Goal: Task Accomplishment & Management: Manage account settings

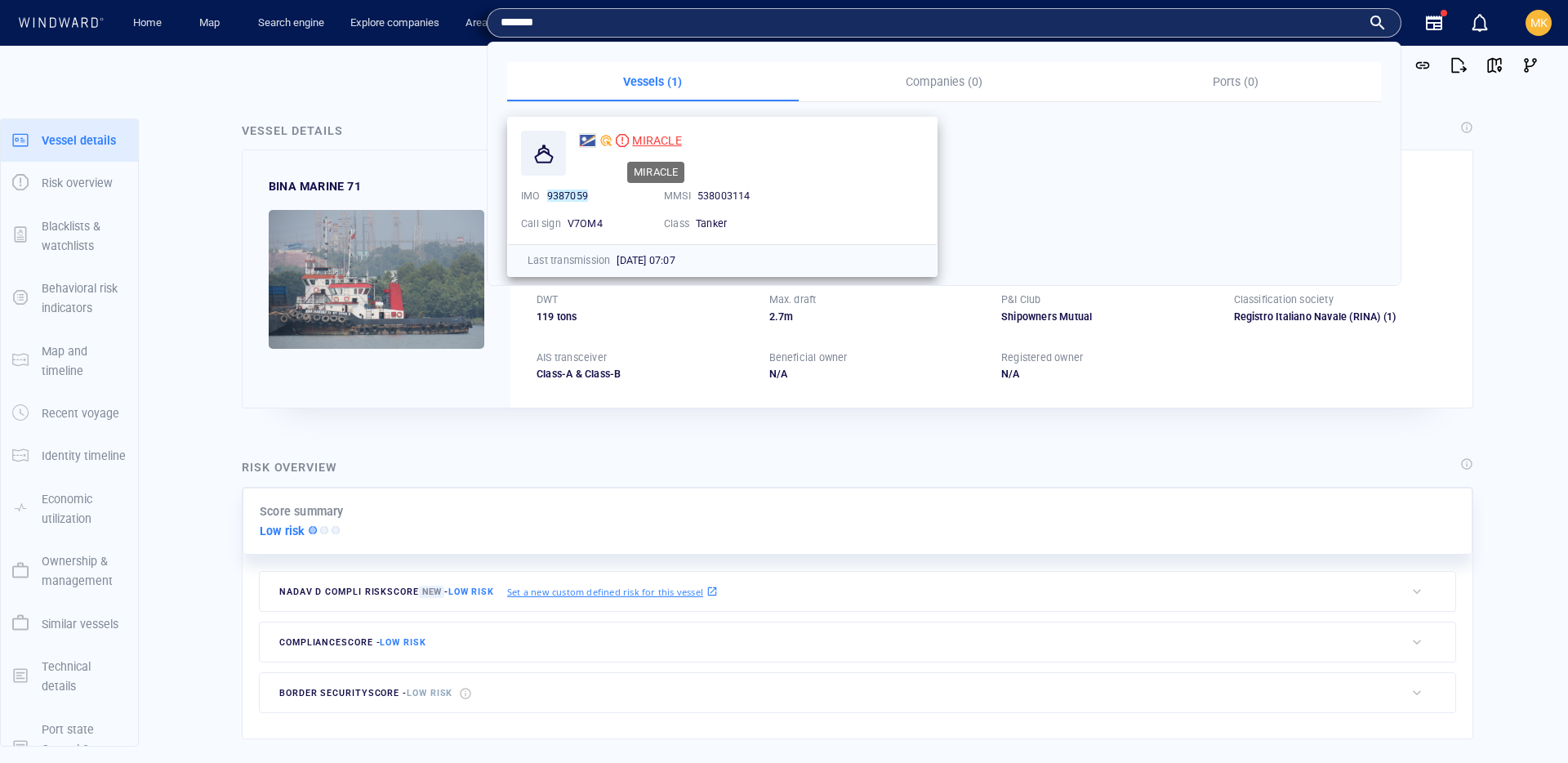
type input "*******"
click at [660, 134] on span "MIRACLE" at bounding box center [656, 141] width 49 height 13
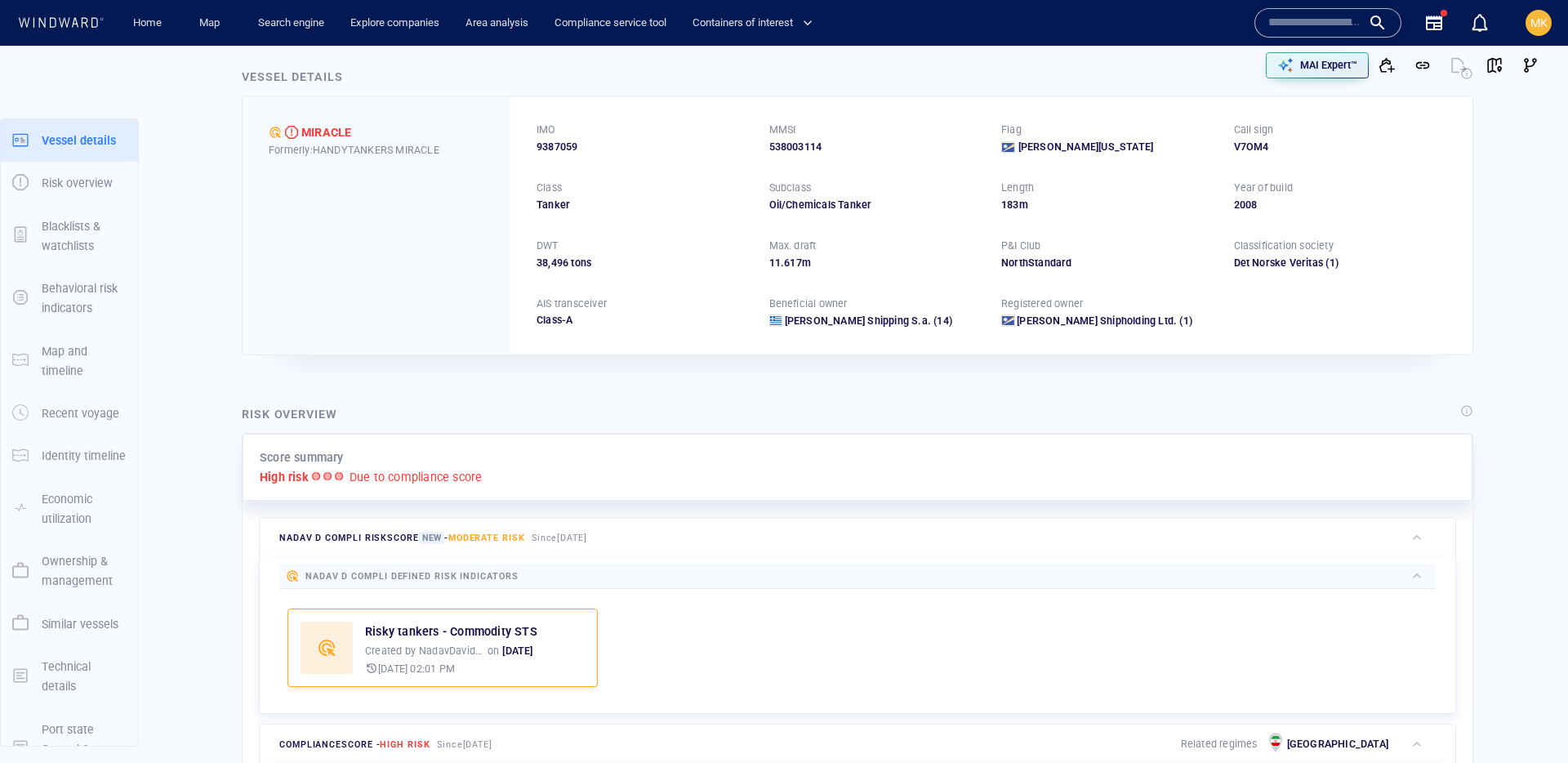
scroll to position [43, 0]
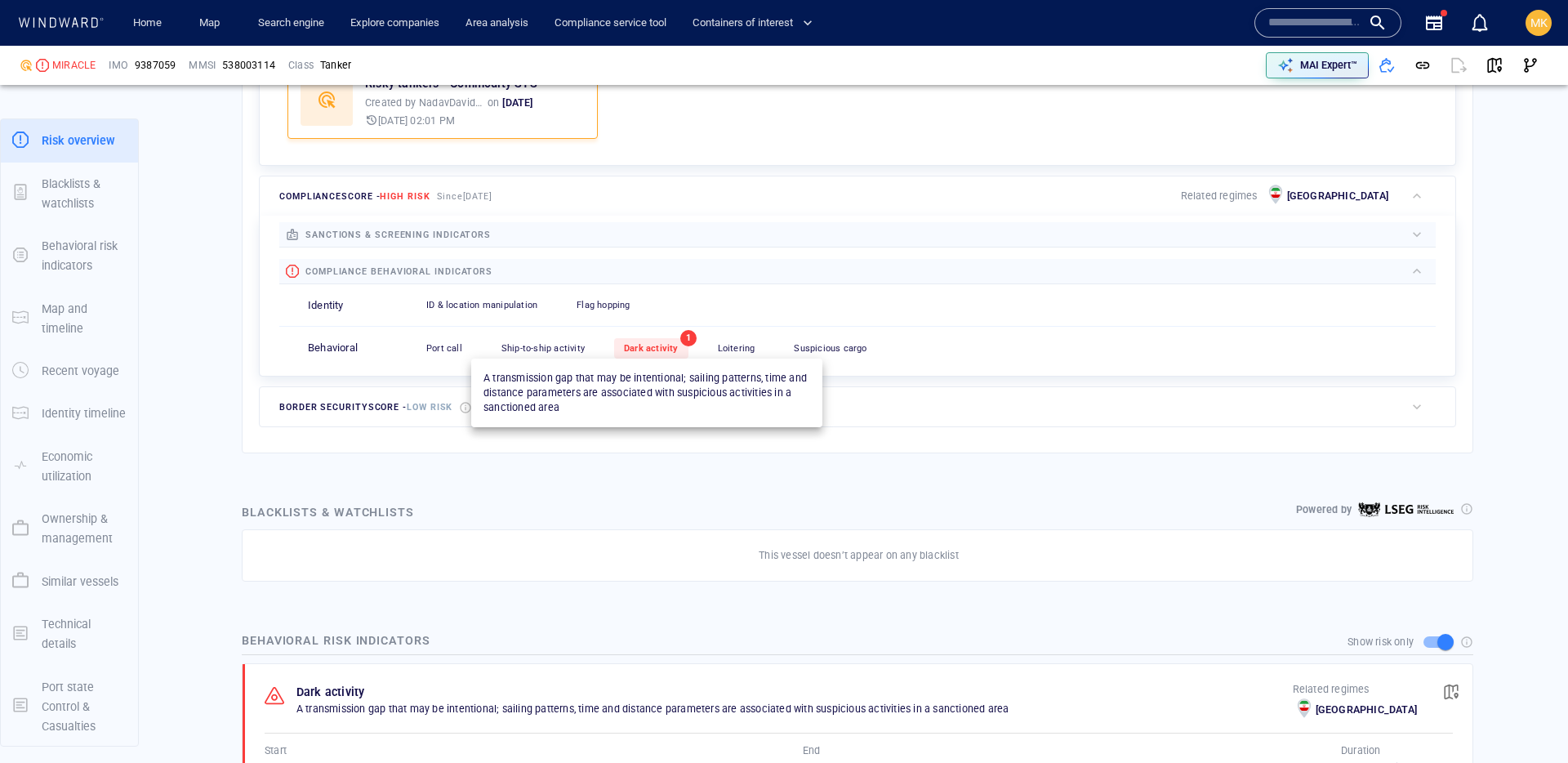
click at [641, 345] on span "Dark activity" at bounding box center [651, 348] width 54 height 11
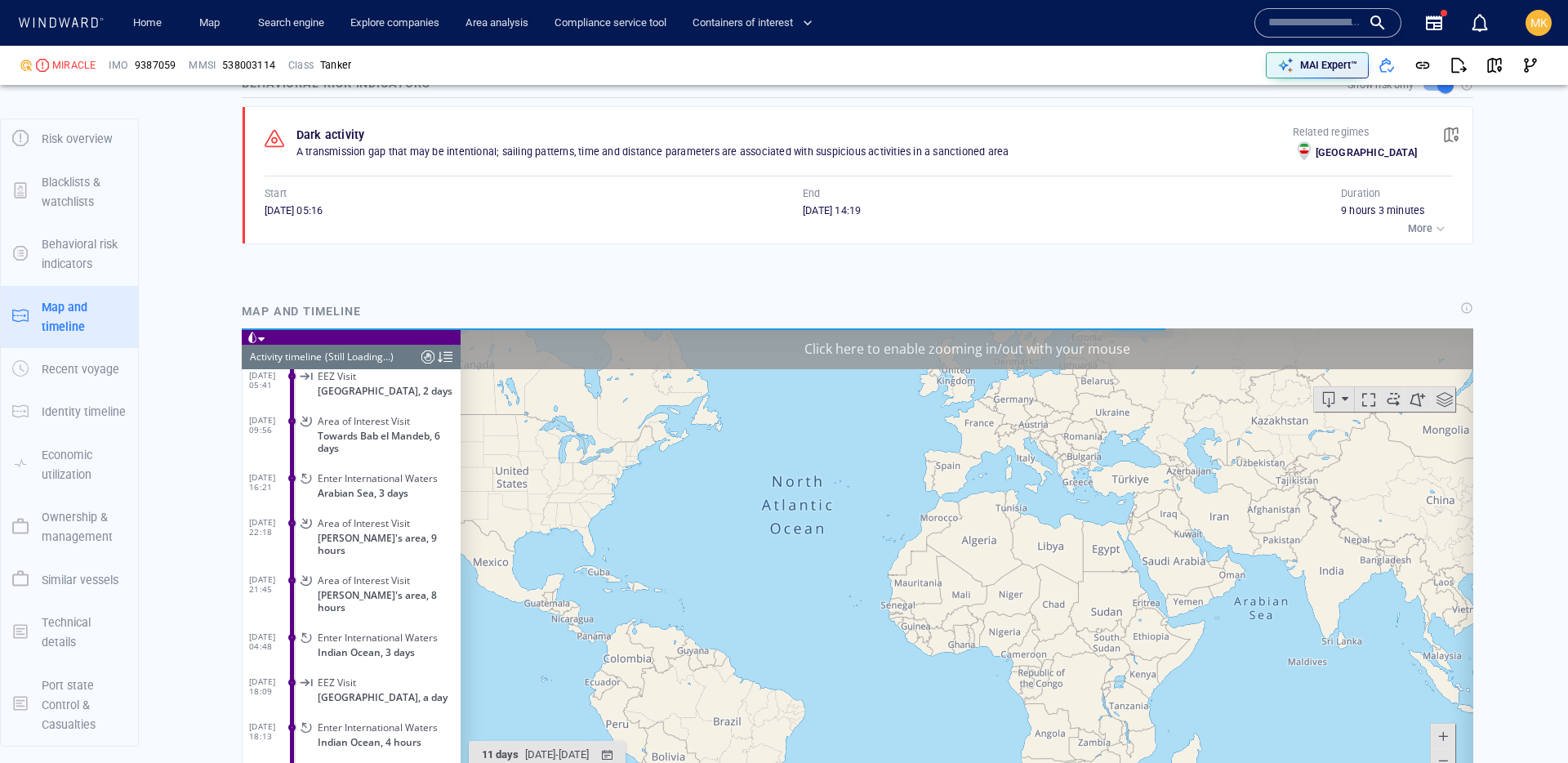
scroll to position [1173, 0]
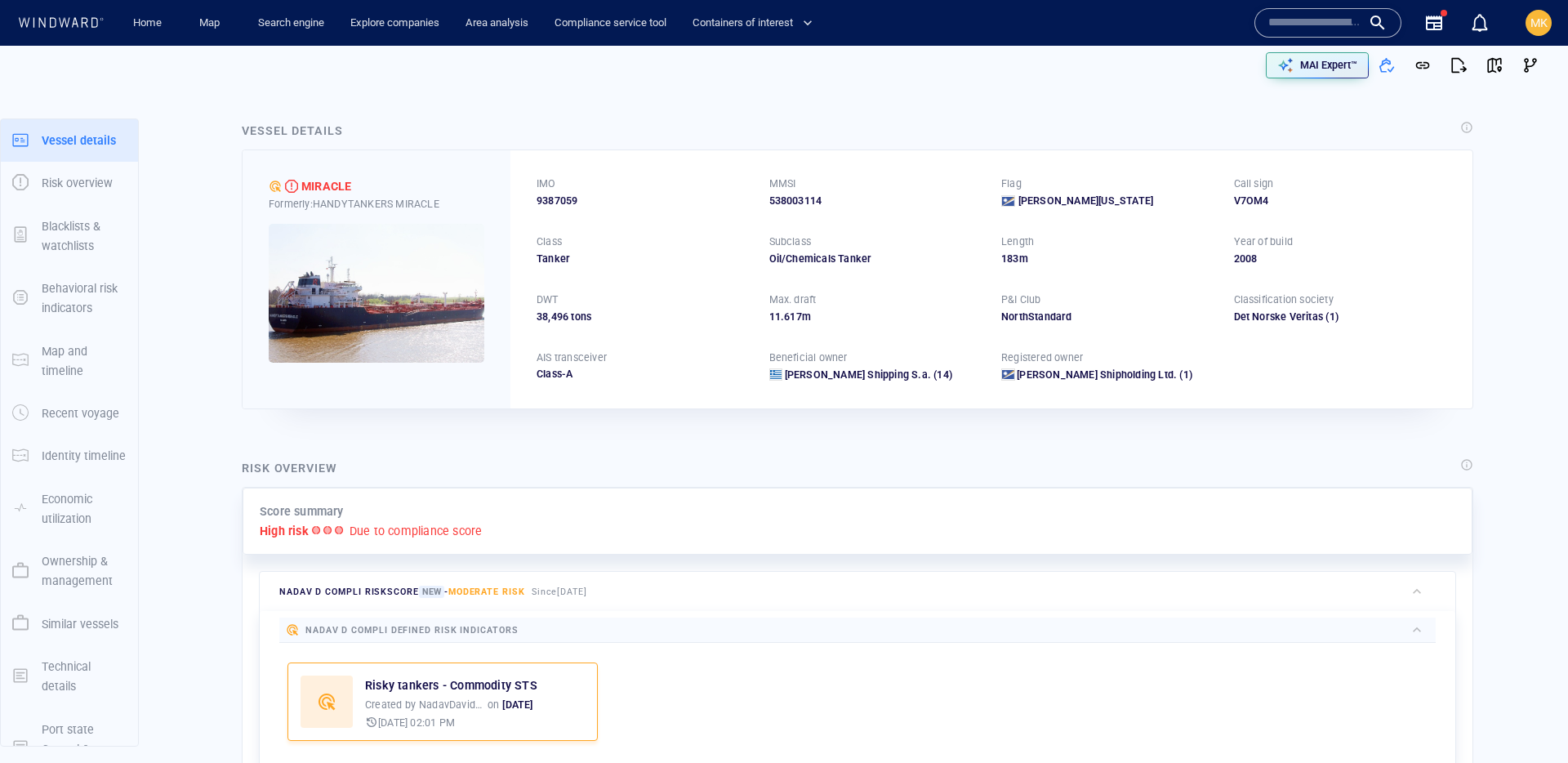
click at [551, 201] on span "9387059" at bounding box center [557, 201] width 41 height 15
copy span "9387059"
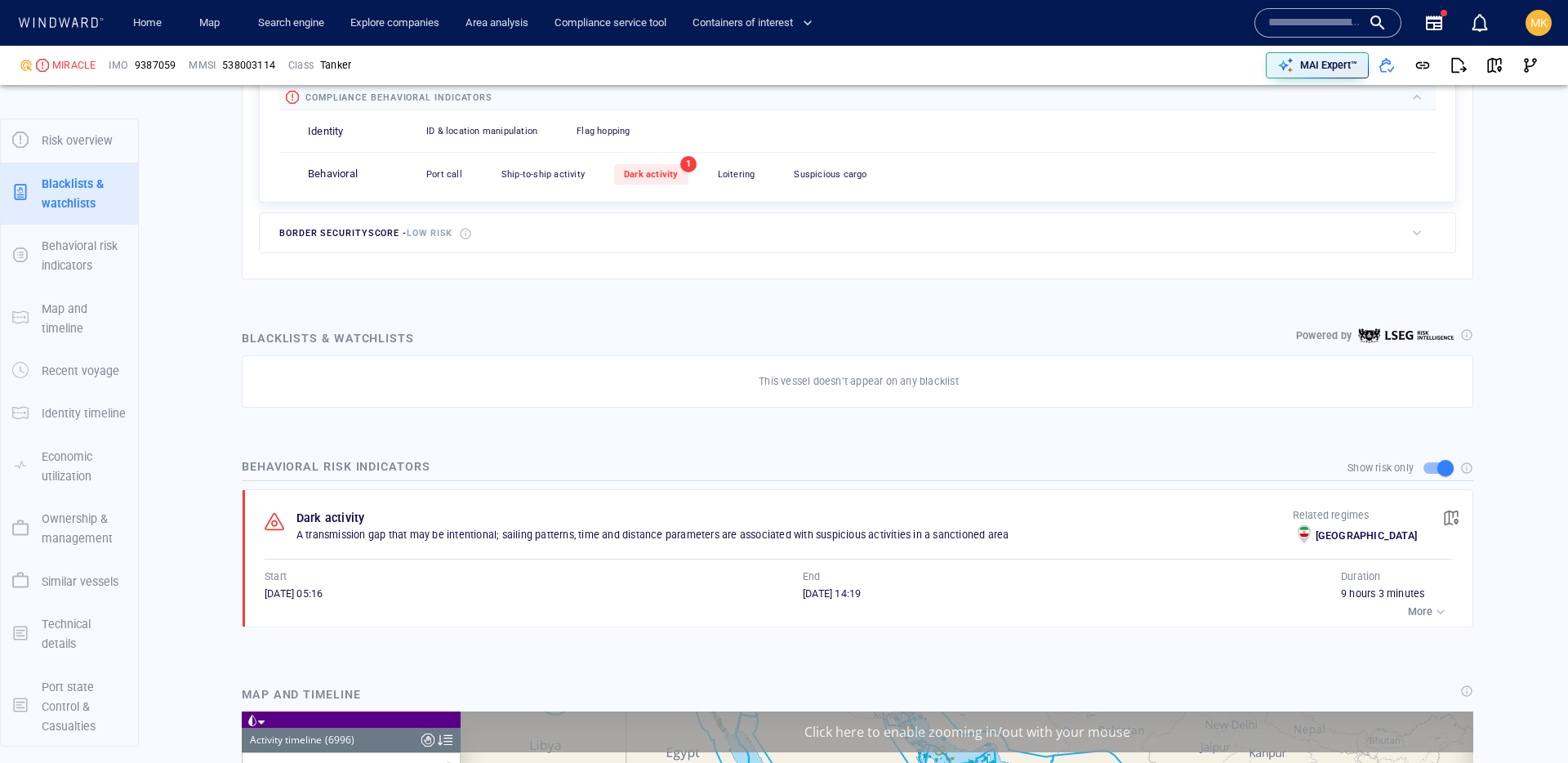
scroll to position [45, 0]
click at [1456, 520] on span "button" at bounding box center [1451, 518] width 16 height 16
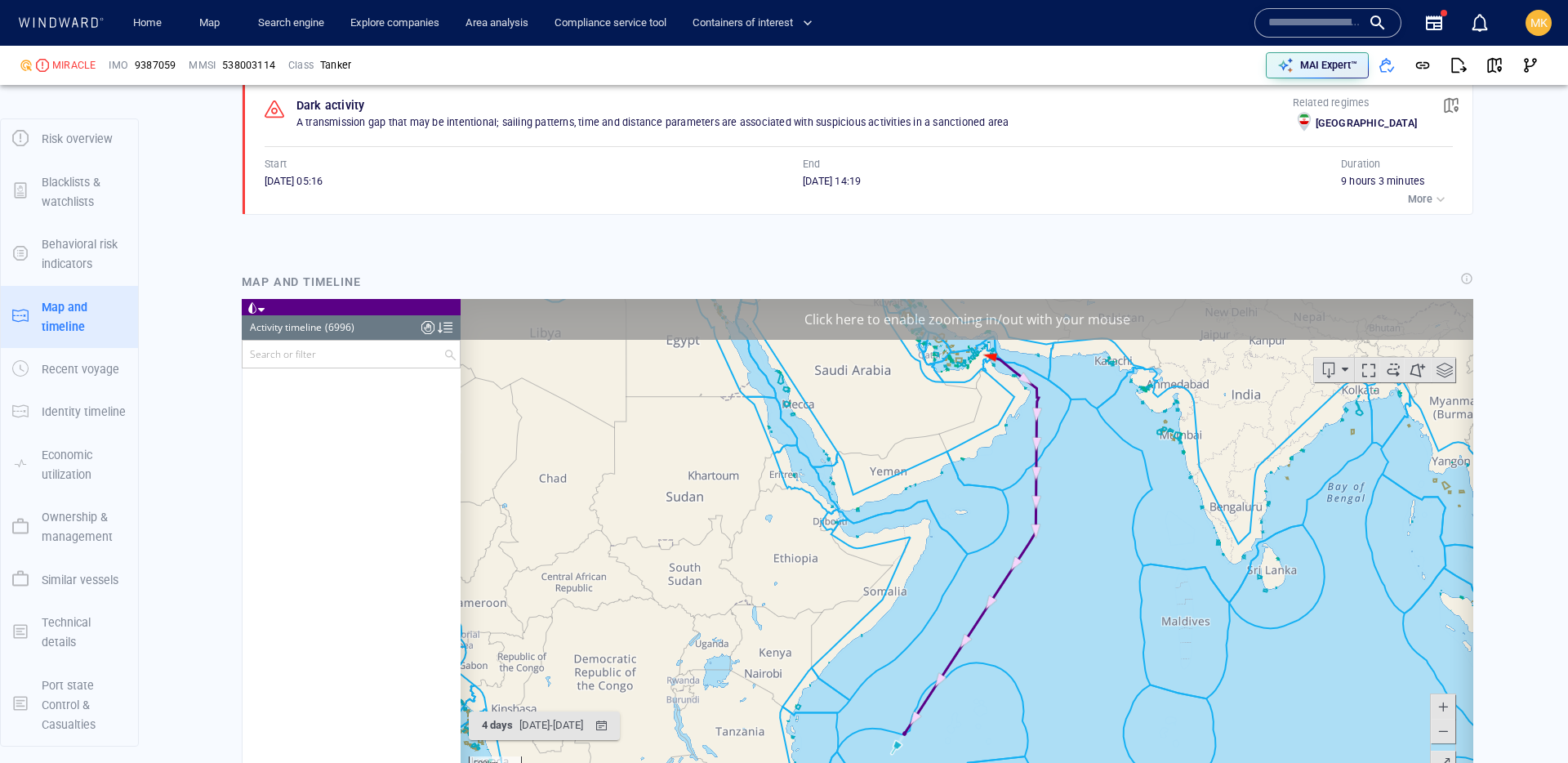
scroll to position [308036, 0]
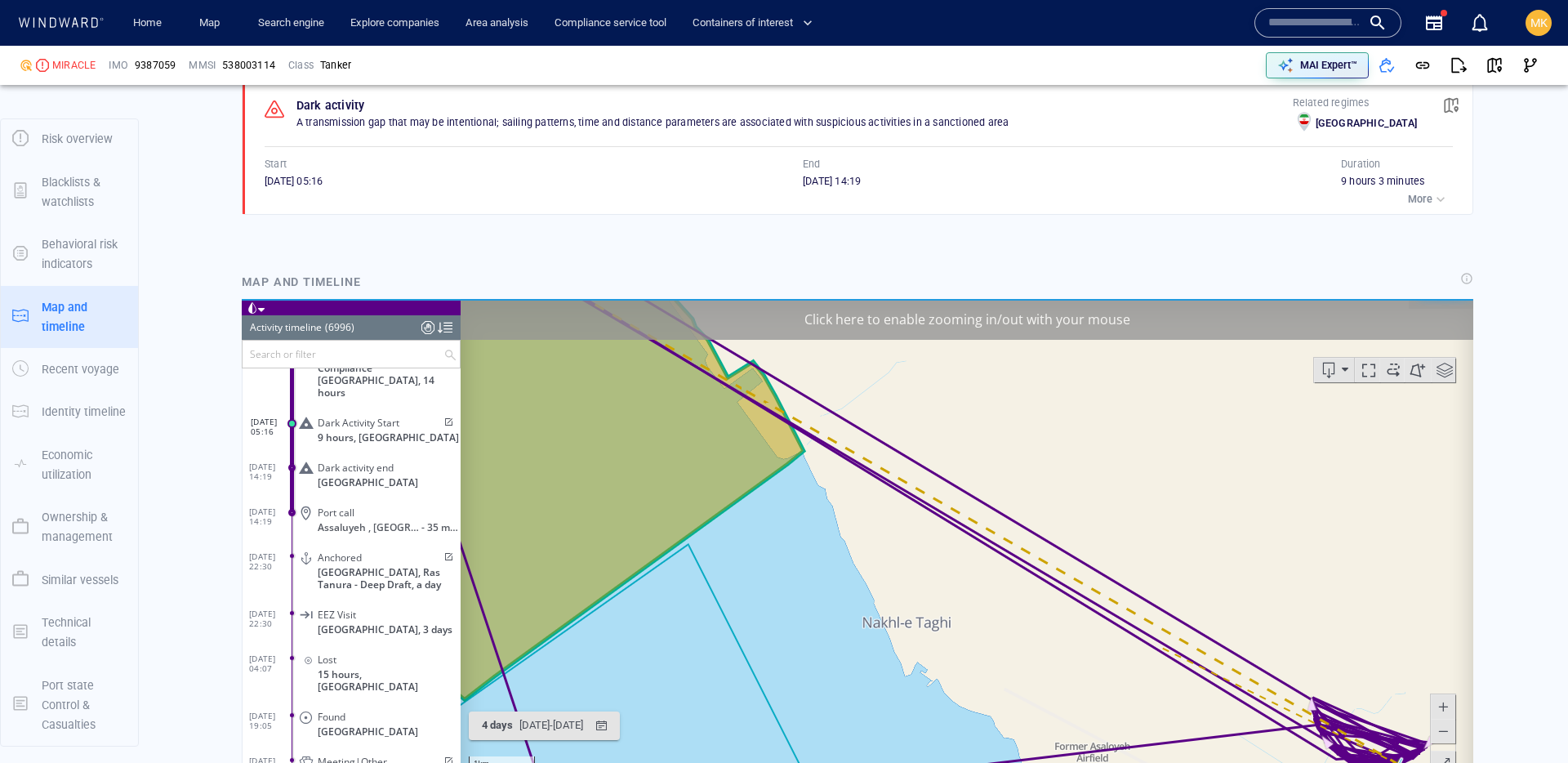
click at [443, 417] on span at bounding box center [448, 421] width 14 height 10
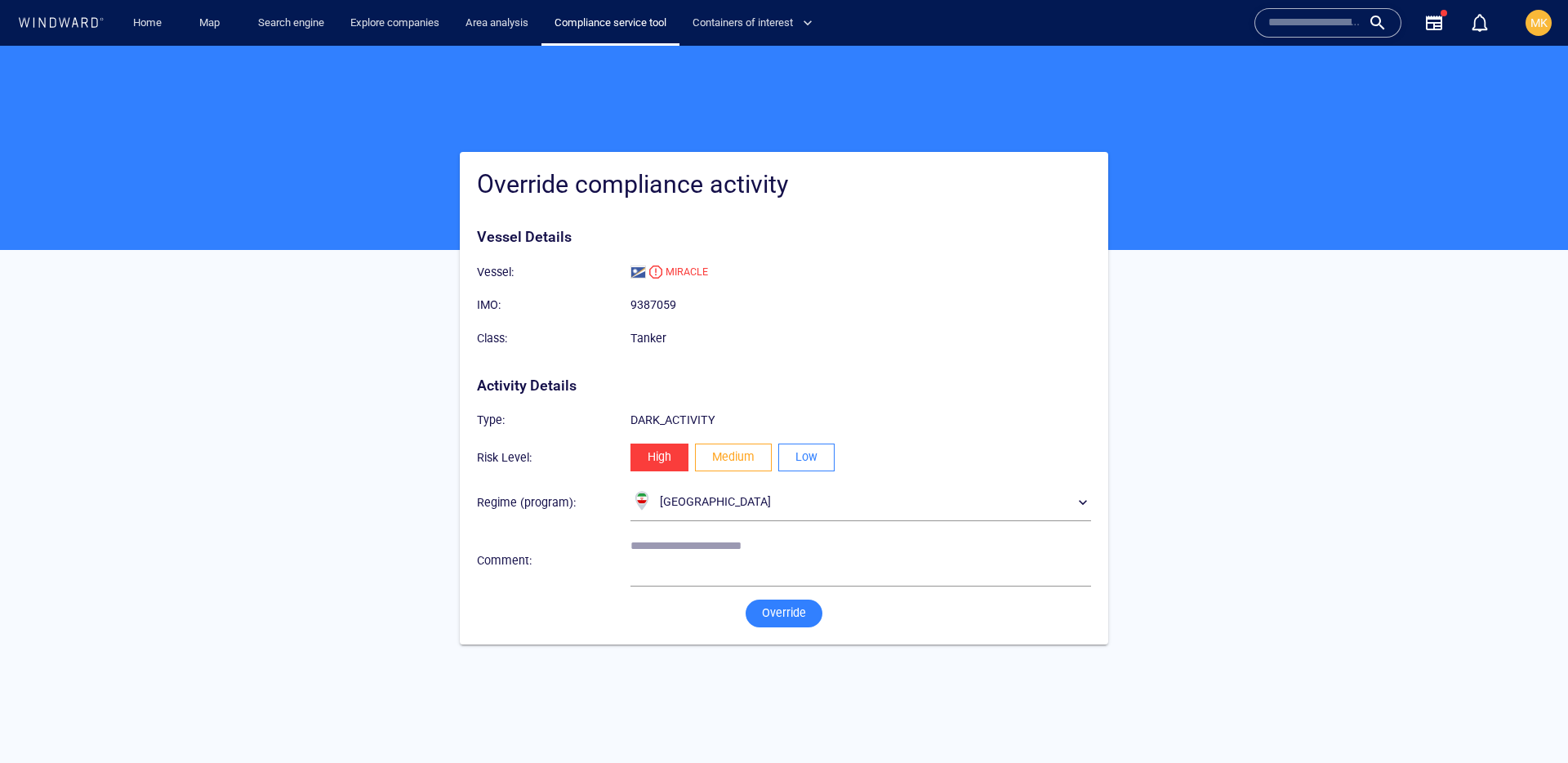
click at [790, 462] on button "Low" at bounding box center [806, 457] width 56 height 28
click at [747, 572] on textarea at bounding box center [861, 560] width 461 height 42
type textarea "**********"
click at [799, 618] on span "Override" at bounding box center [784, 613] width 44 height 20
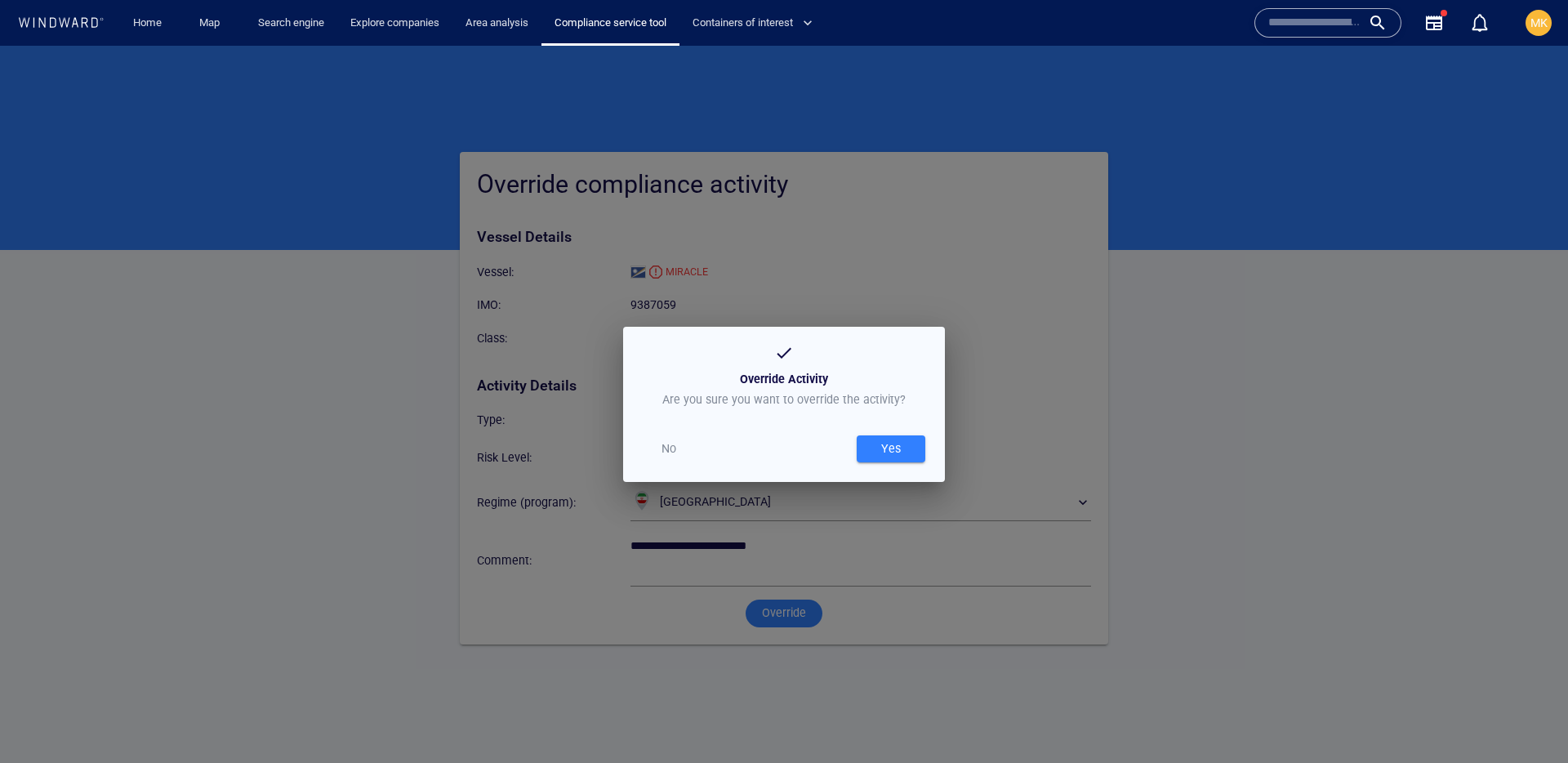
click at [897, 446] on div "Yes" at bounding box center [891, 449] width 26 height 27
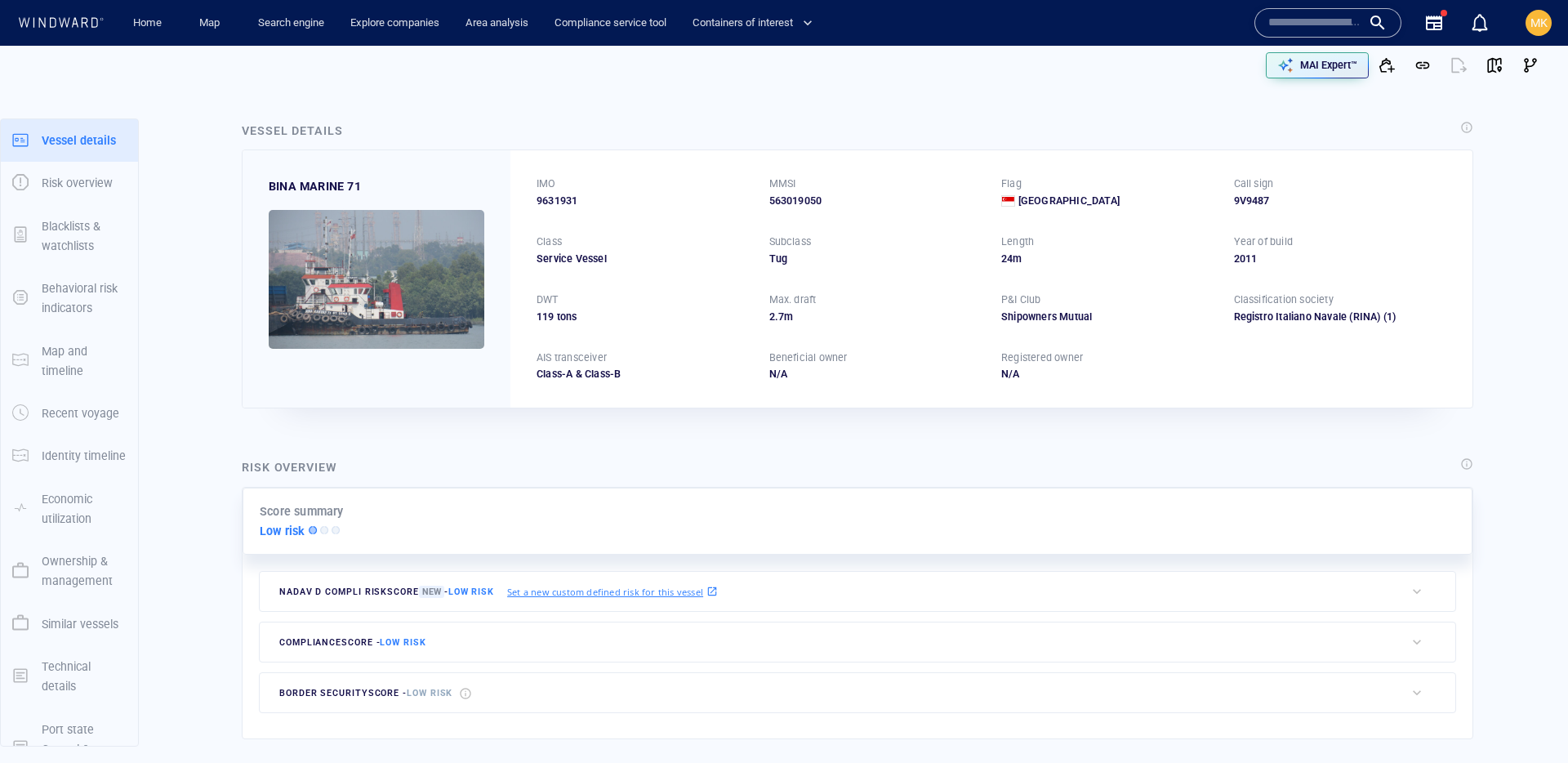
click at [1330, 21] on input "text" at bounding box center [1314, 23] width 93 height 25
paste input "*******"
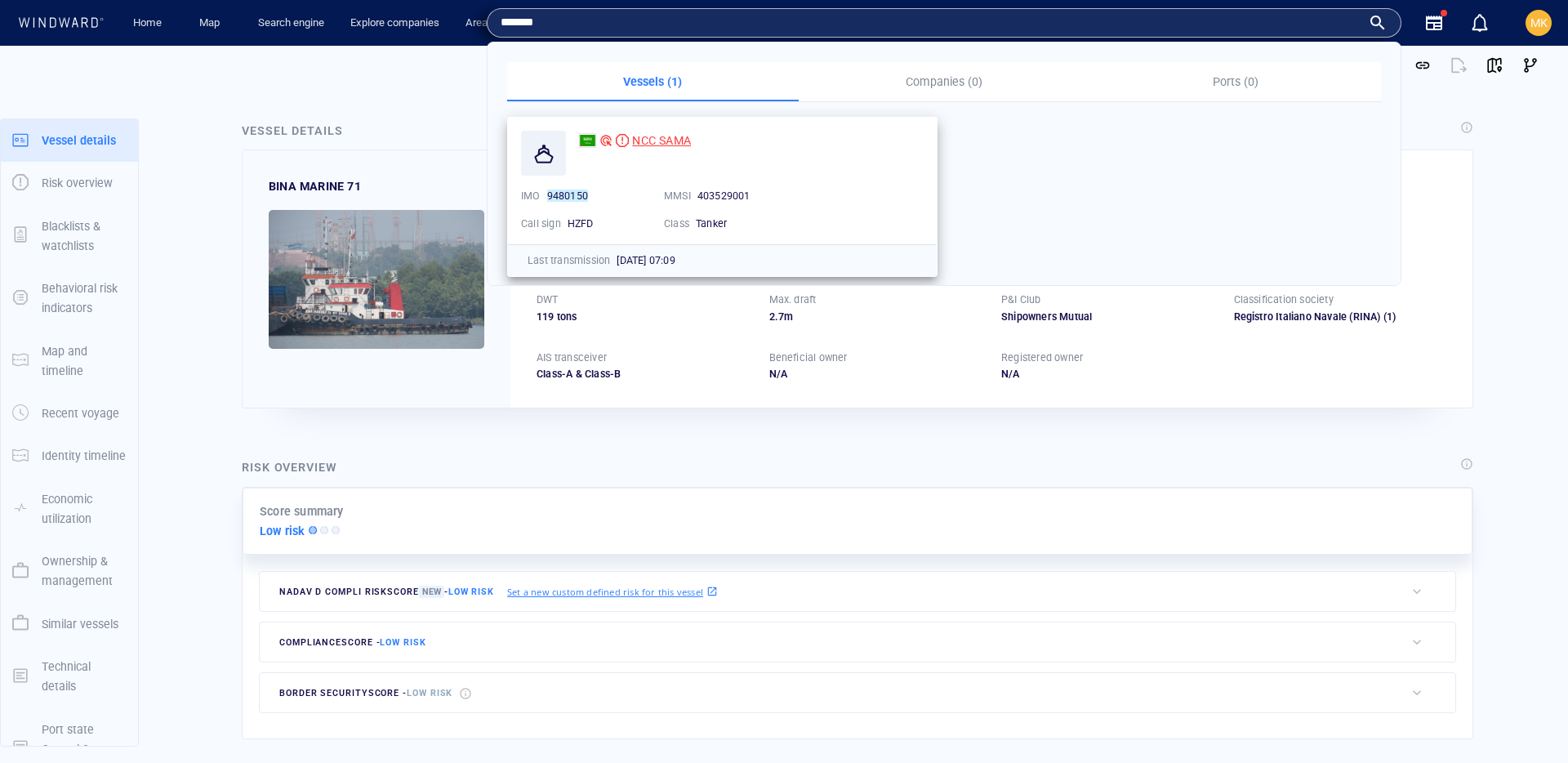
type input "*******"
click at [663, 145] on span "NCC SAMA" at bounding box center [661, 141] width 59 height 13
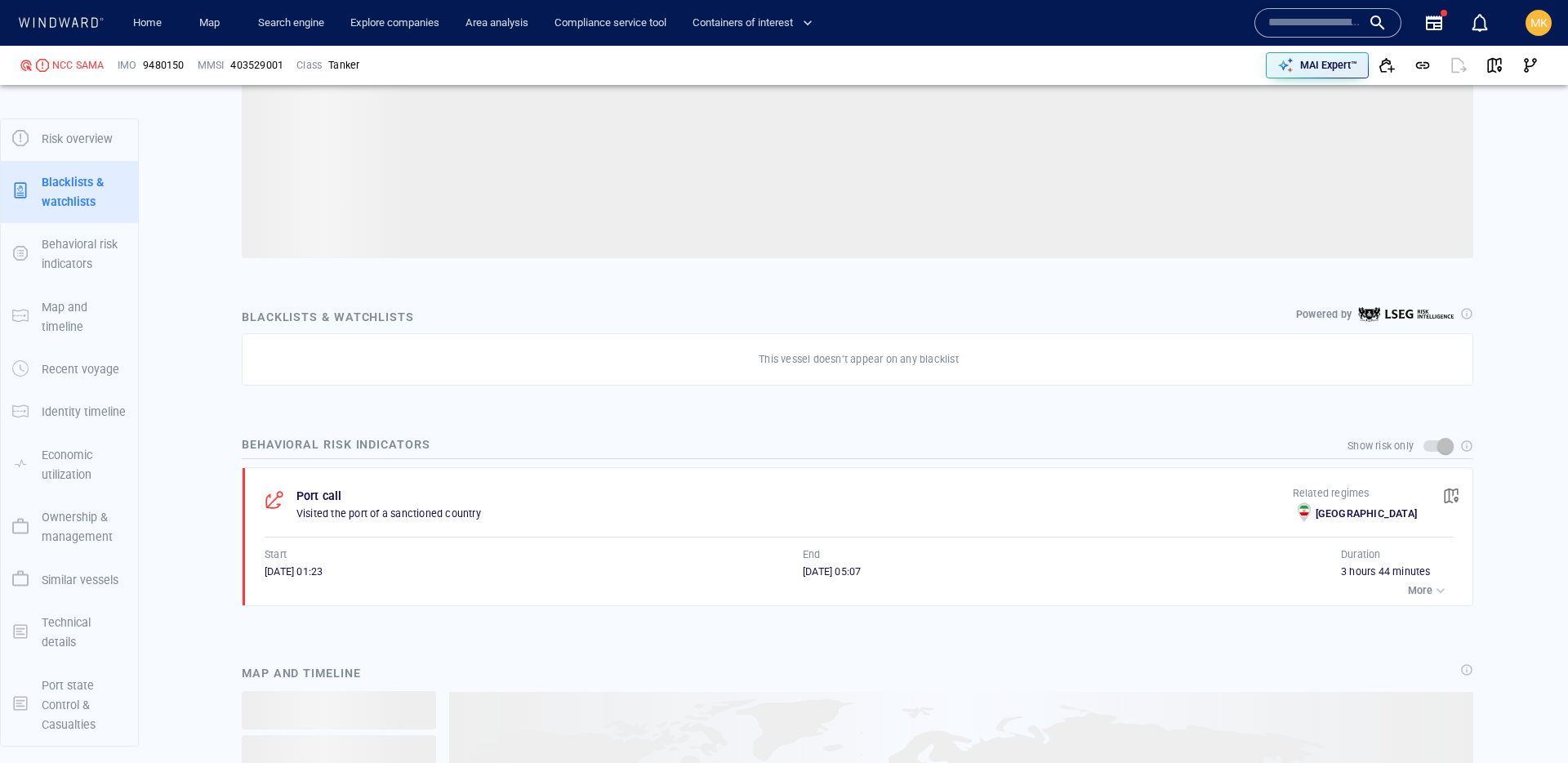
scroll to position [532, 0]
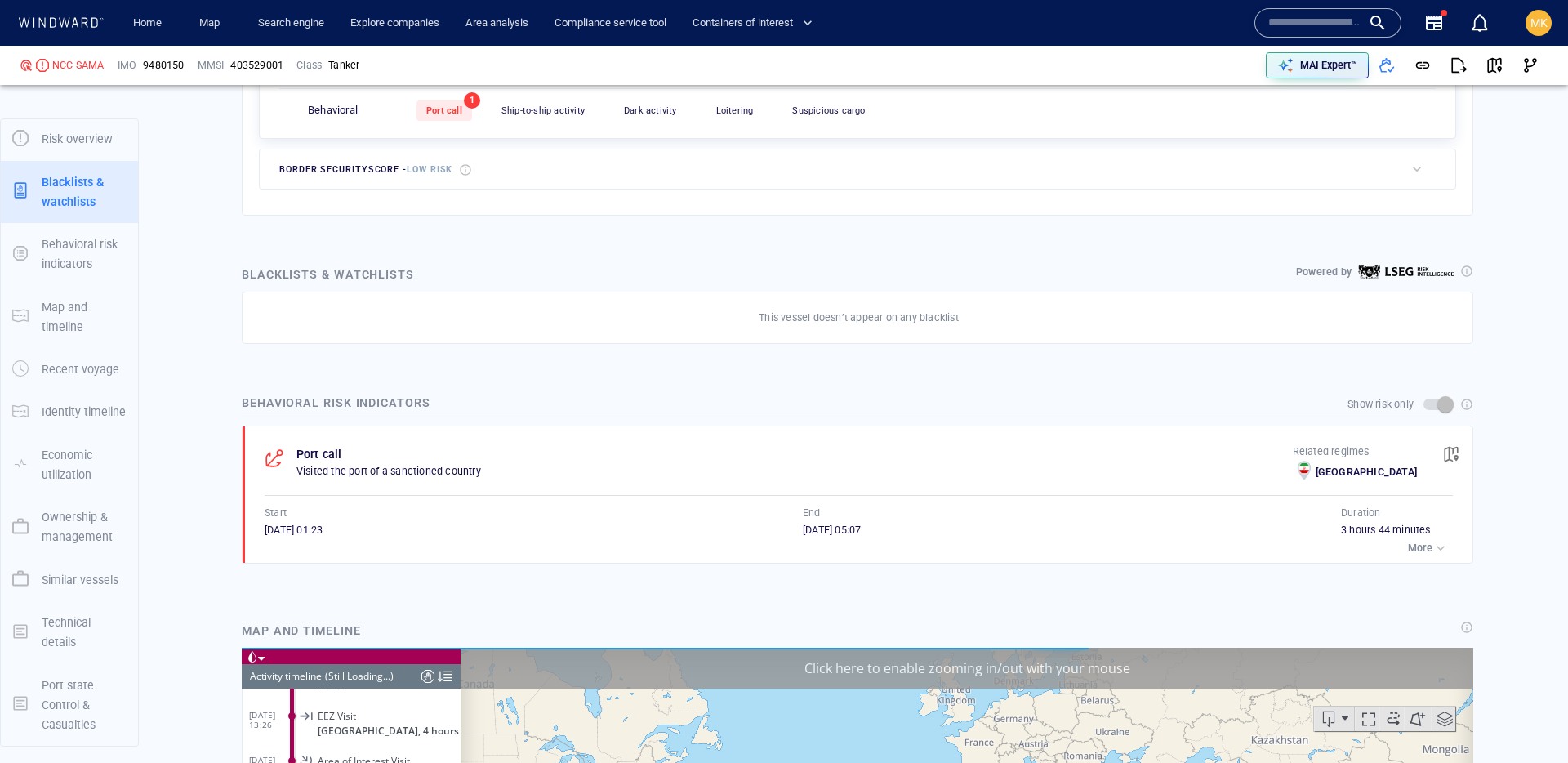
scroll to position [14548, 0]
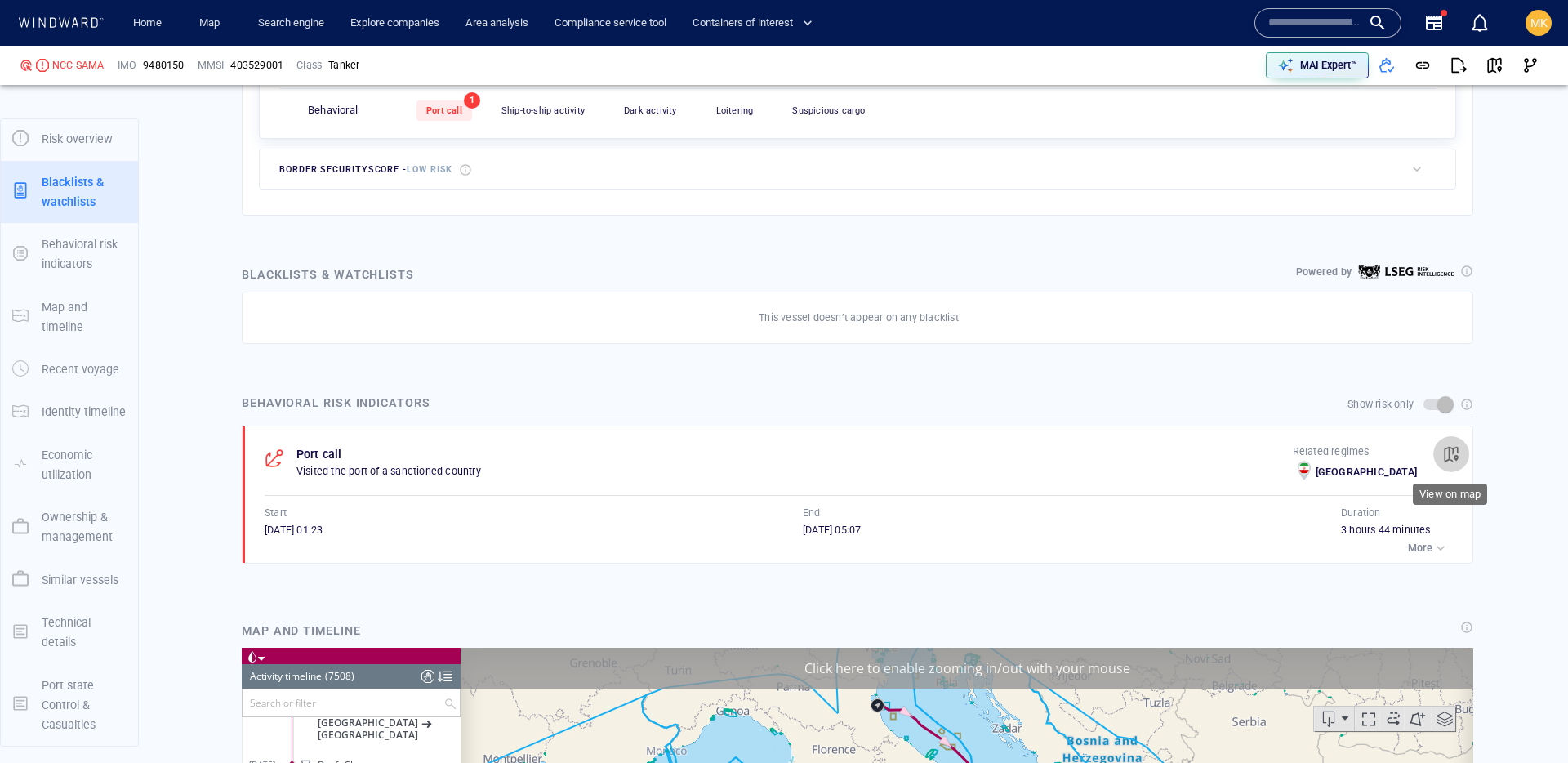
click at [1458, 456] on span "button" at bounding box center [1451, 454] width 16 height 16
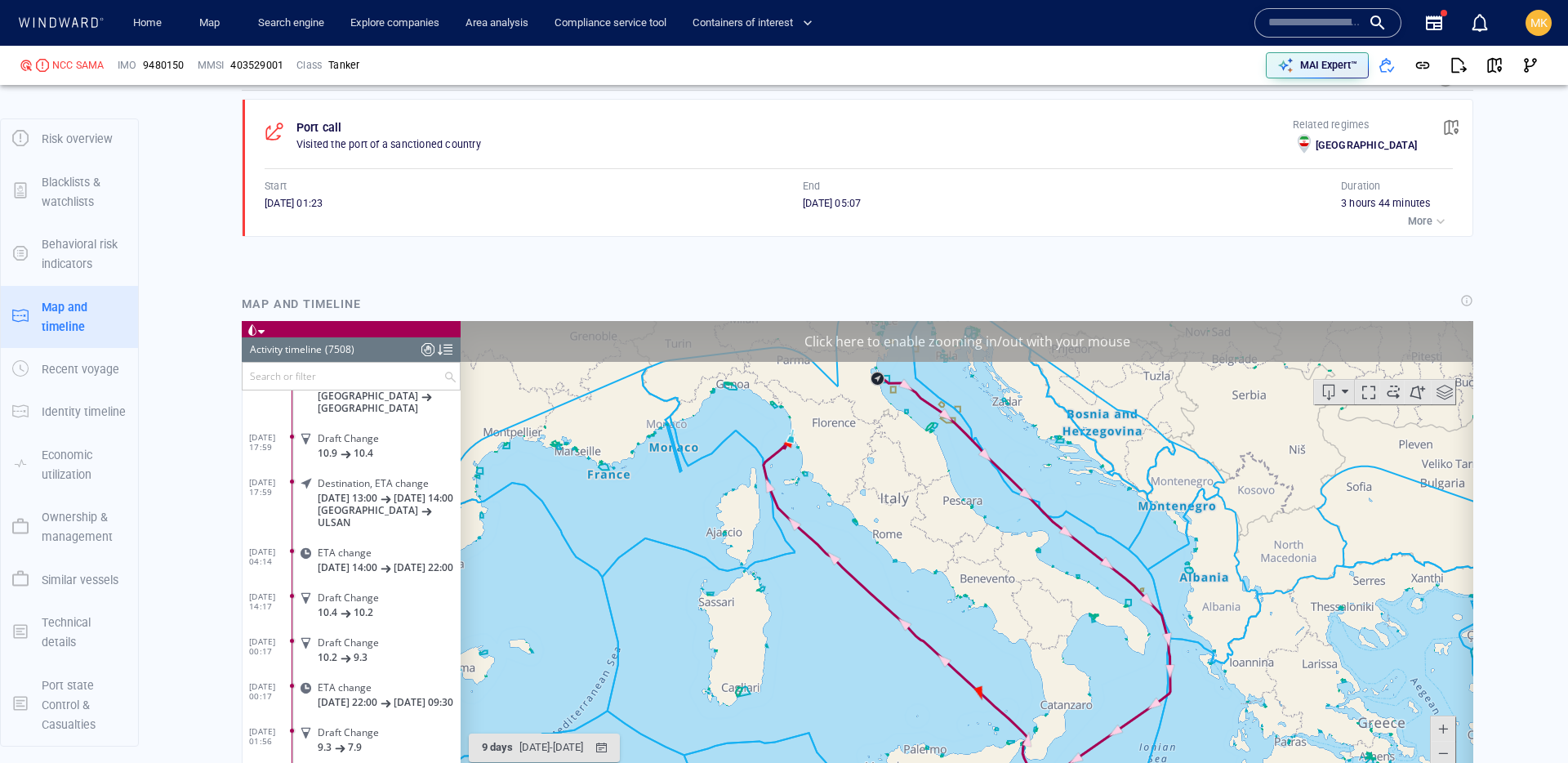
scroll to position [1189, 0]
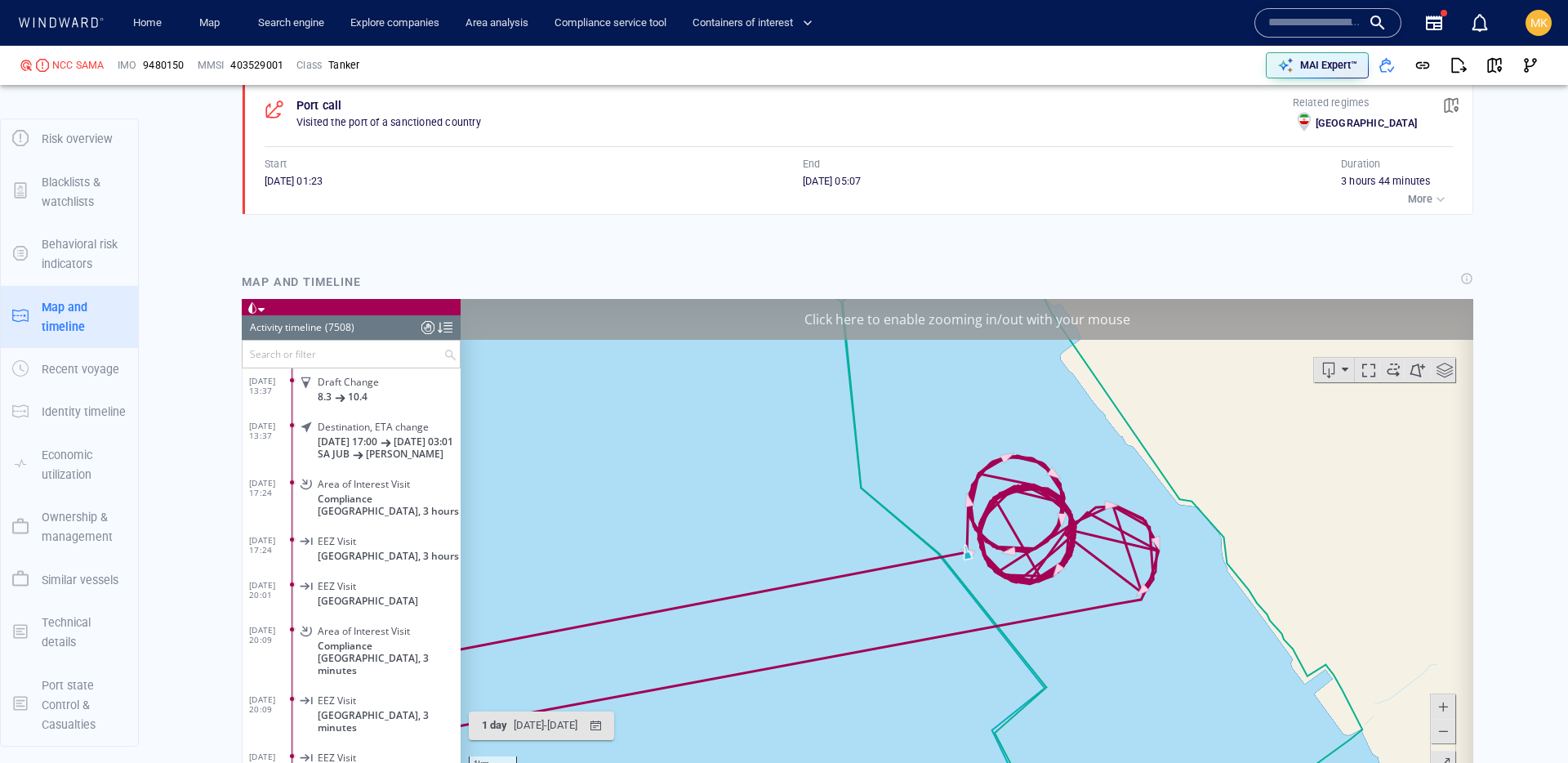
scroll to position [326491, 0]
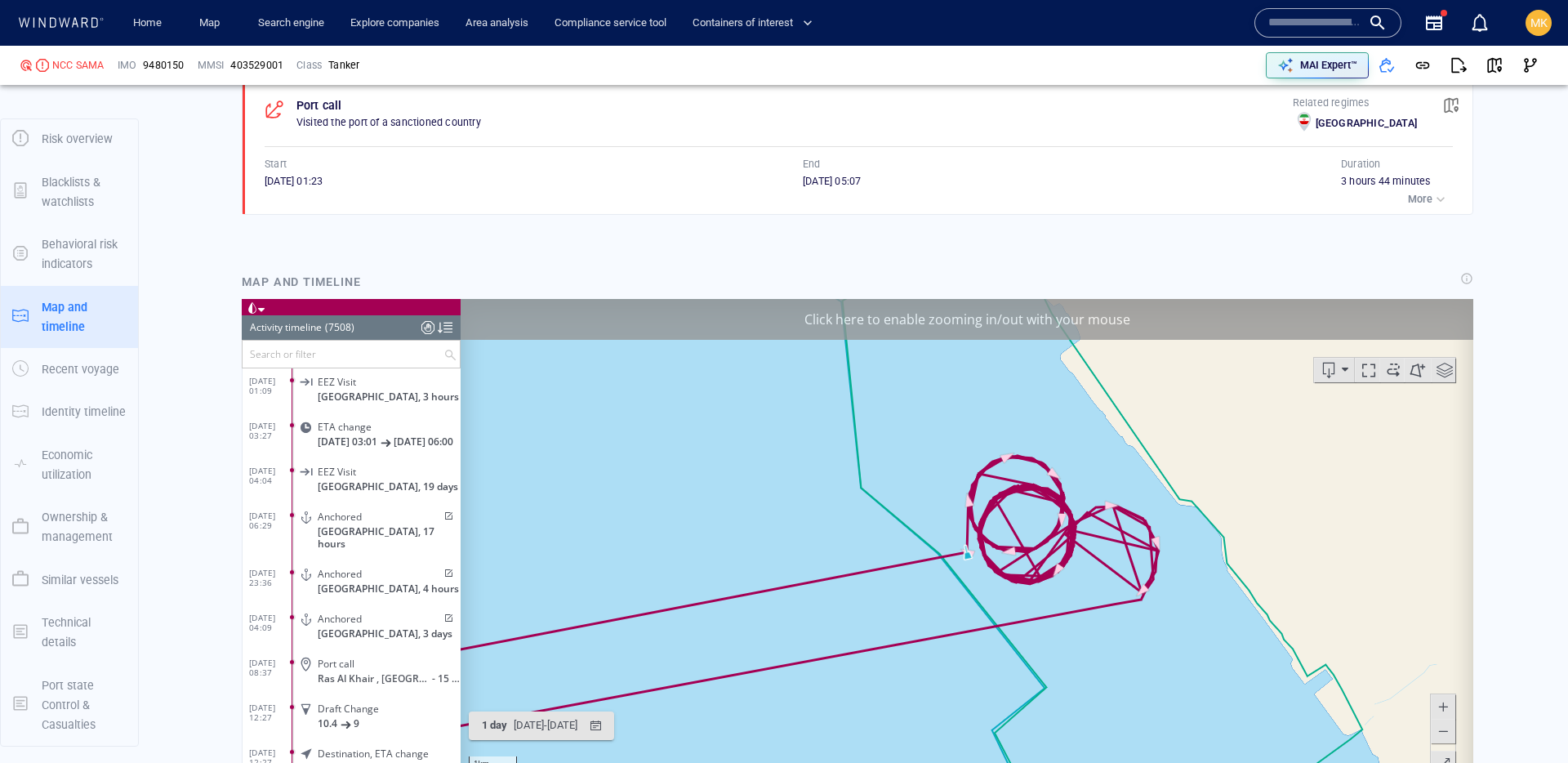
click at [441, 517] on span at bounding box center [448, 515] width 14 height 10
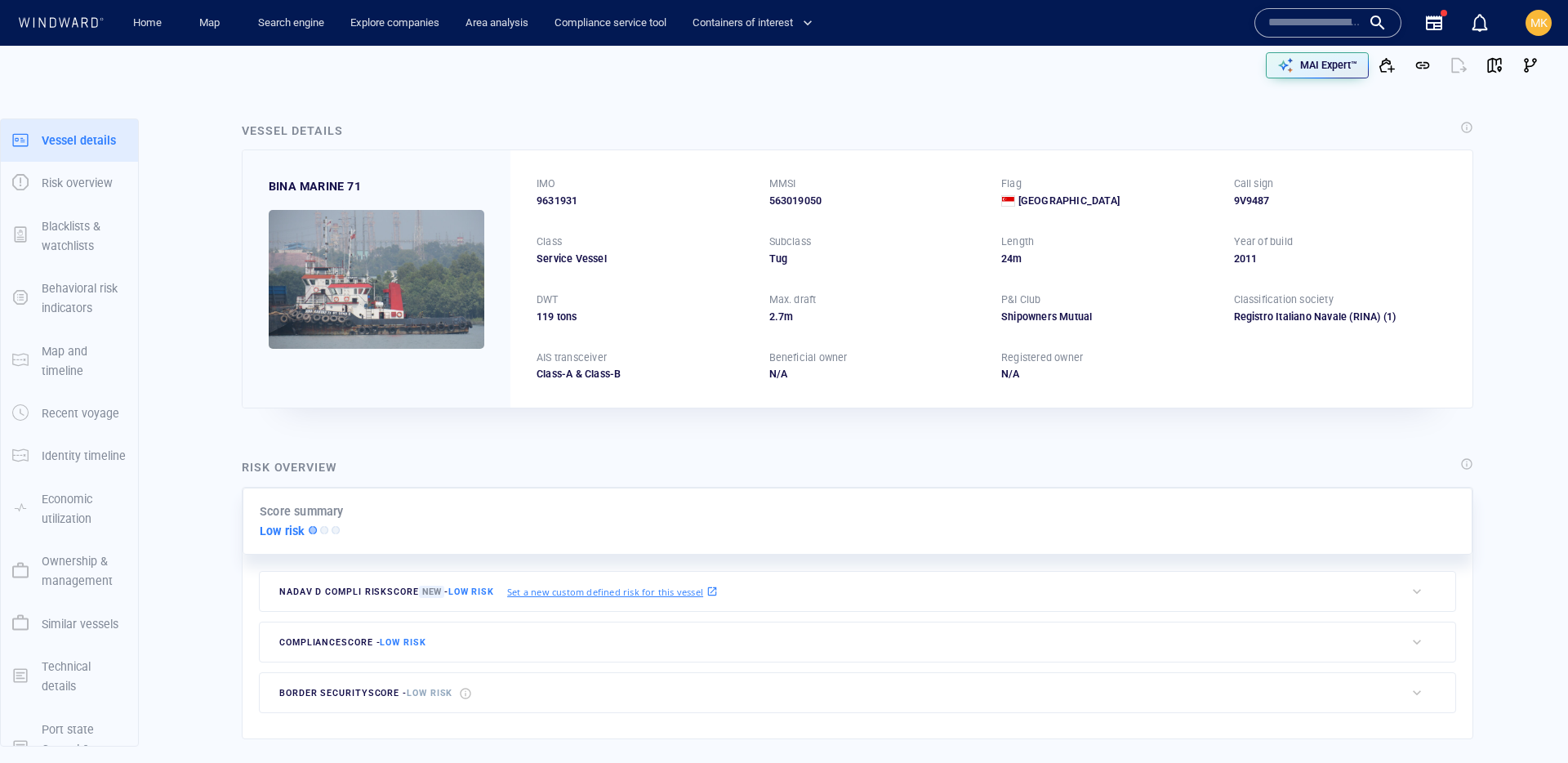
click at [1324, 24] on input "text" at bounding box center [1314, 23] width 93 height 25
paste input "*******"
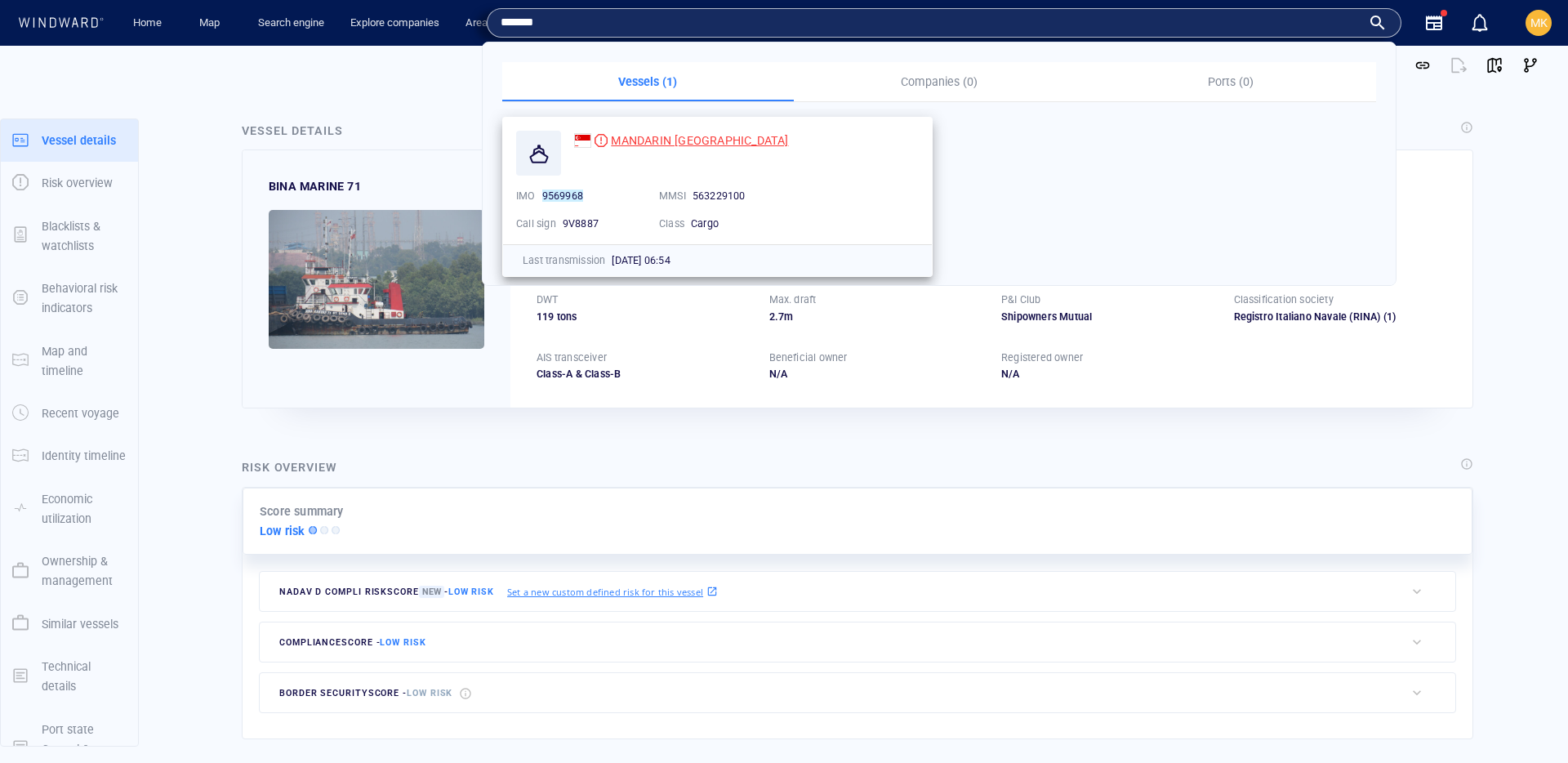
type input "*******"
click at [688, 141] on span "MANDARIN [GEOGRAPHIC_DATA]" at bounding box center [699, 141] width 177 height 13
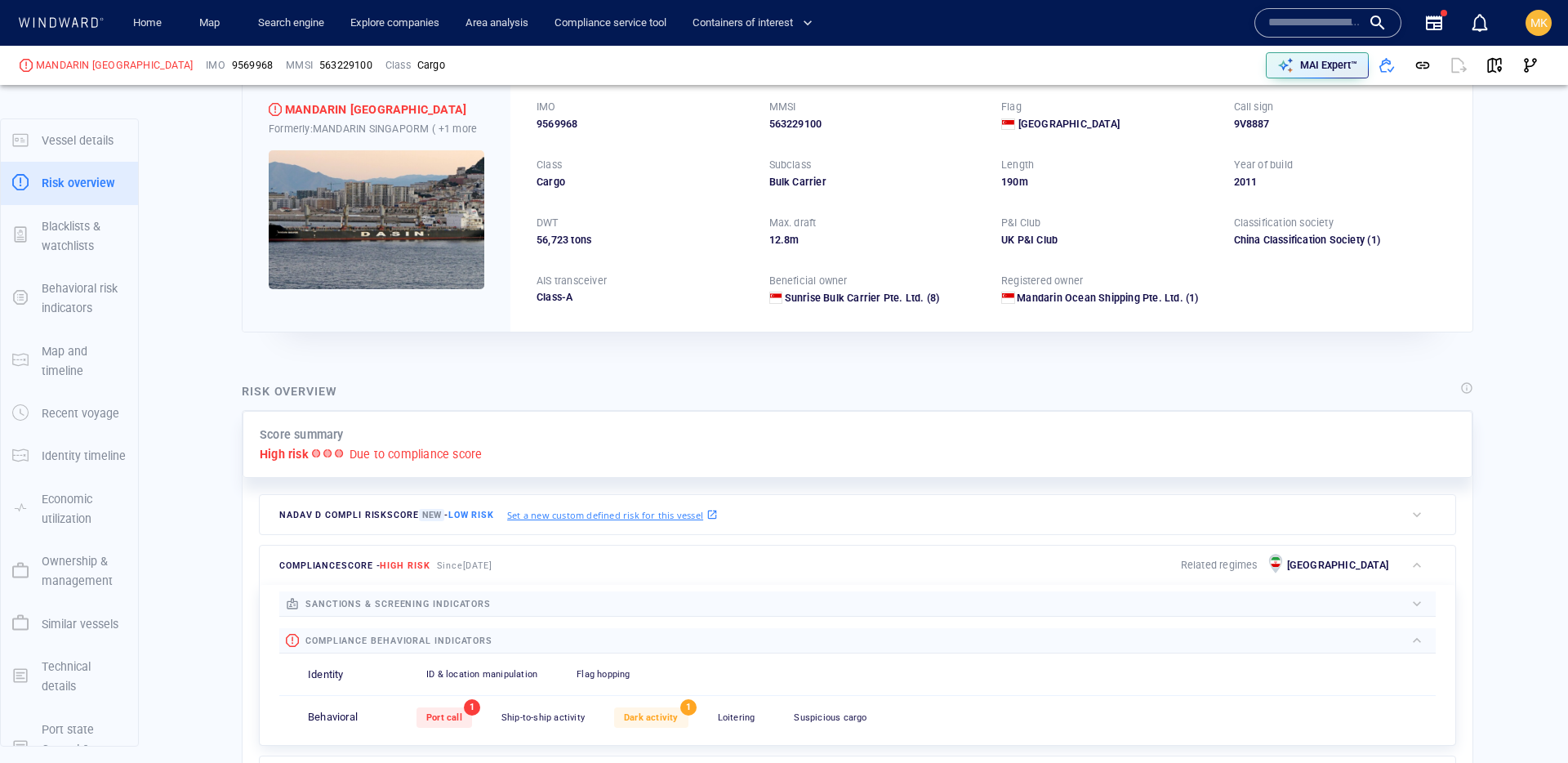
scroll to position [43, 0]
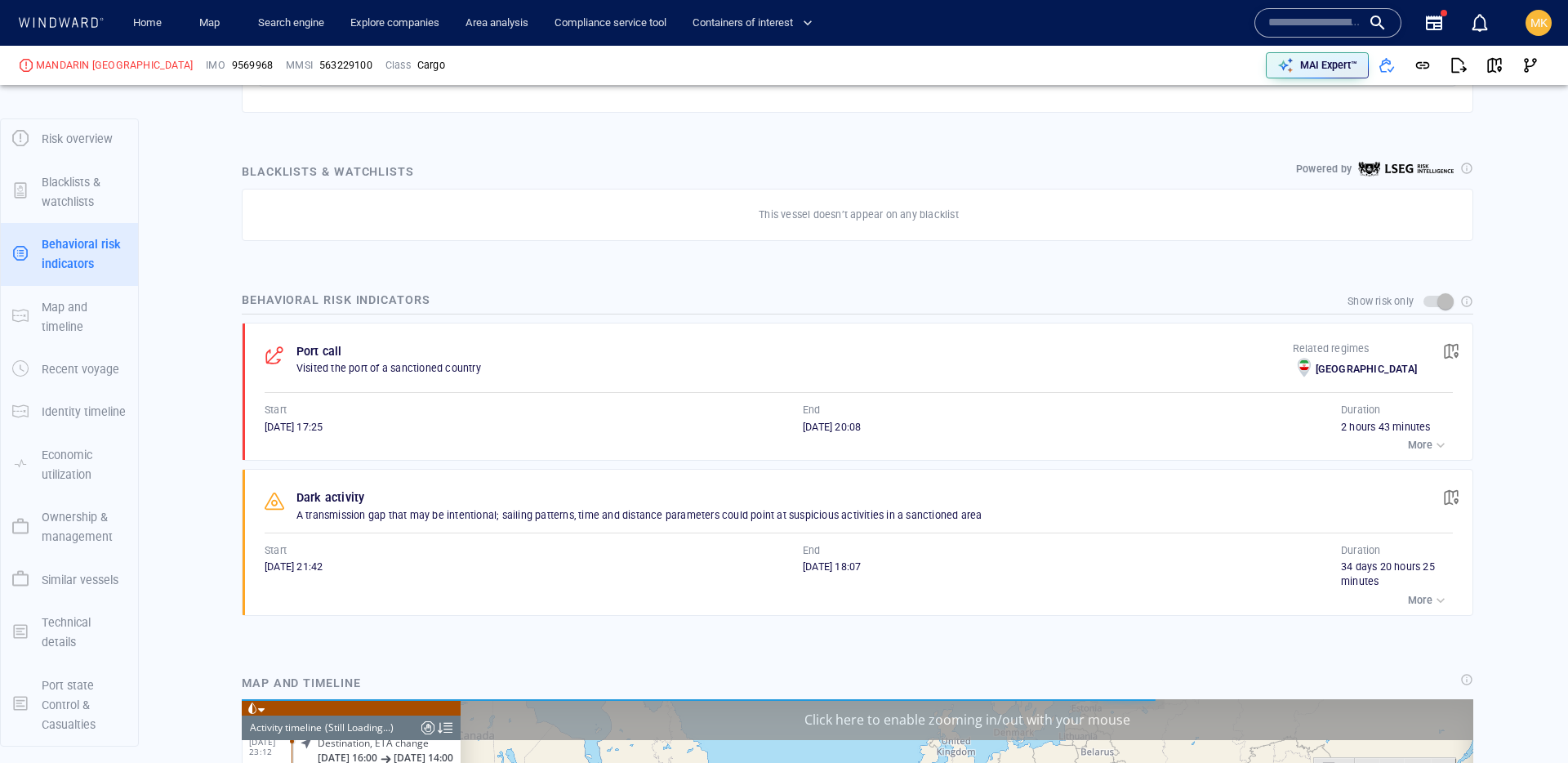
scroll to position [5346, 0]
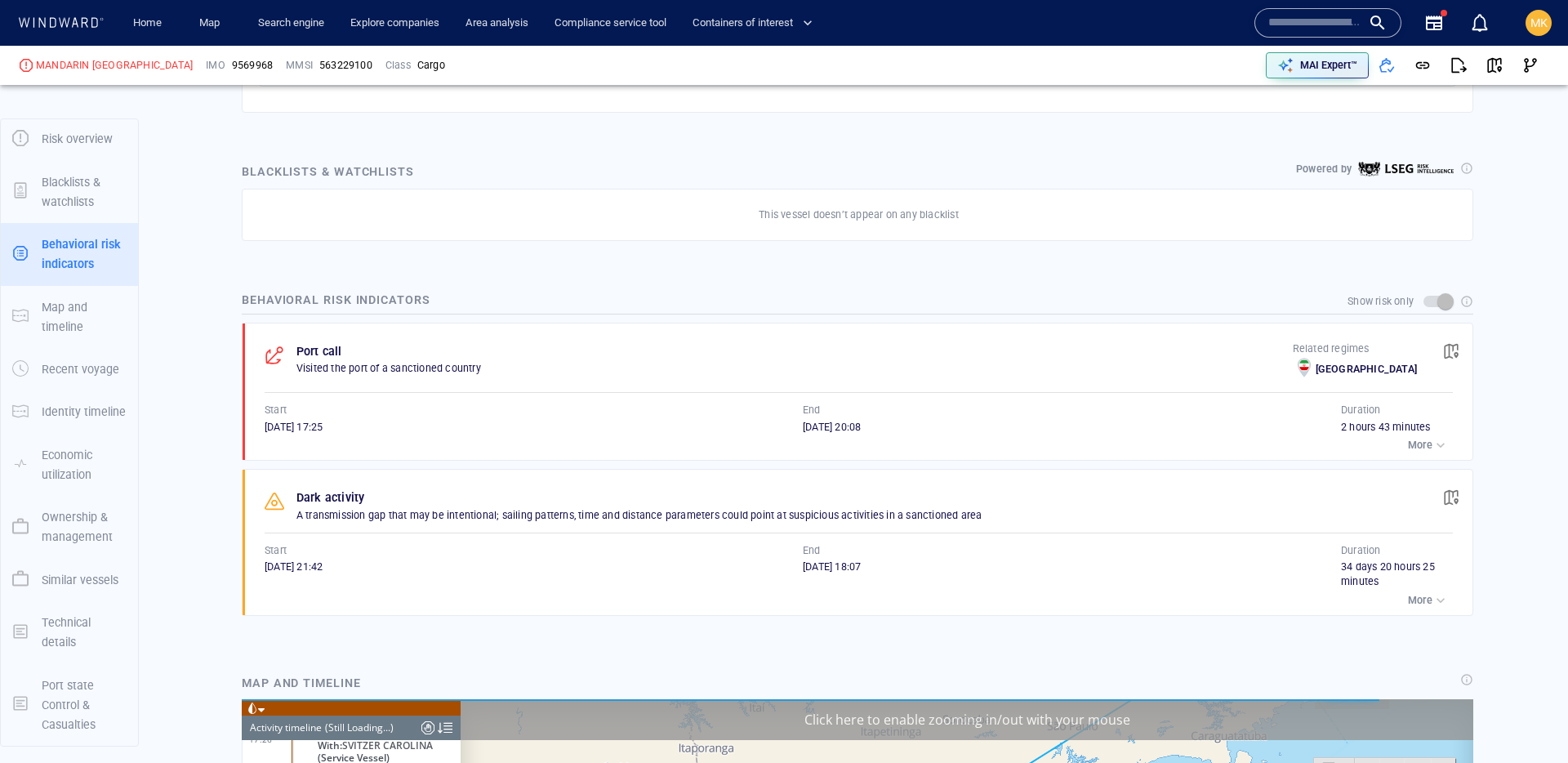
click at [232, 60] on span "9569968" at bounding box center [253, 65] width 41 height 15
copy span "9569968"
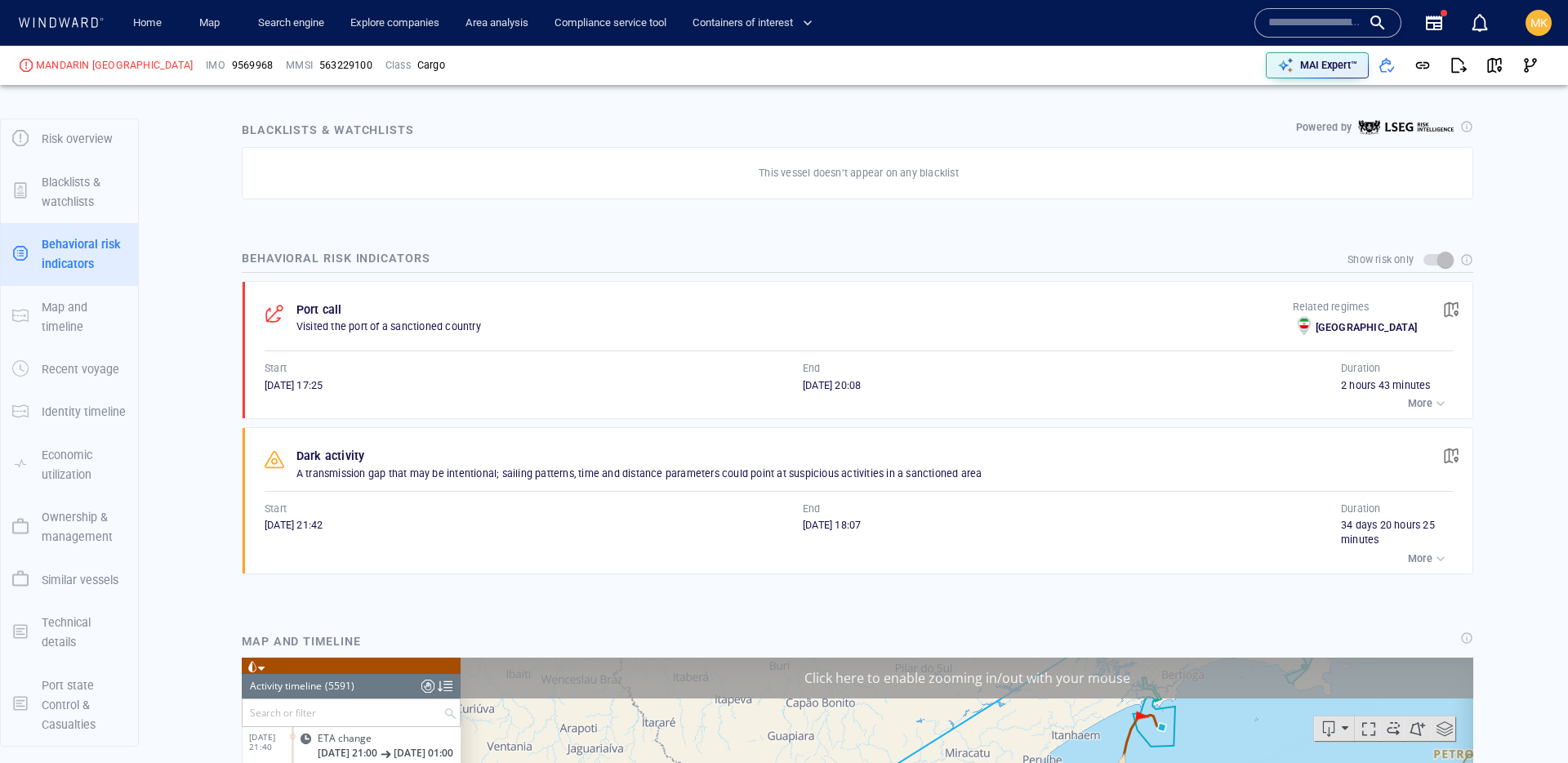
scroll to position [916, 0]
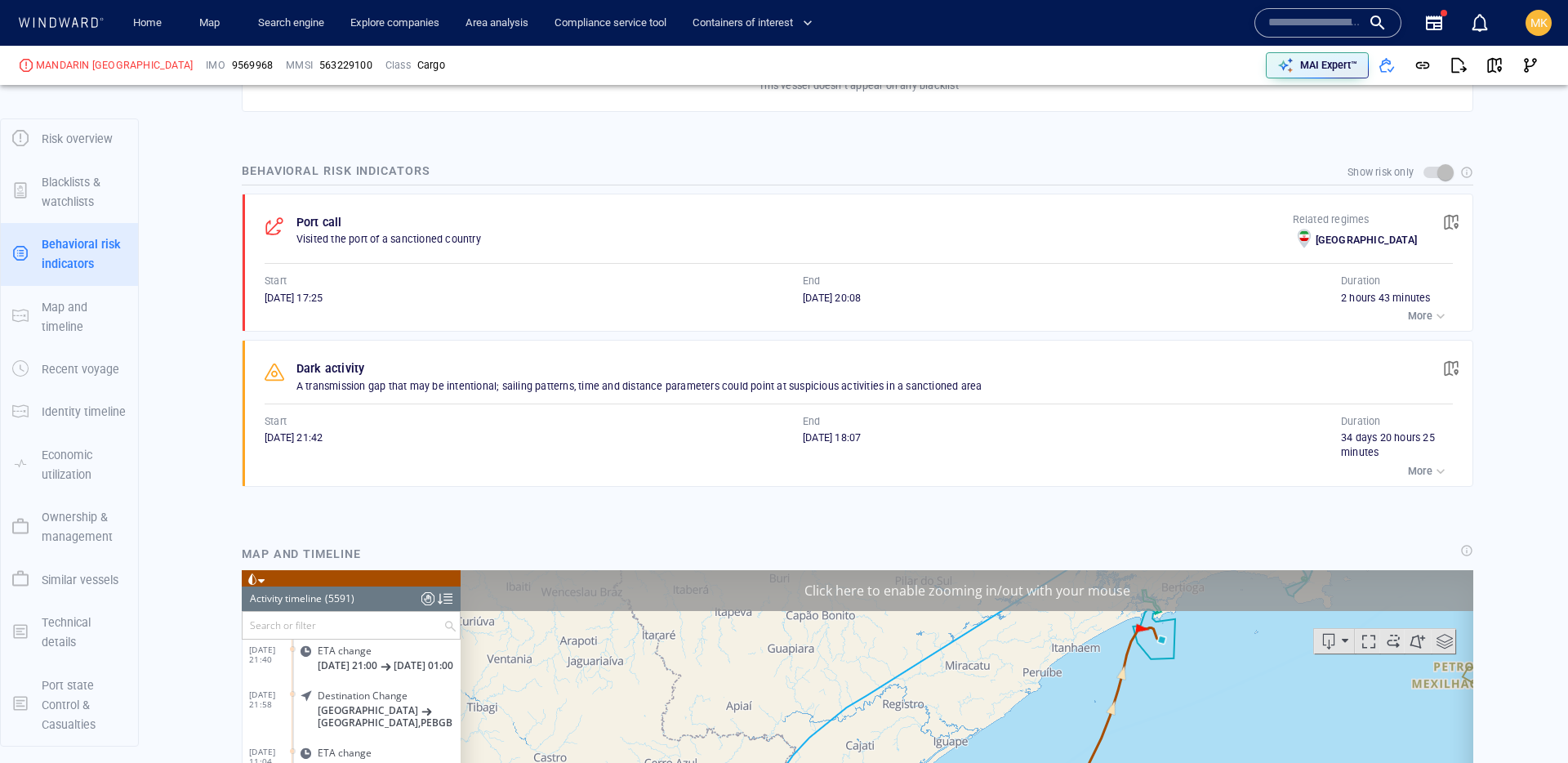
drag, startPoint x: 268, startPoint y: 434, endPoint x: 311, endPoint y: 434, distance: 43.0
click at [311, 434] on span "23/08/2023 21:42" at bounding box center [293, 438] width 58 height 12
drag, startPoint x: 797, startPoint y: 443, endPoint x: 889, endPoint y: 446, distance: 92.0
click at [889, 446] on div "Start 23/08/2023 21:42 End 27/09/2023 18:07" at bounding box center [803, 437] width 1077 height 46
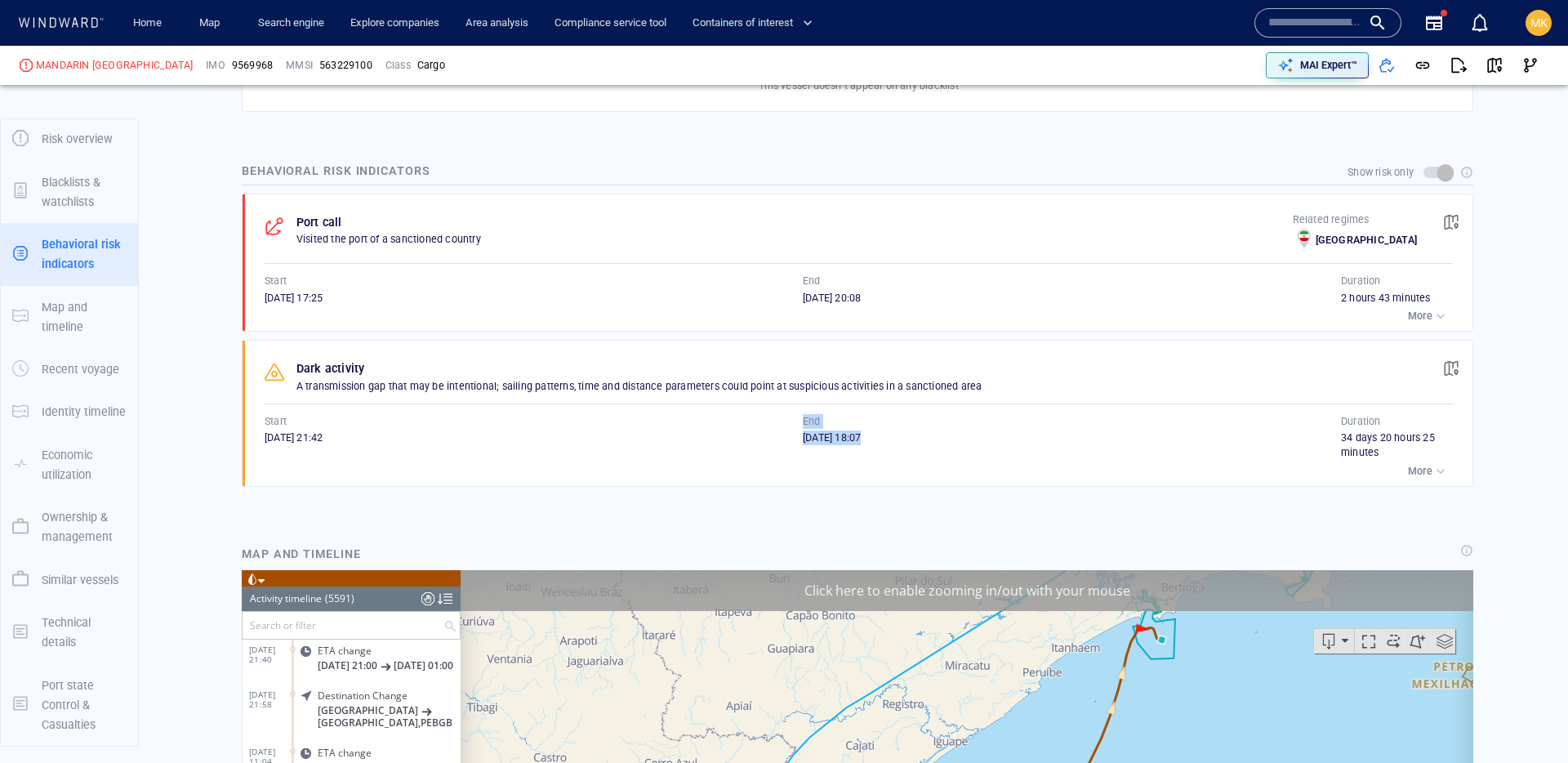
click at [890, 446] on div "27/09/2023 18:07" at bounding box center [1071, 445] width 538 height 29
click at [1443, 225] on span "button" at bounding box center [1451, 222] width 16 height 16
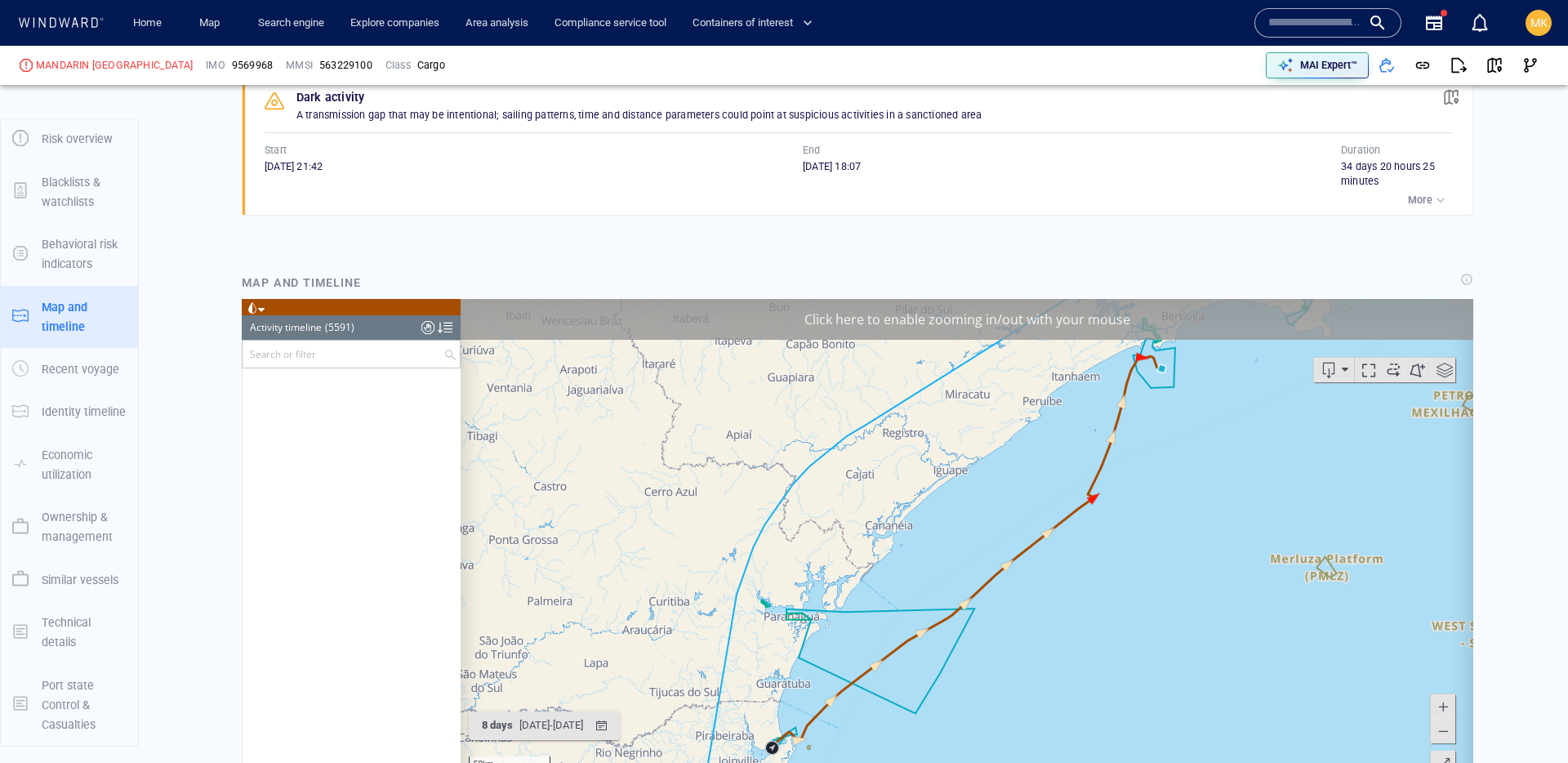
scroll to position [248083, 0]
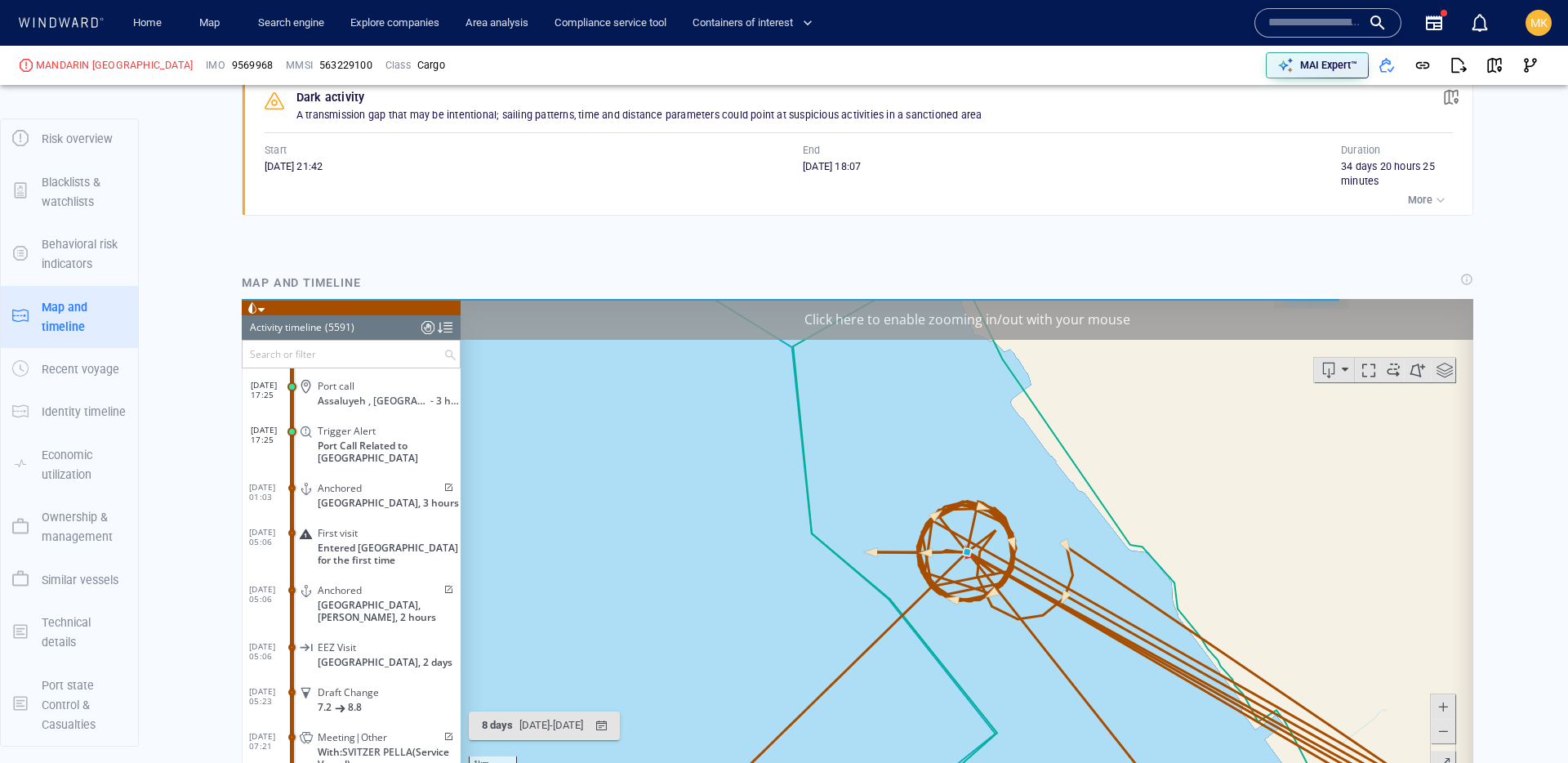
click at [443, 488] on span at bounding box center [448, 487] width 14 height 10
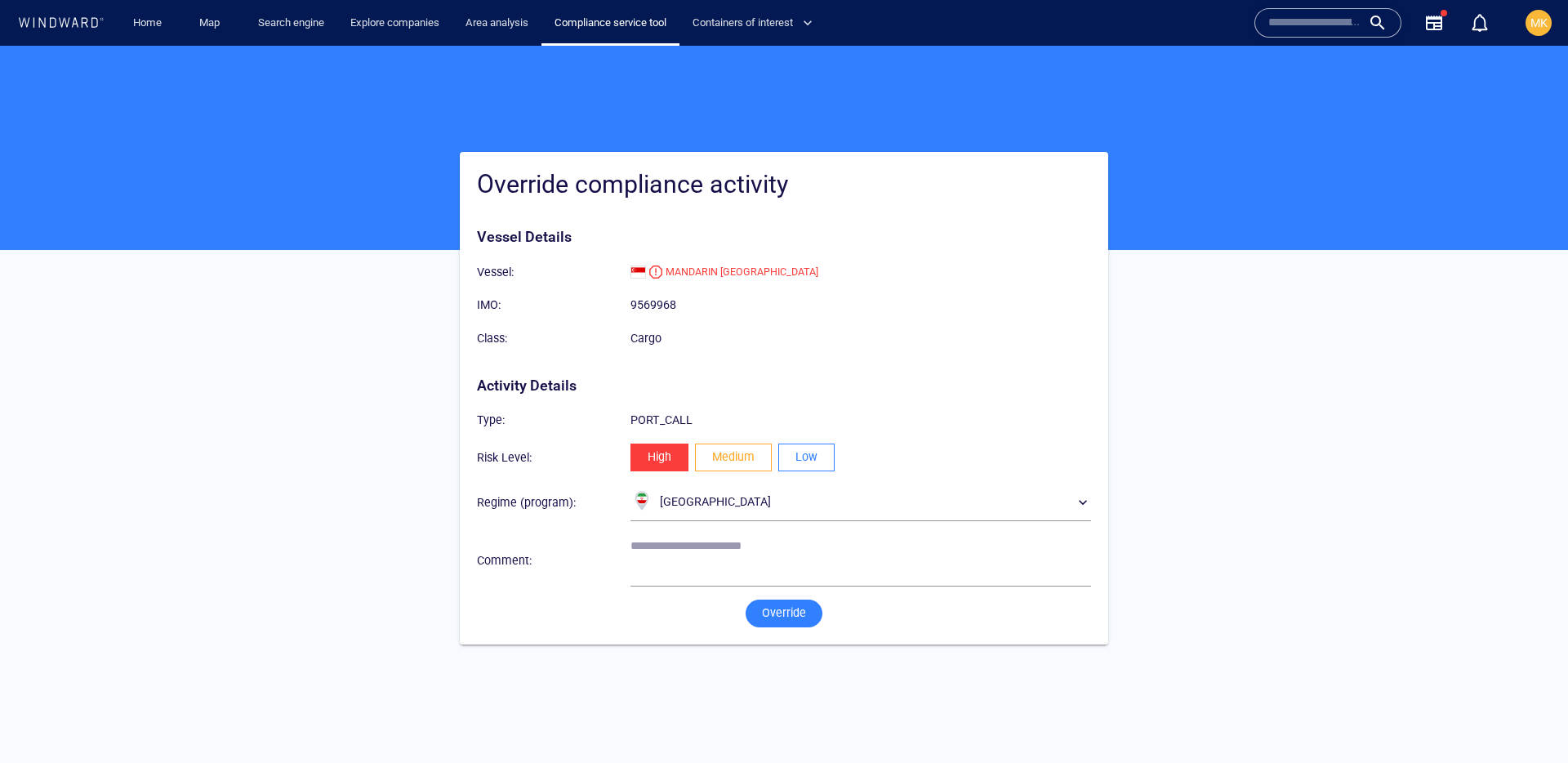
click at [815, 454] on span "Low" at bounding box center [806, 457] width 22 height 20
click at [775, 547] on textarea at bounding box center [861, 560] width 461 height 42
type textarea "**********"
click at [791, 625] on button "Override" at bounding box center [784, 613] width 77 height 28
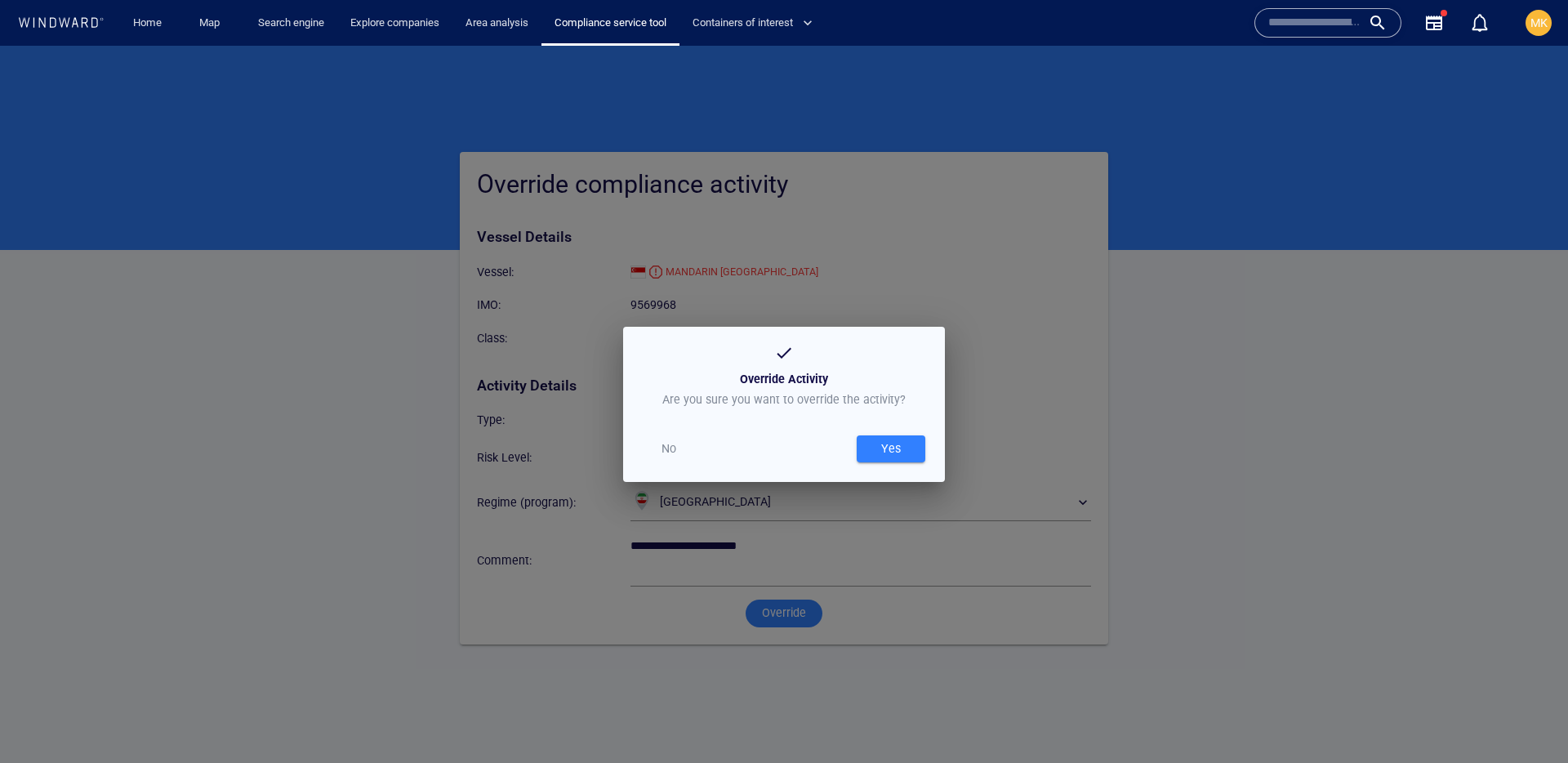
click at [891, 438] on div "Yes" at bounding box center [891, 449] width 26 height 27
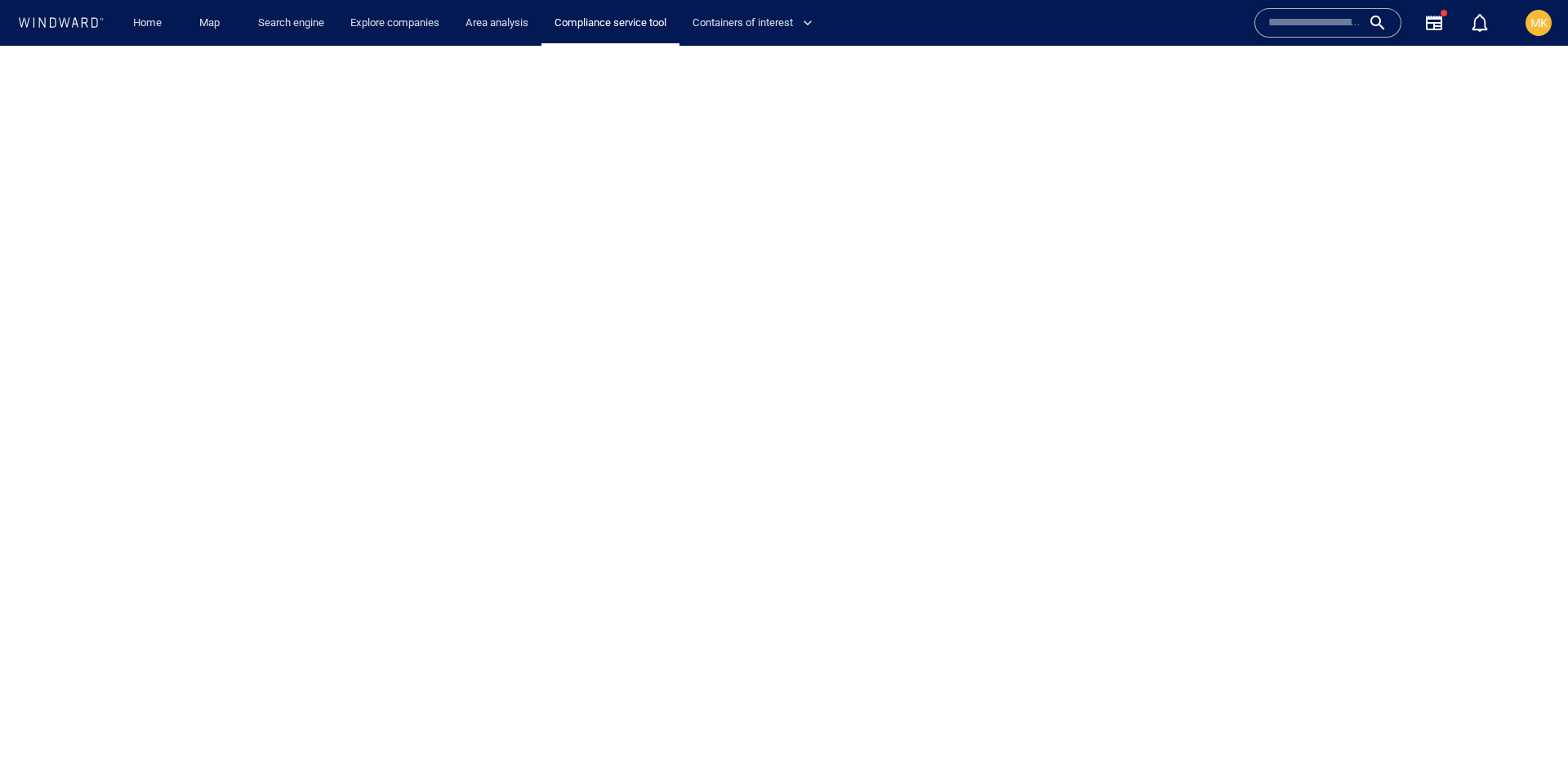
click at [1414, 397] on render-react at bounding box center [784, 404] width 1568 height 718
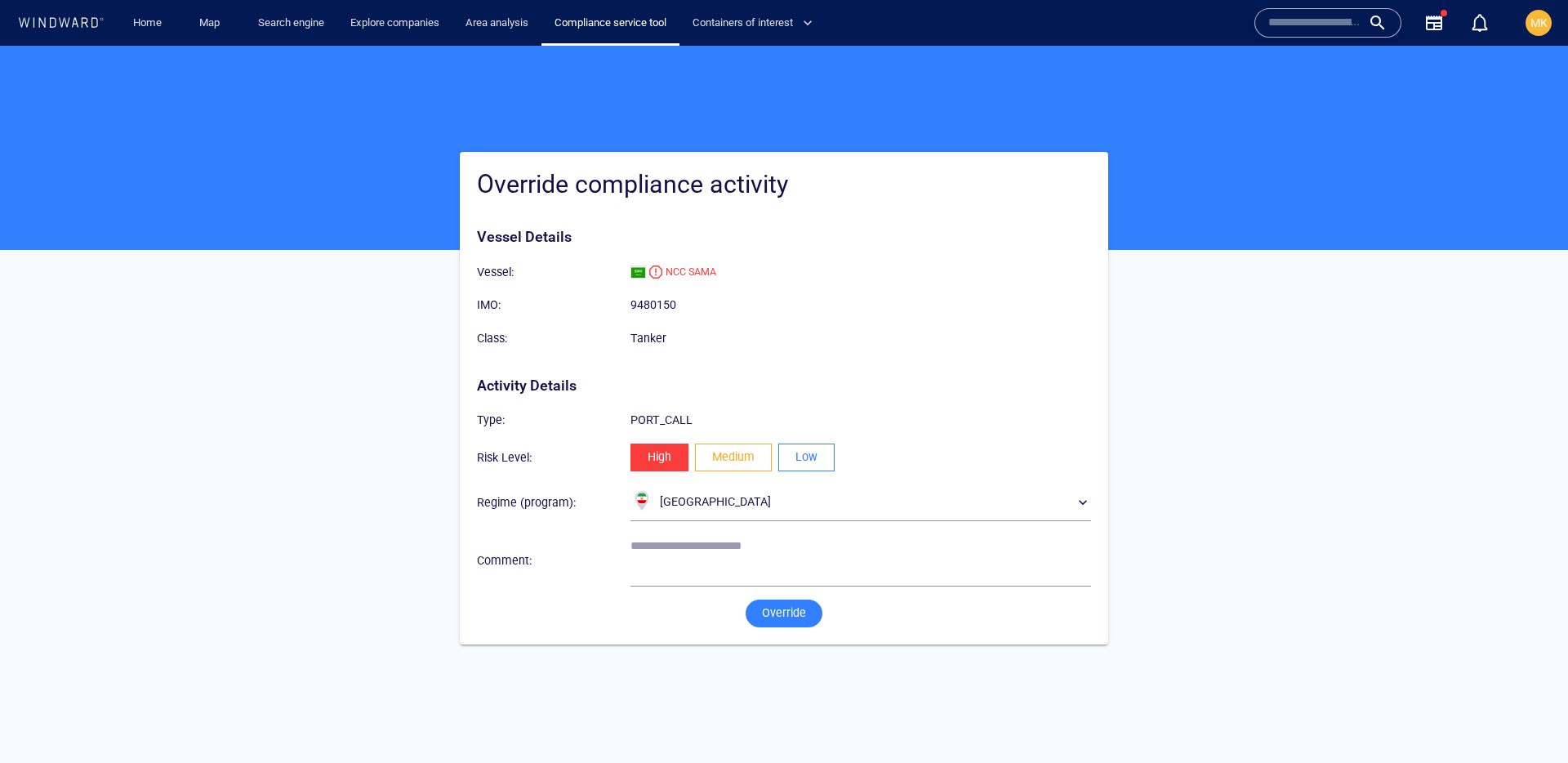
click at [796, 459] on span "Low" at bounding box center [806, 457] width 22 height 20
click at [773, 559] on textarea at bounding box center [861, 560] width 461 height 42
type textarea "**********"
click at [794, 609] on span "Override" at bounding box center [784, 613] width 44 height 20
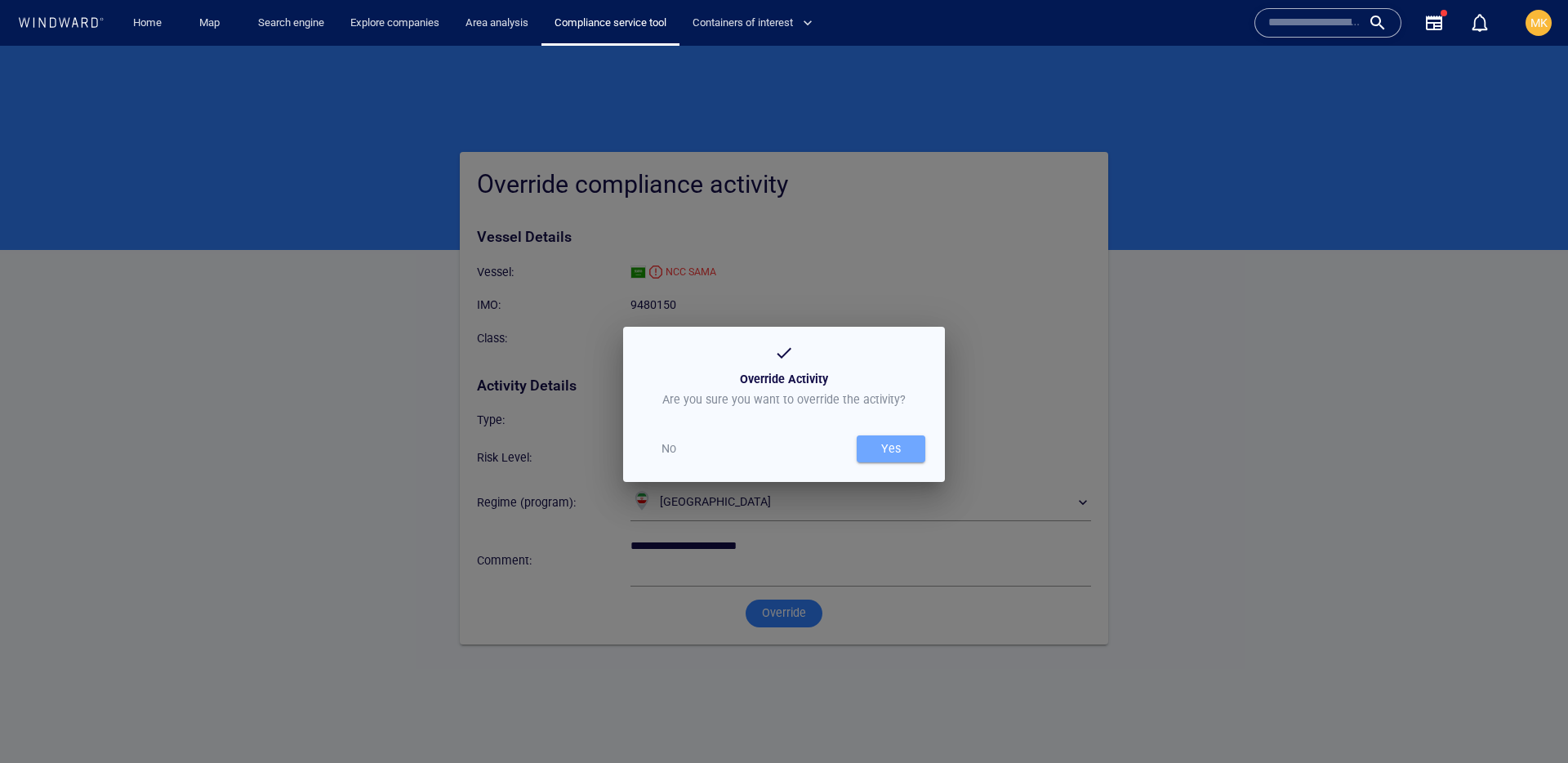
drag, startPoint x: 872, startPoint y: 447, endPoint x: 1019, endPoint y: 116, distance: 362.2
click at [872, 447] on span "Yes" at bounding box center [891, 449] width 53 height 20
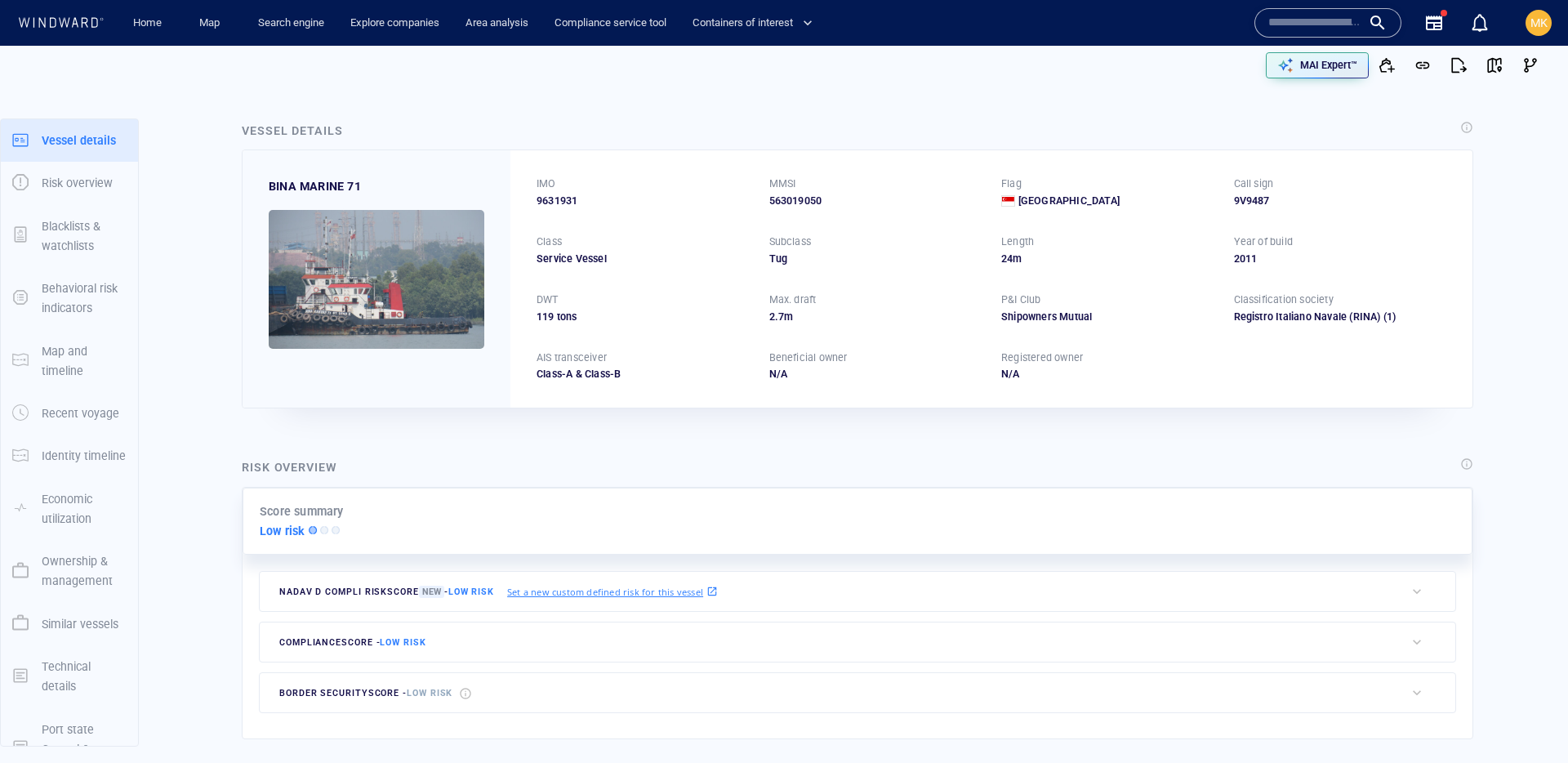
click at [1306, 26] on input "text" at bounding box center [1314, 23] width 93 height 25
paste input "*******"
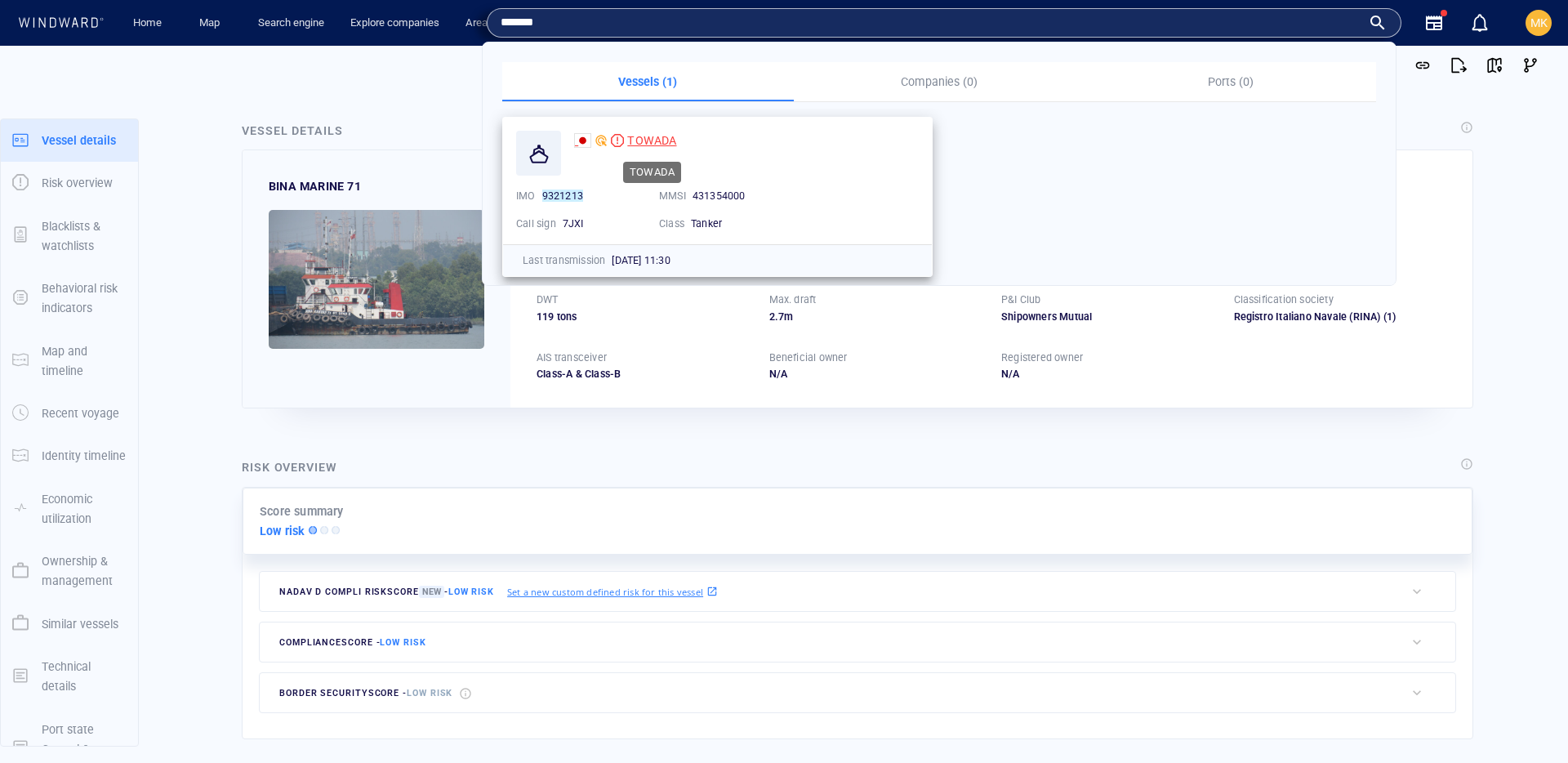
type input "*******"
click at [657, 141] on span "TOWADA" at bounding box center [651, 141] width 49 height 13
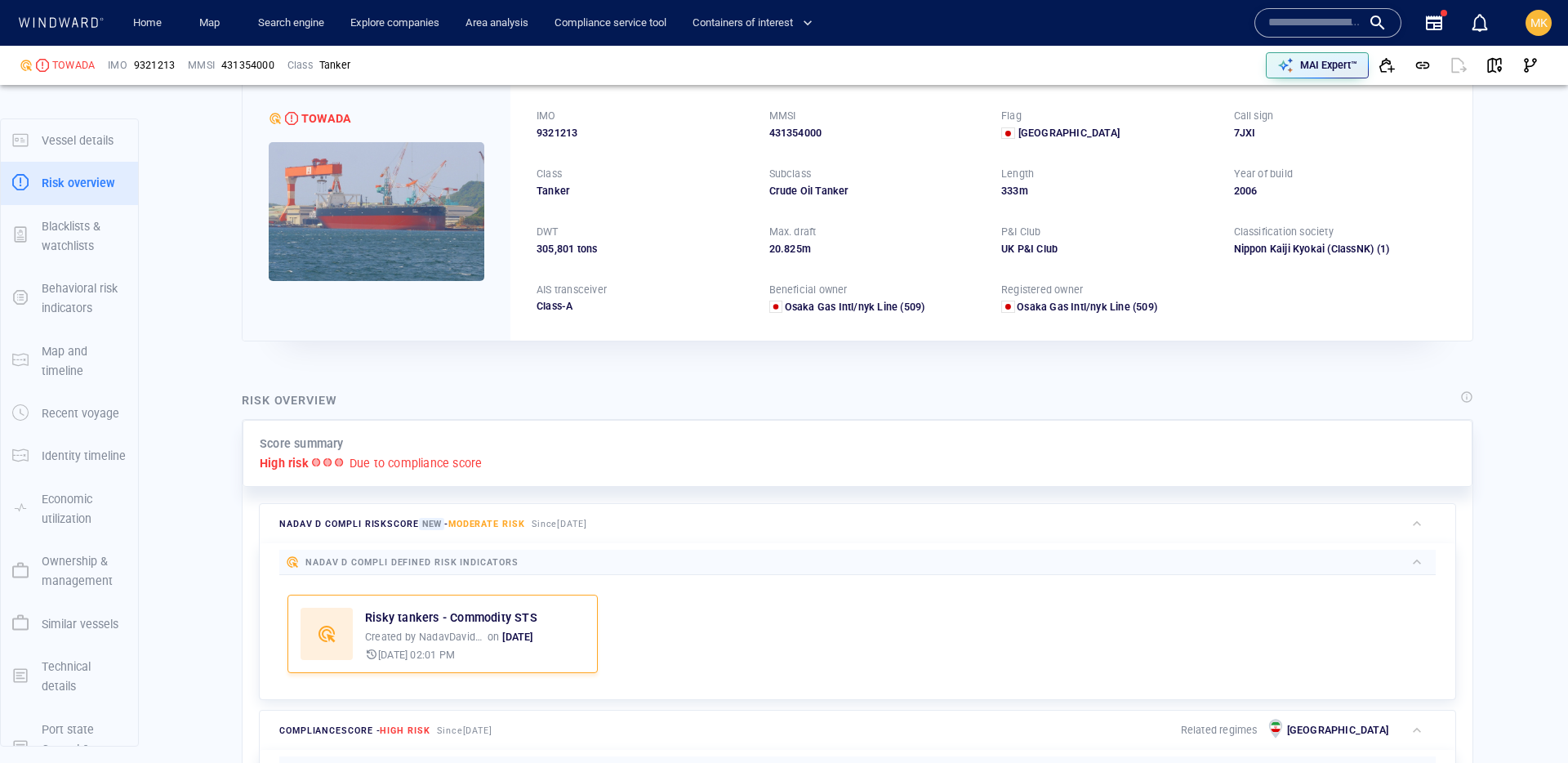
scroll to position [43, 0]
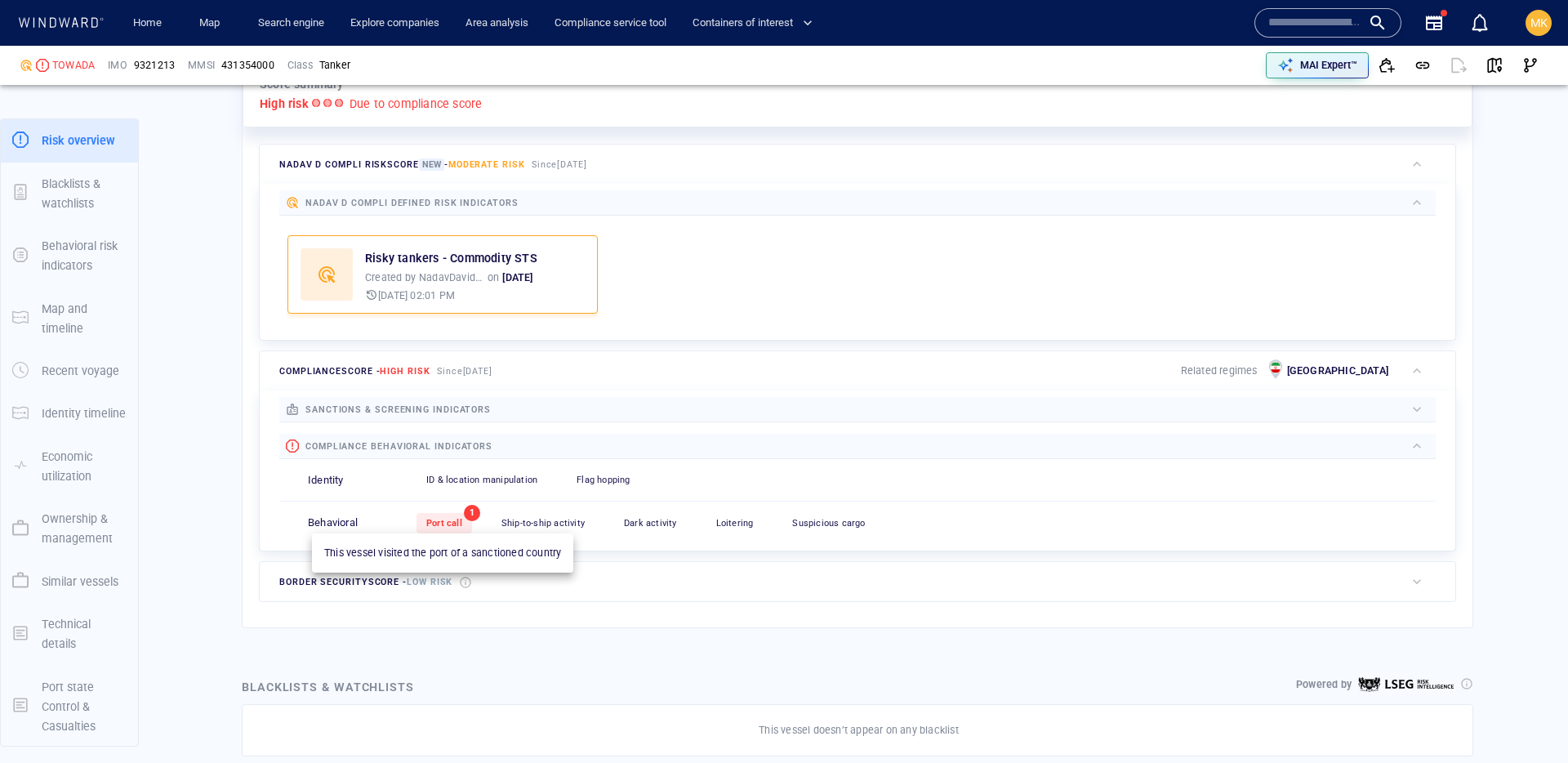
click at [416, 521] on div "Port call" at bounding box center [444, 523] width 55 height 20
click at [441, 521] on span "Port call" at bounding box center [444, 524] width 36 height 11
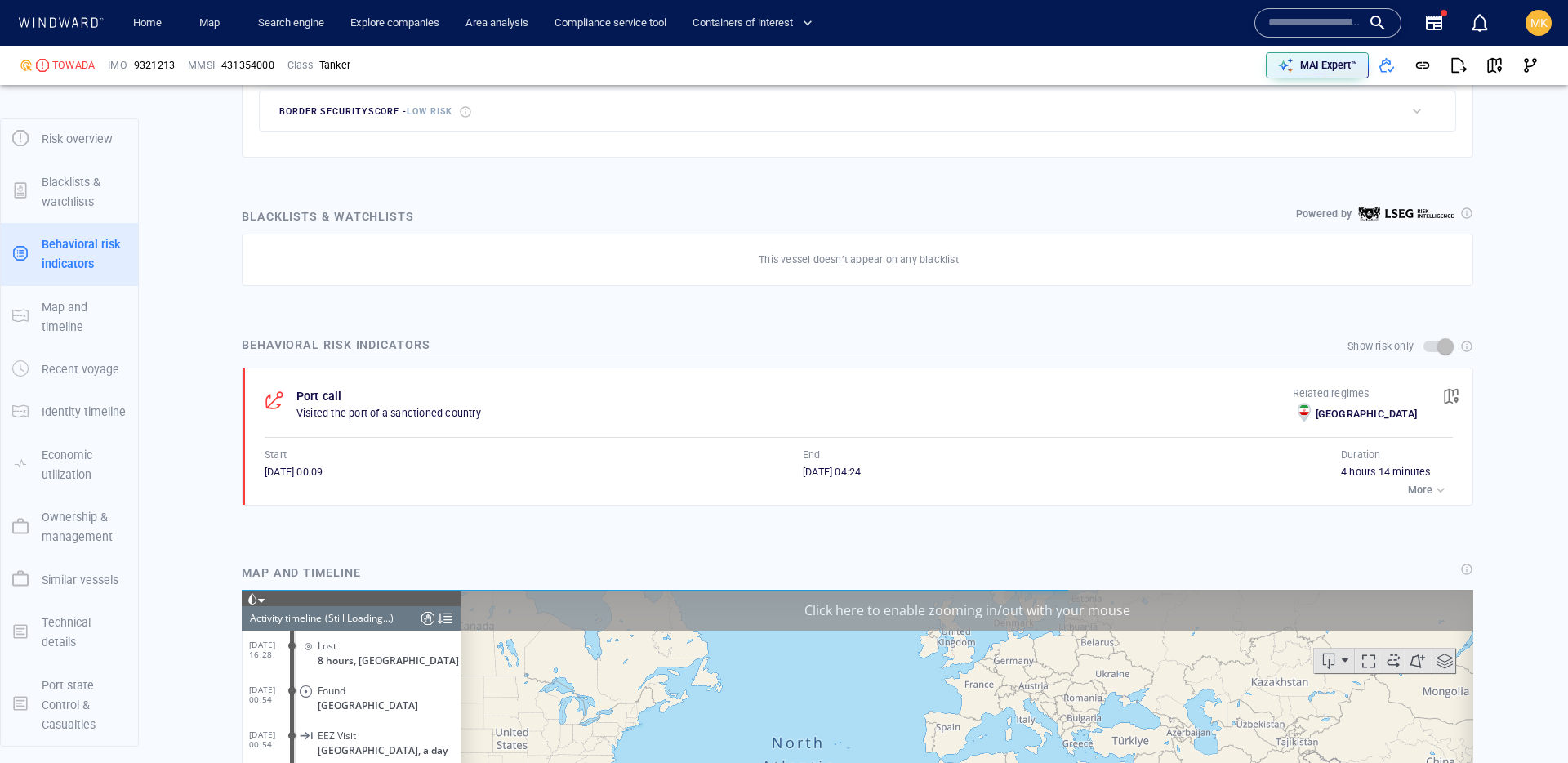
scroll to position [10450, 0]
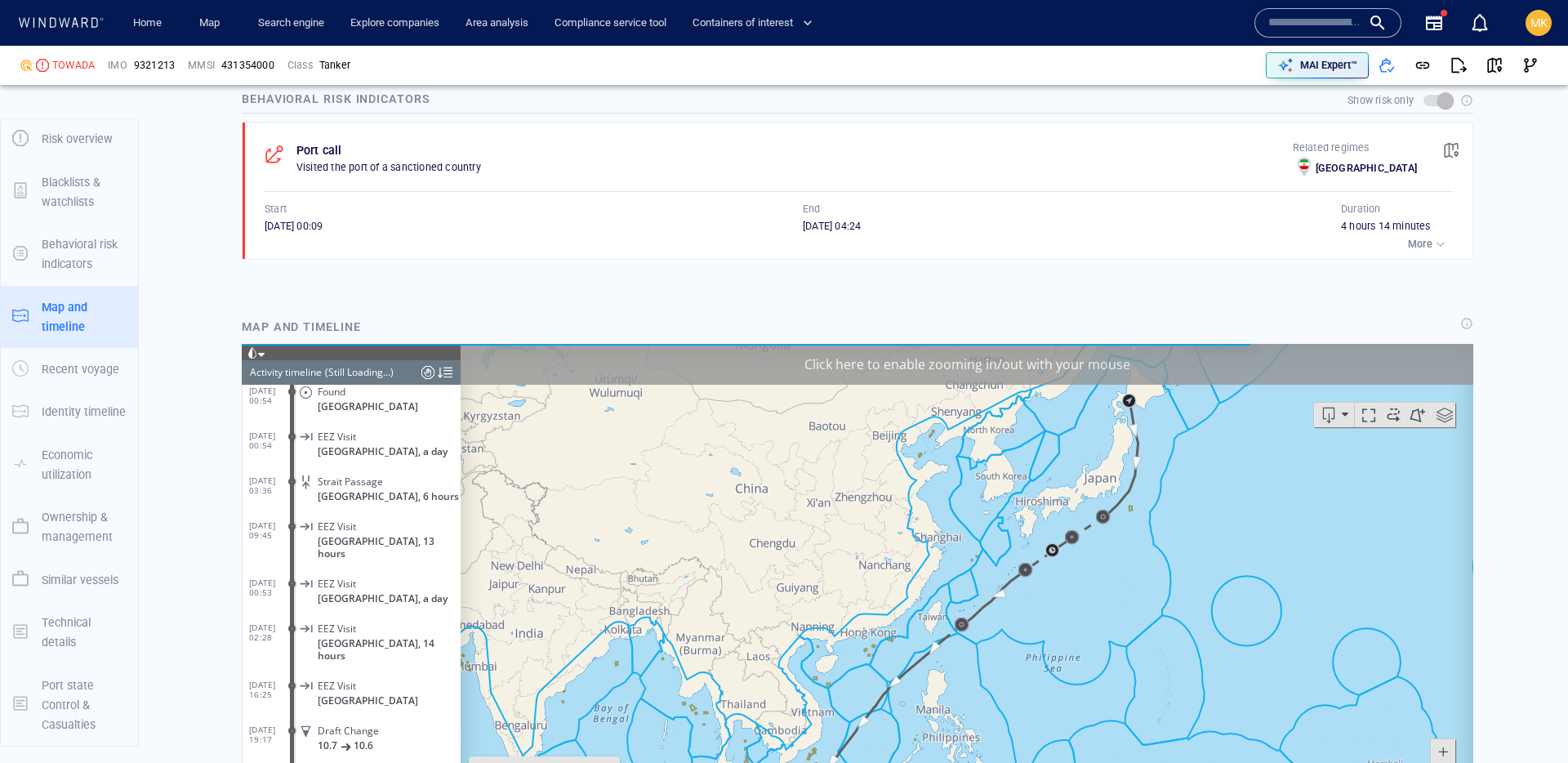
scroll to position [1145, 0]
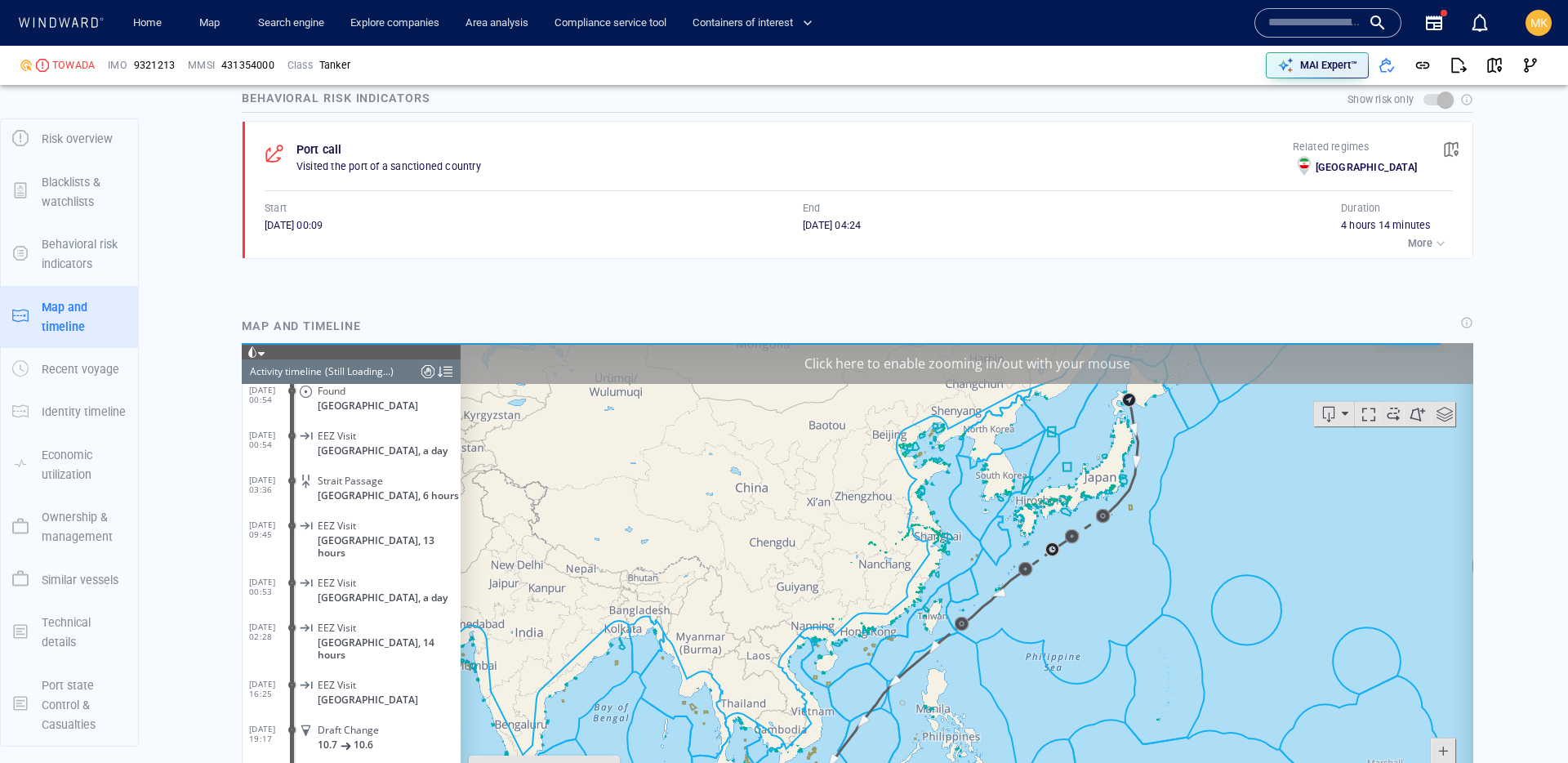
click at [149, 64] on span "9321213" at bounding box center [155, 65] width 41 height 15
copy span "9321213"
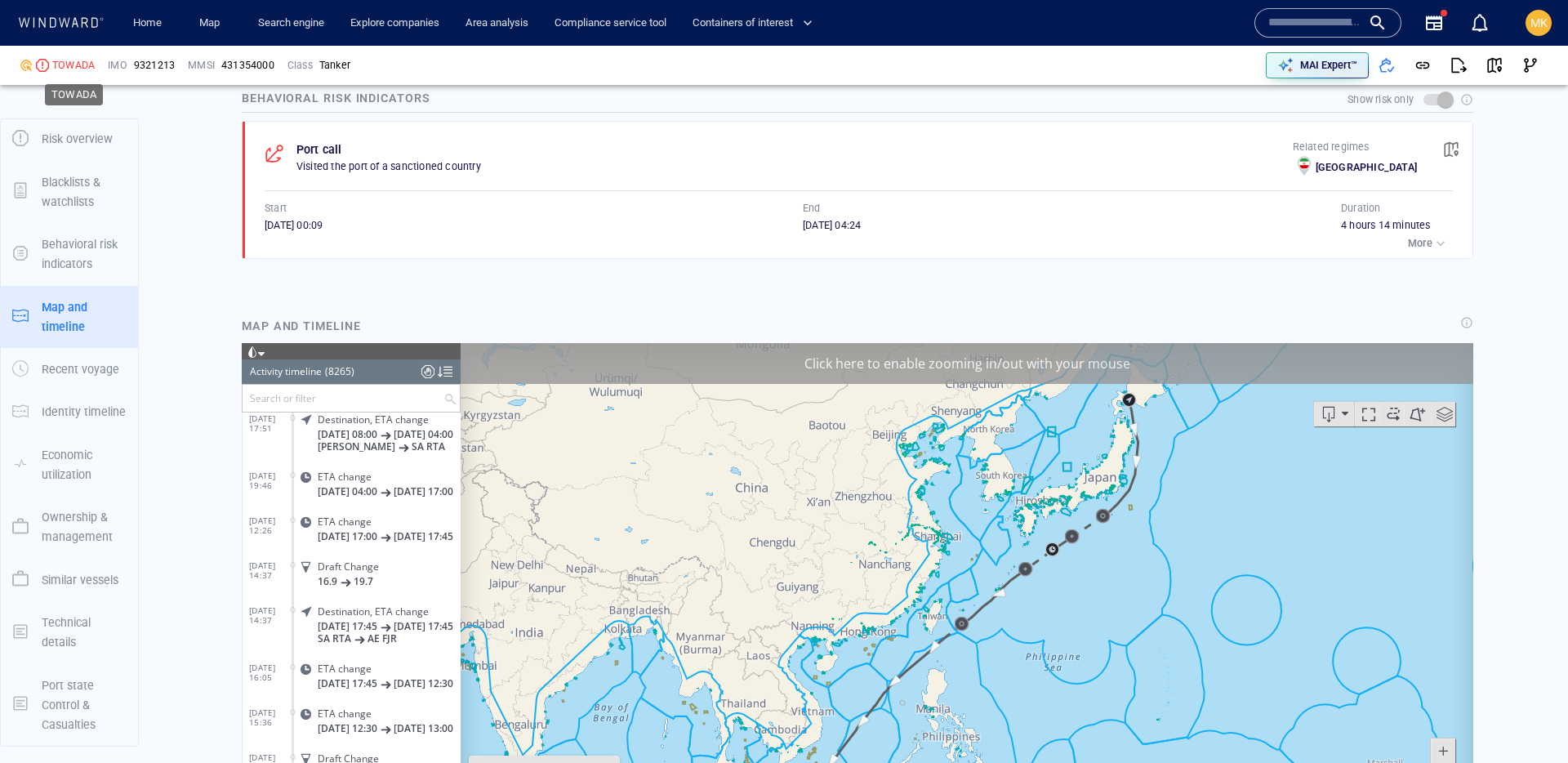
click at [76, 60] on div "TOWADA" at bounding box center [74, 65] width 43 height 15
copy div "TOWADA"
click at [154, 65] on span "9321213" at bounding box center [155, 65] width 41 height 15
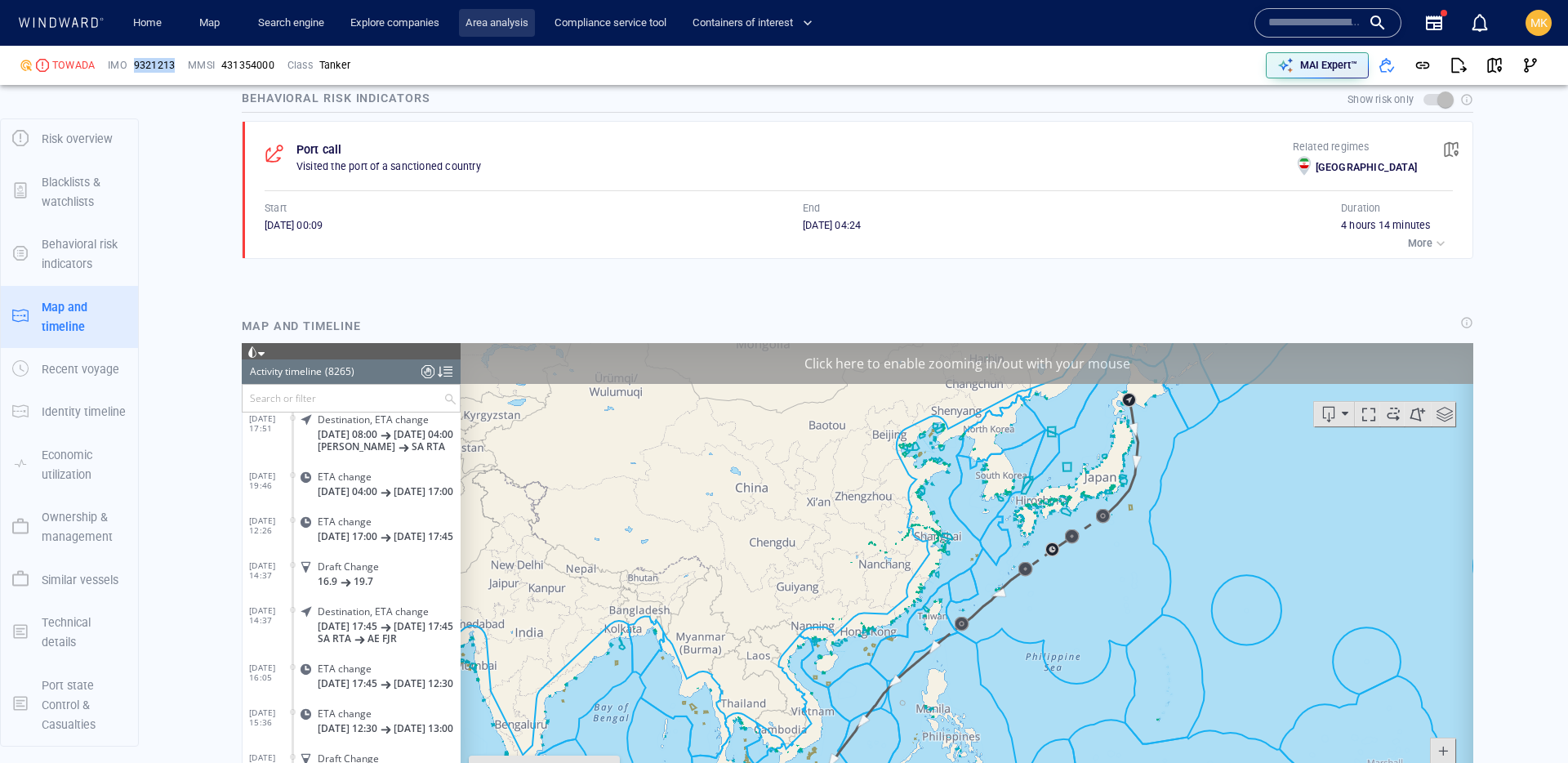
copy span "9321213"
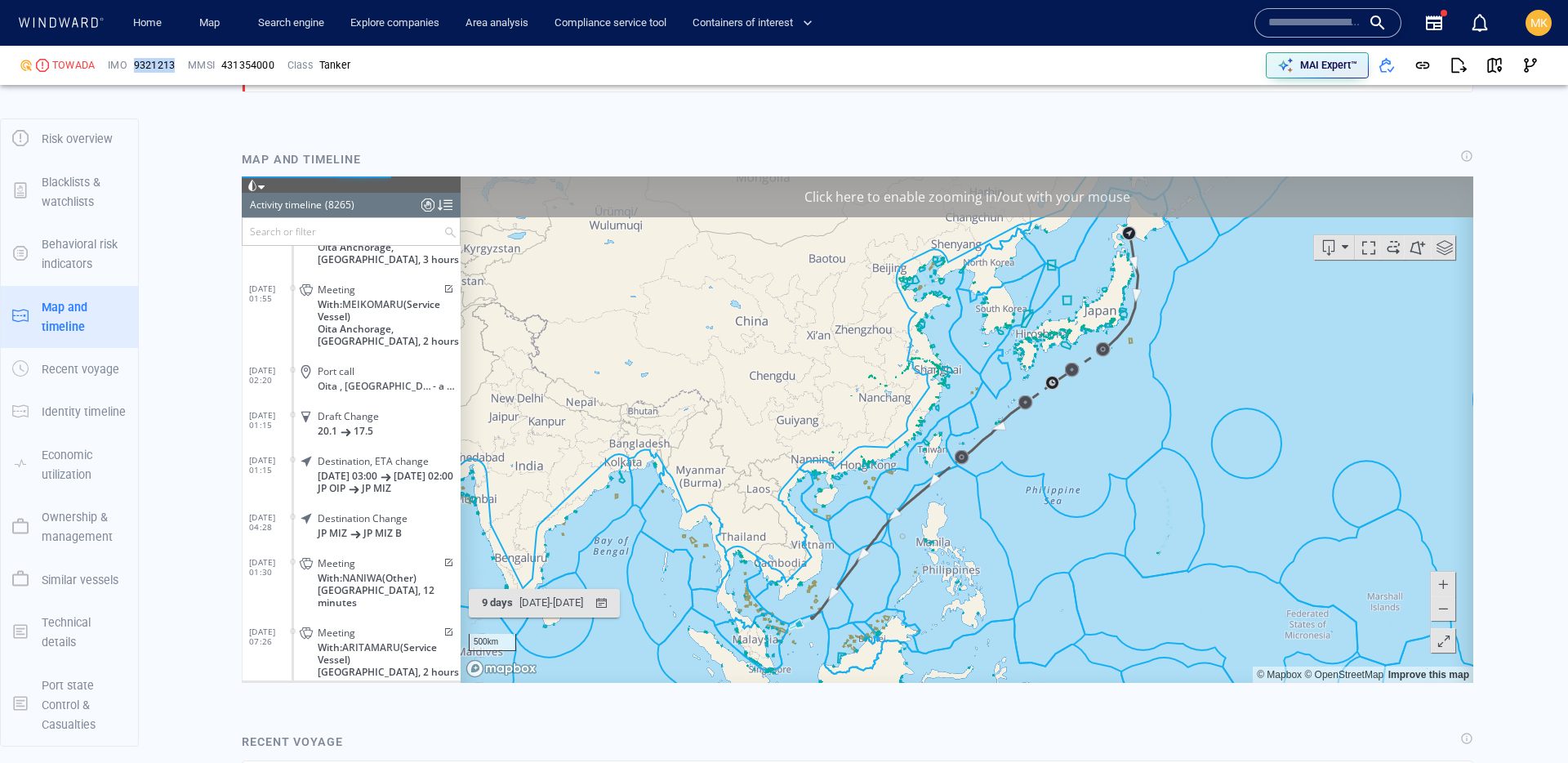
scroll to position [15558, 0]
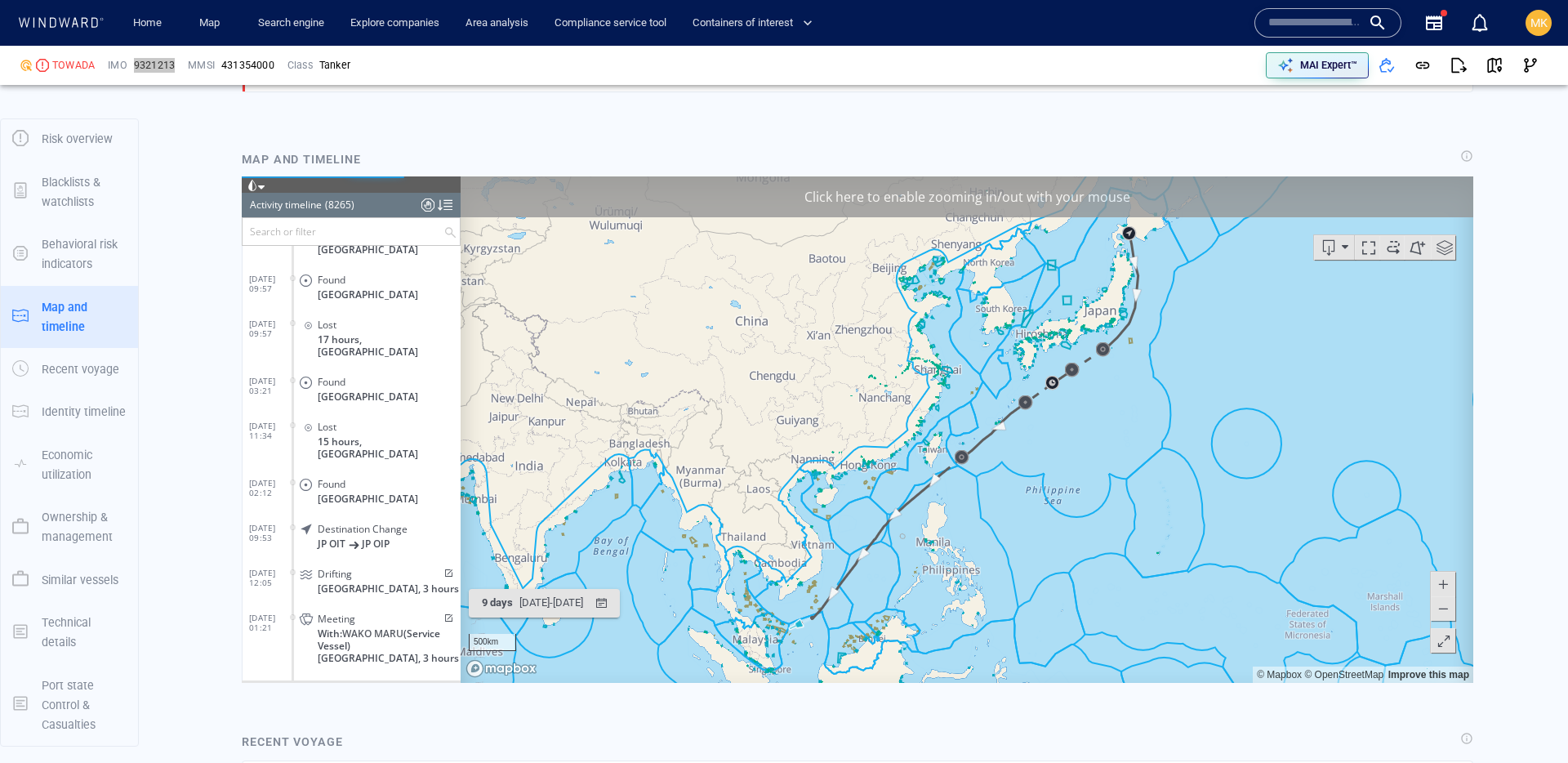
click at [442, 568] on span at bounding box center [448, 572] width 14 height 10
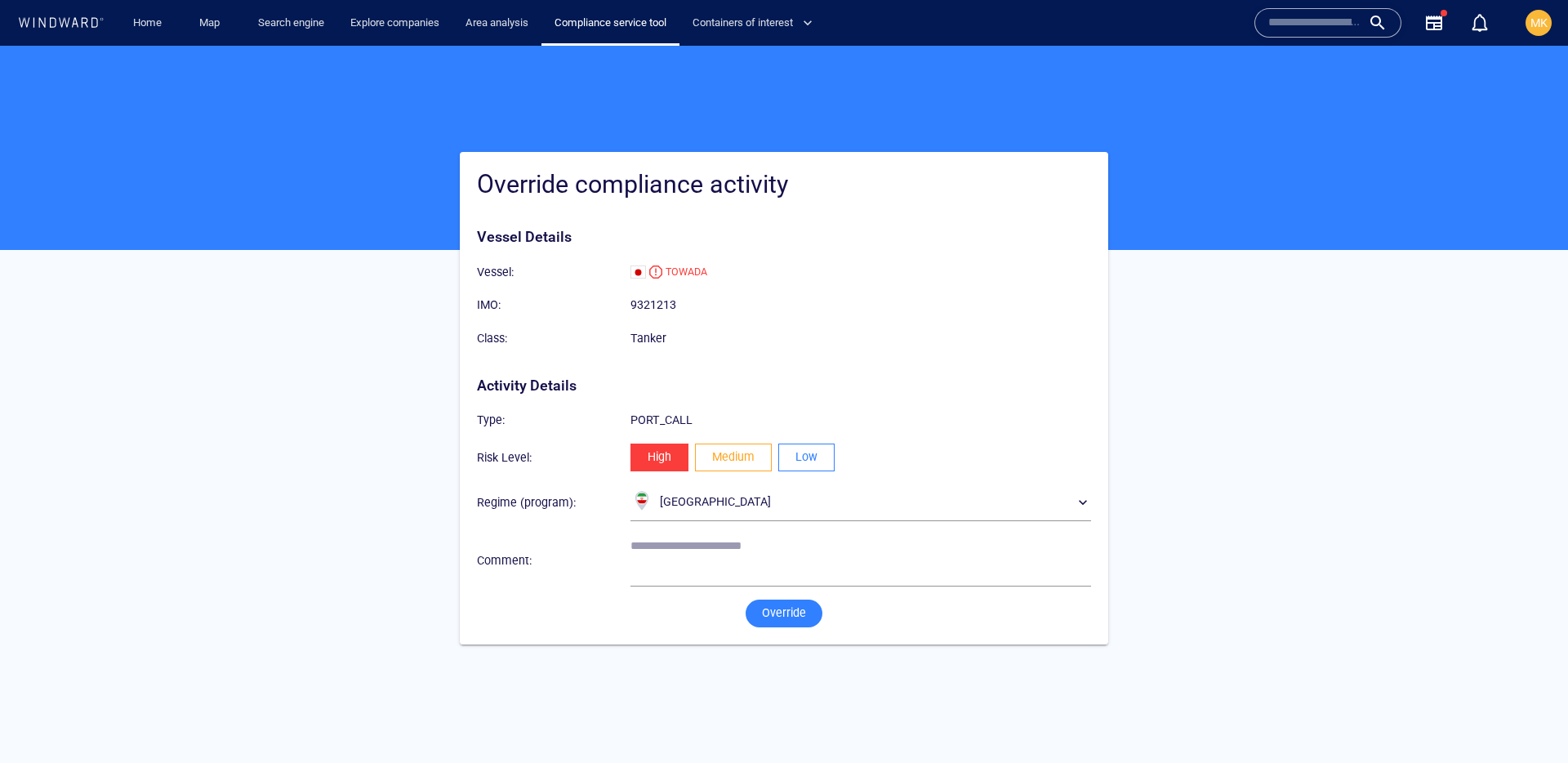
click at [820, 454] on button "Low" at bounding box center [806, 457] width 56 height 28
click at [760, 535] on div "*" at bounding box center [861, 560] width 461 height 53
type textarea "**********"
click at [776, 614] on span "Override" at bounding box center [784, 613] width 44 height 20
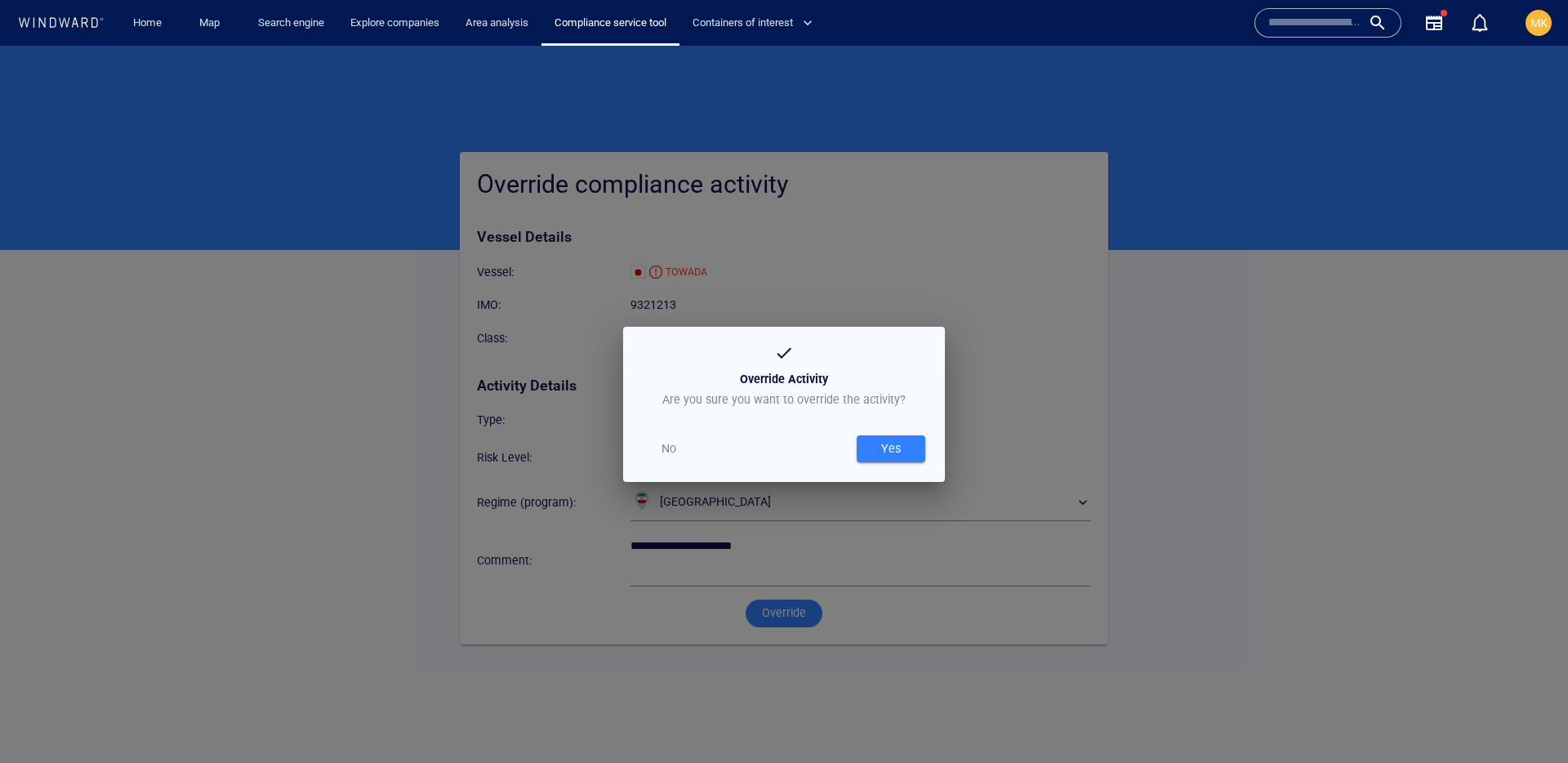
click at [893, 442] on div "Yes" at bounding box center [891, 449] width 26 height 27
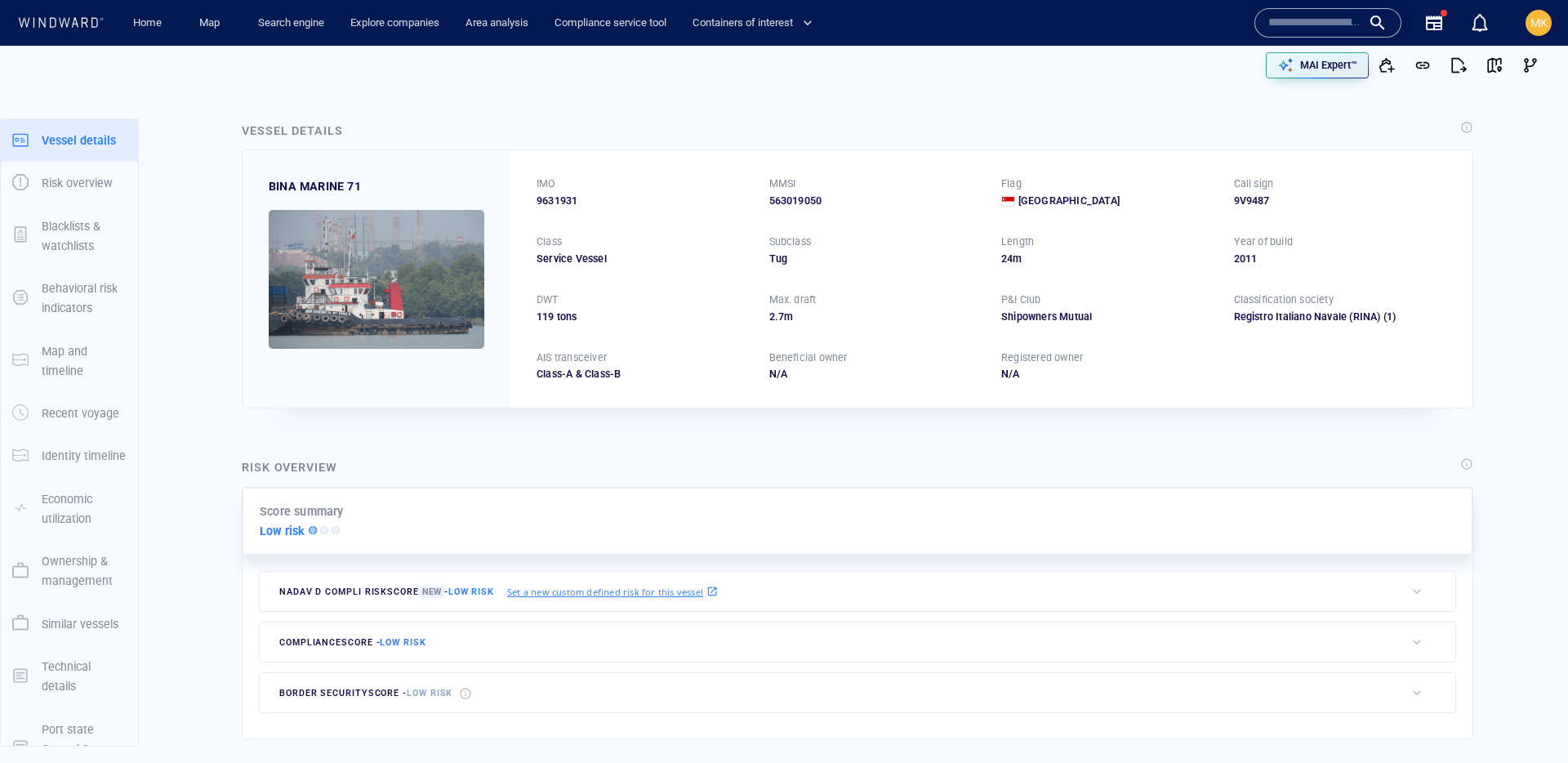
click at [1317, 21] on input "text" at bounding box center [1314, 23] width 93 height 25
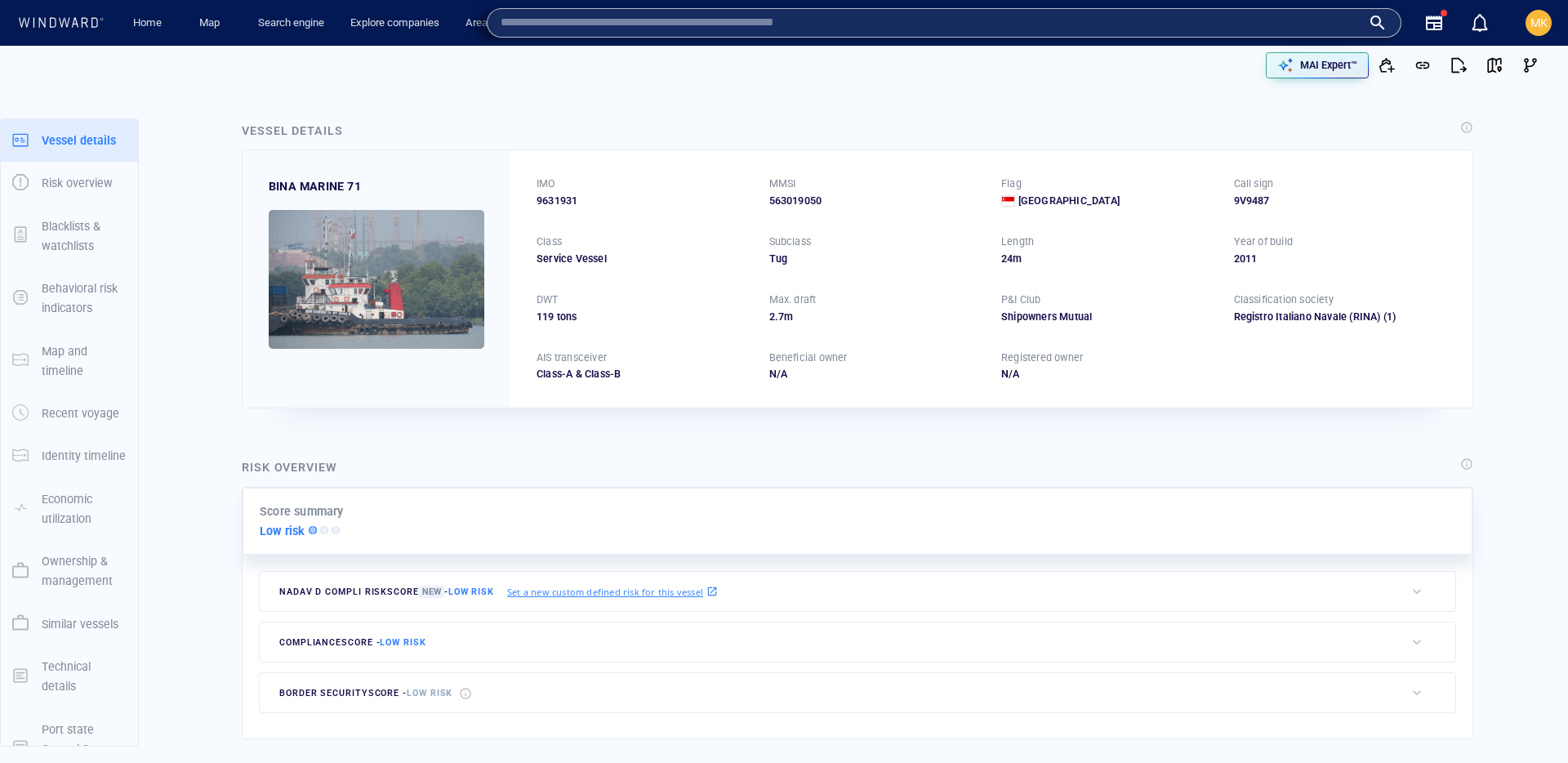
paste input "*******"
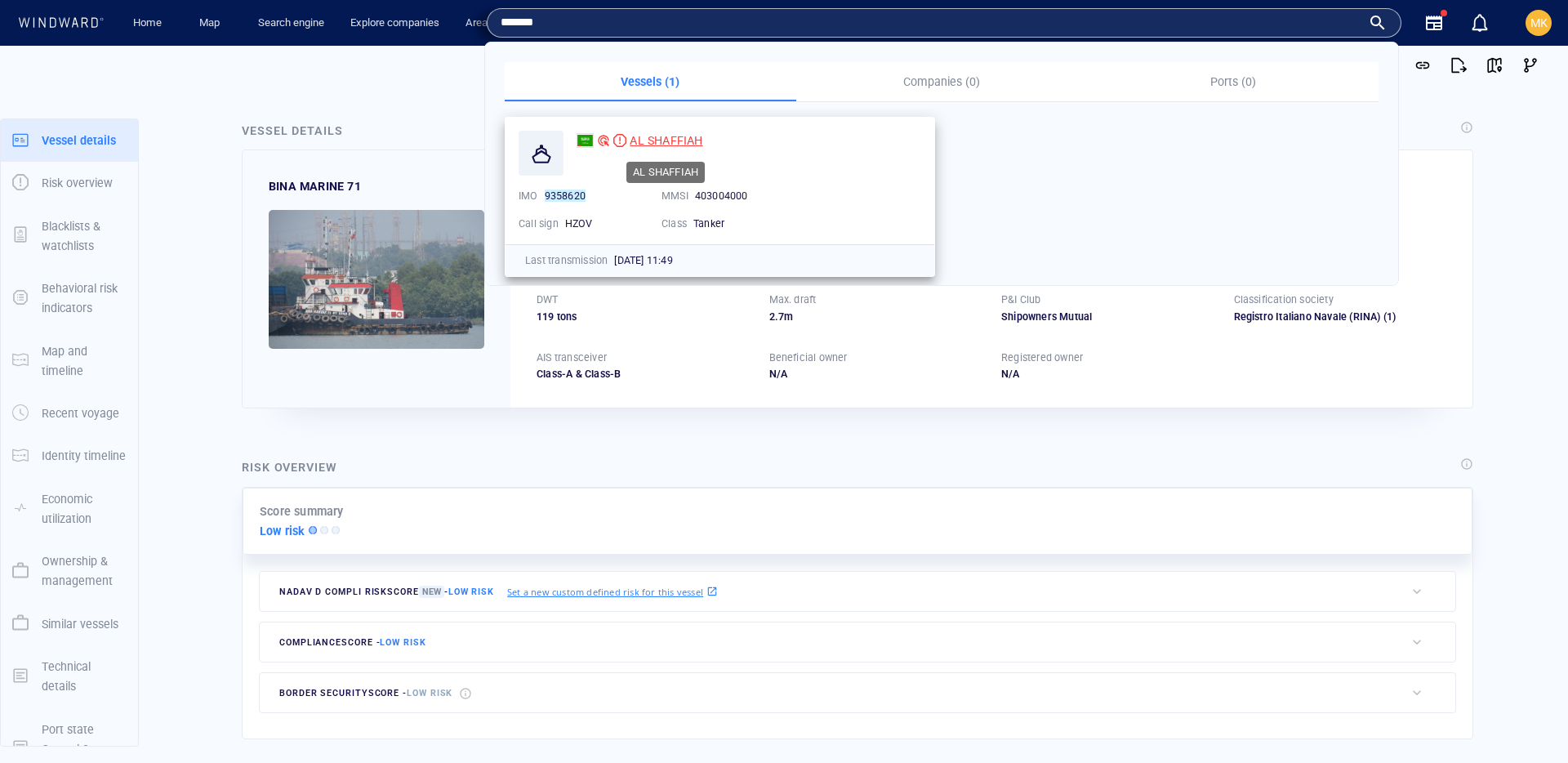
type input "*******"
click at [657, 134] on span "AL SHAFFIAH" at bounding box center [667, 141] width 73 height 13
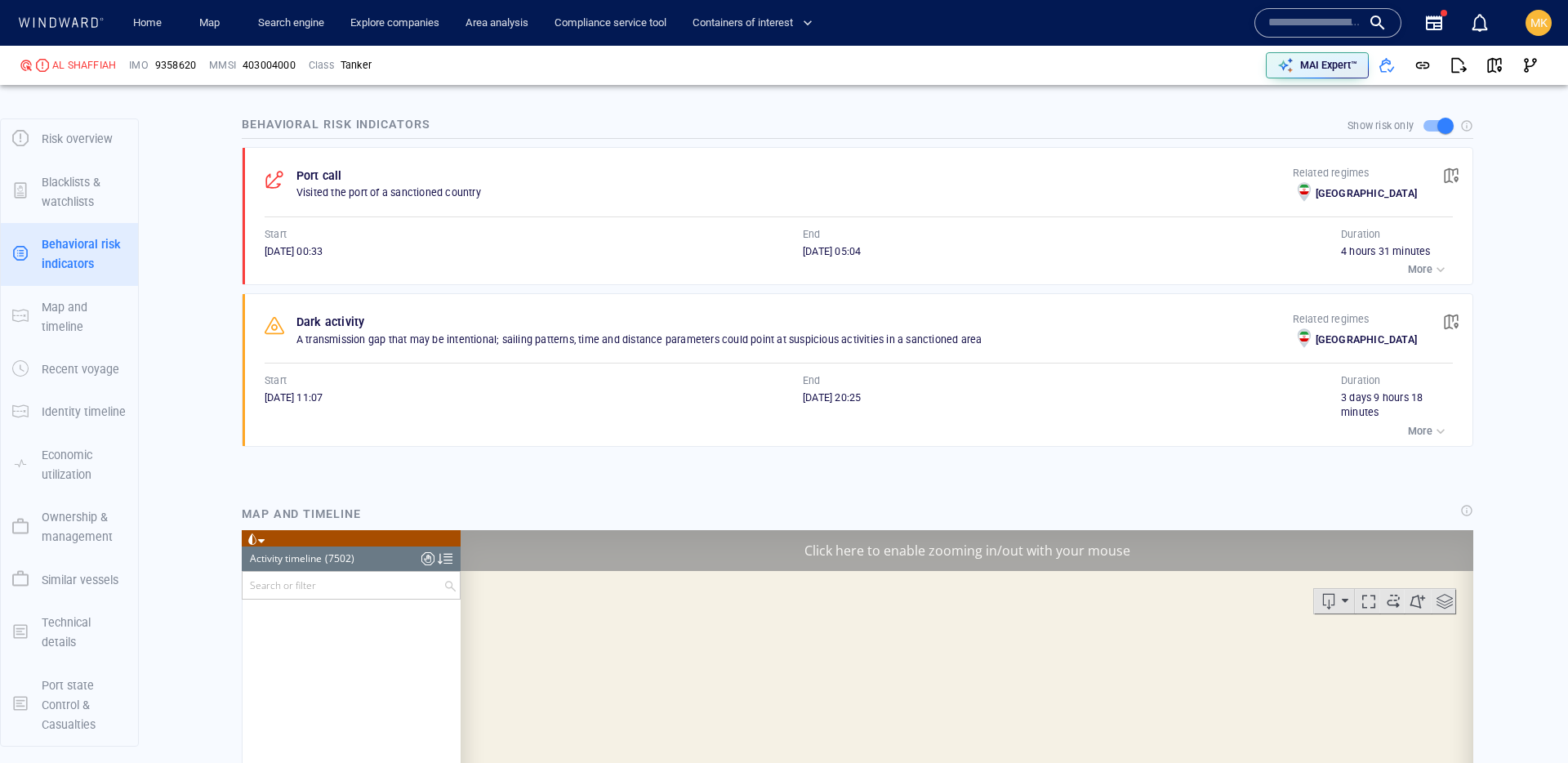
scroll to position [14786, 0]
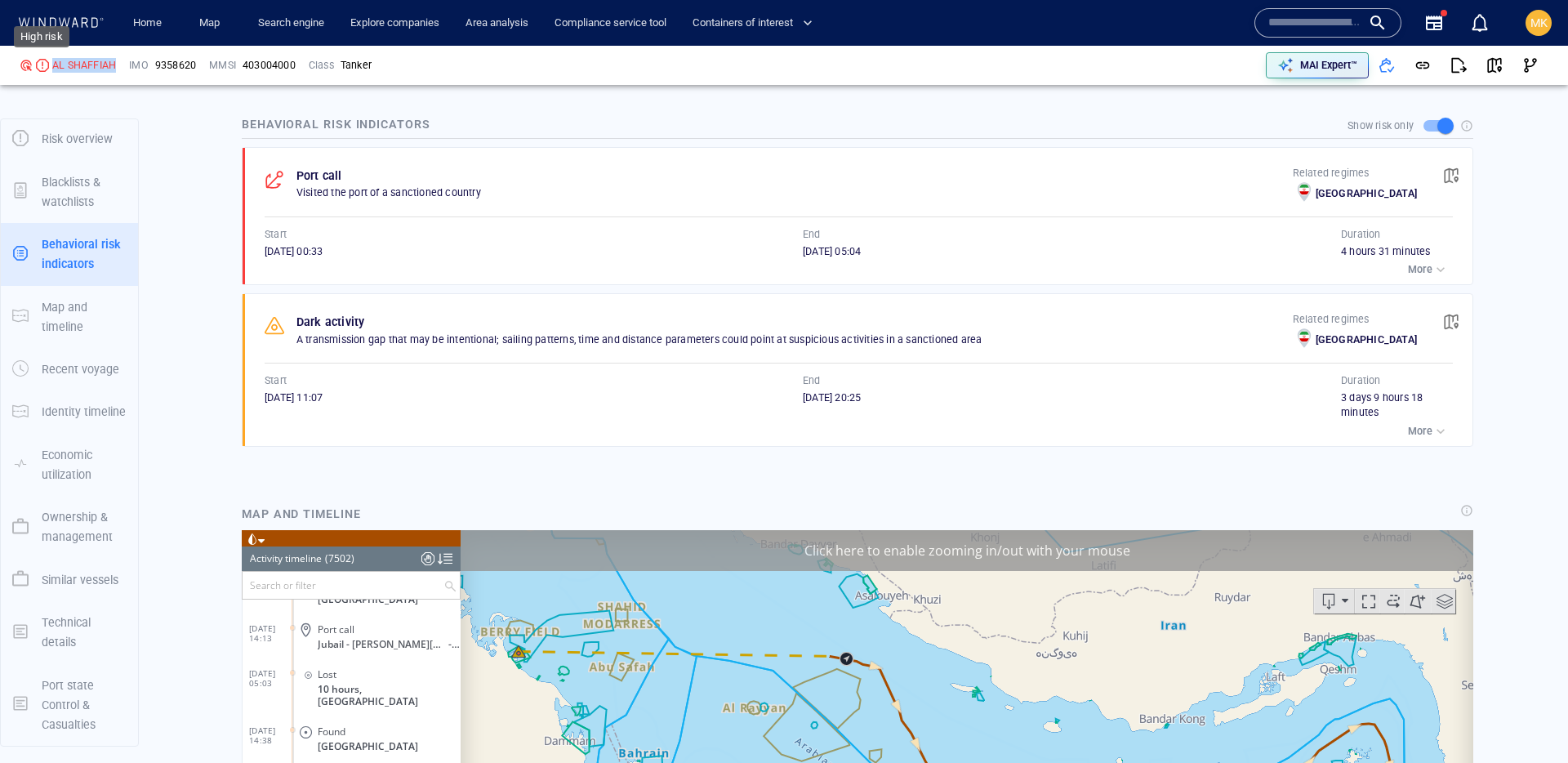
drag, startPoint x: 118, startPoint y: 73, endPoint x: 47, endPoint y: 68, distance: 71.2
click at [47, 68] on div "AL SHAFFIAH" at bounding box center [68, 65] width 109 height 28
copy div "AL SHAFFIAH"
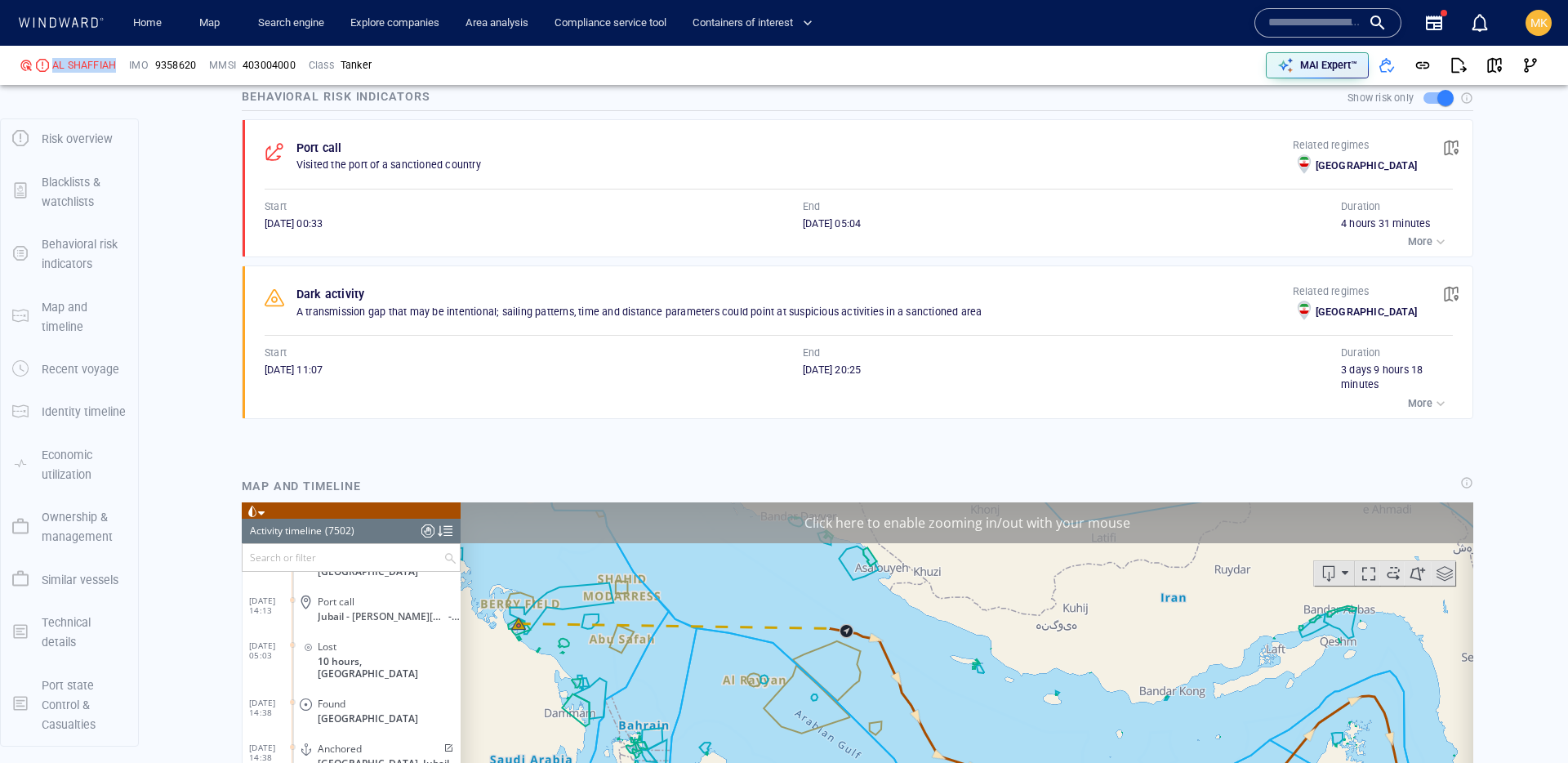
scroll to position [1377, 0]
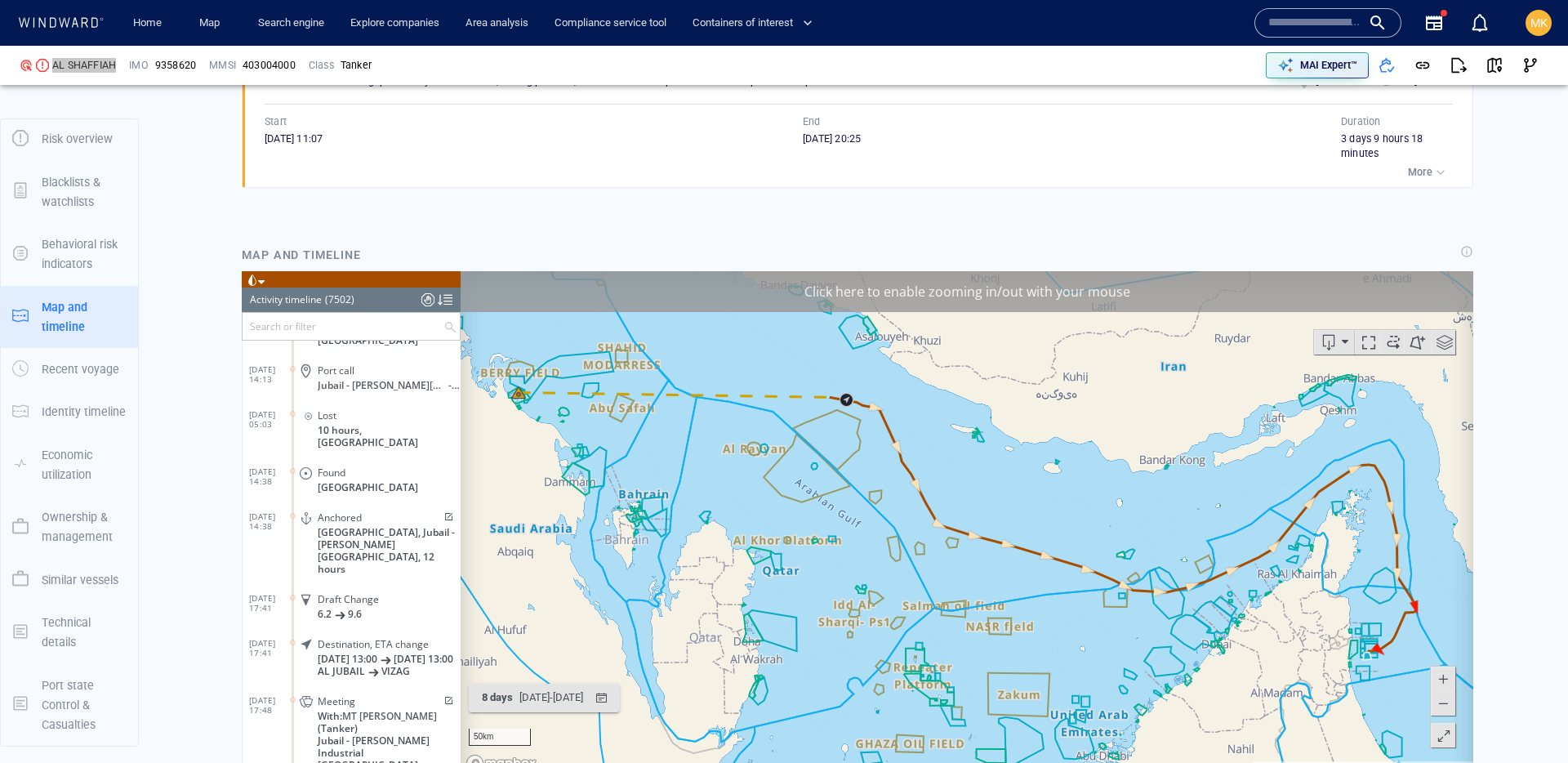
click at [442, 512] on span at bounding box center [448, 516] width 14 height 10
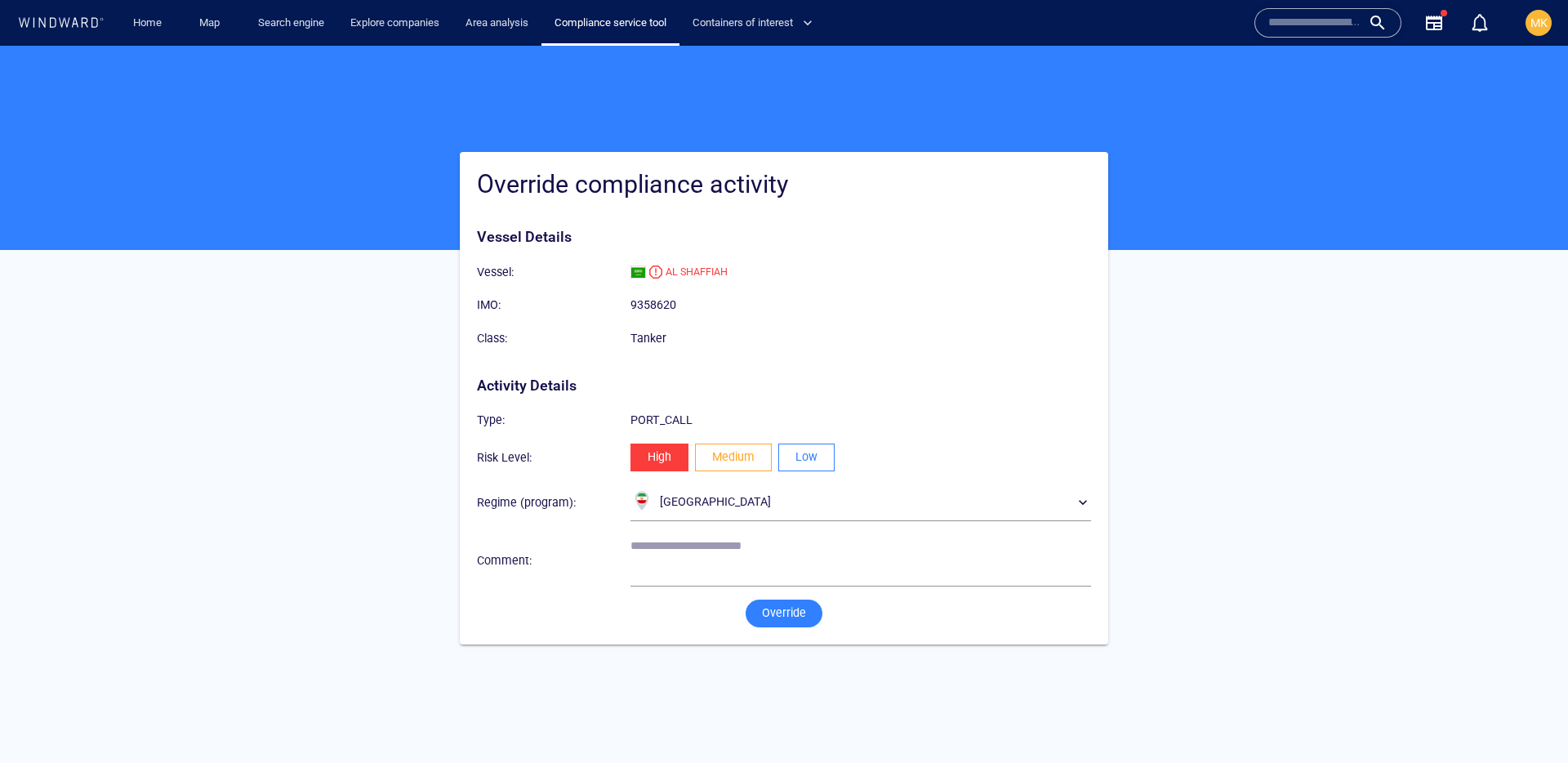
click at [800, 466] on span "Low" at bounding box center [806, 457] width 22 height 20
click at [740, 556] on textarea at bounding box center [861, 560] width 461 height 42
type textarea "**********"
click at [784, 600] on div "Override" at bounding box center [784, 613] width 77 height 28
click at [810, 608] on button "Override" at bounding box center [784, 613] width 77 height 28
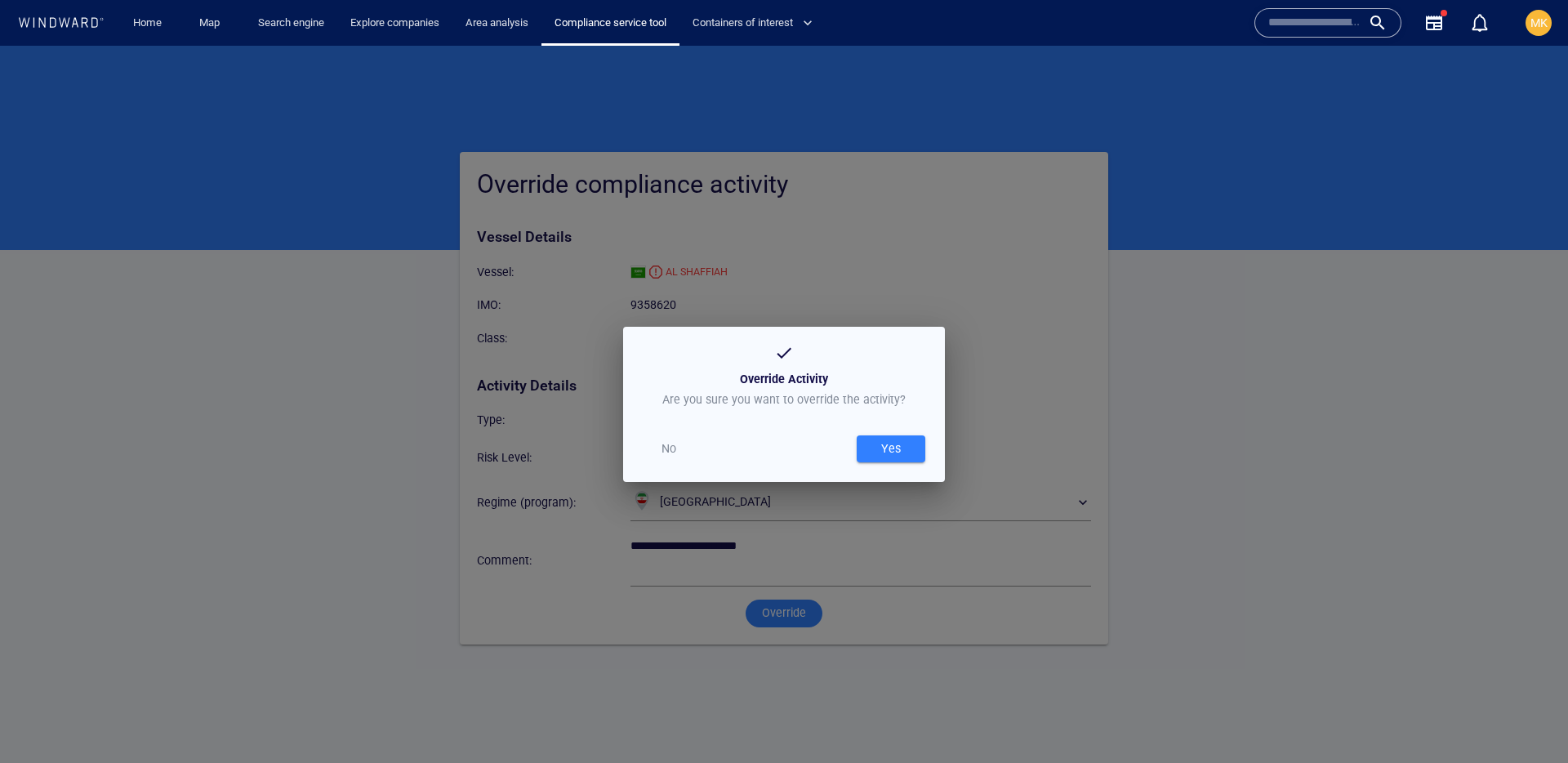
click at [886, 450] on div "Yes" at bounding box center [891, 449] width 26 height 27
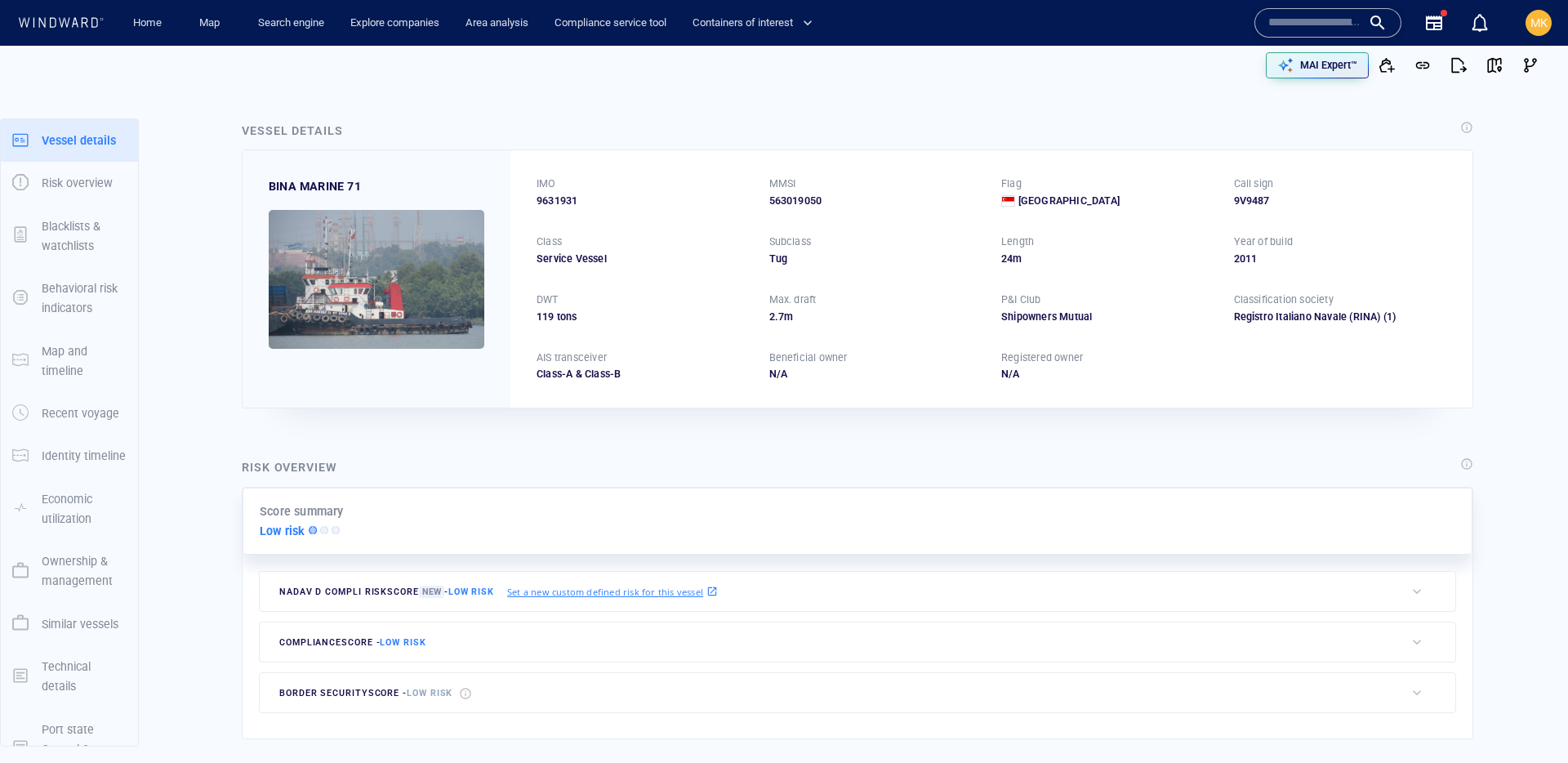
click at [1336, 30] on input "text" at bounding box center [1314, 23] width 93 height 25
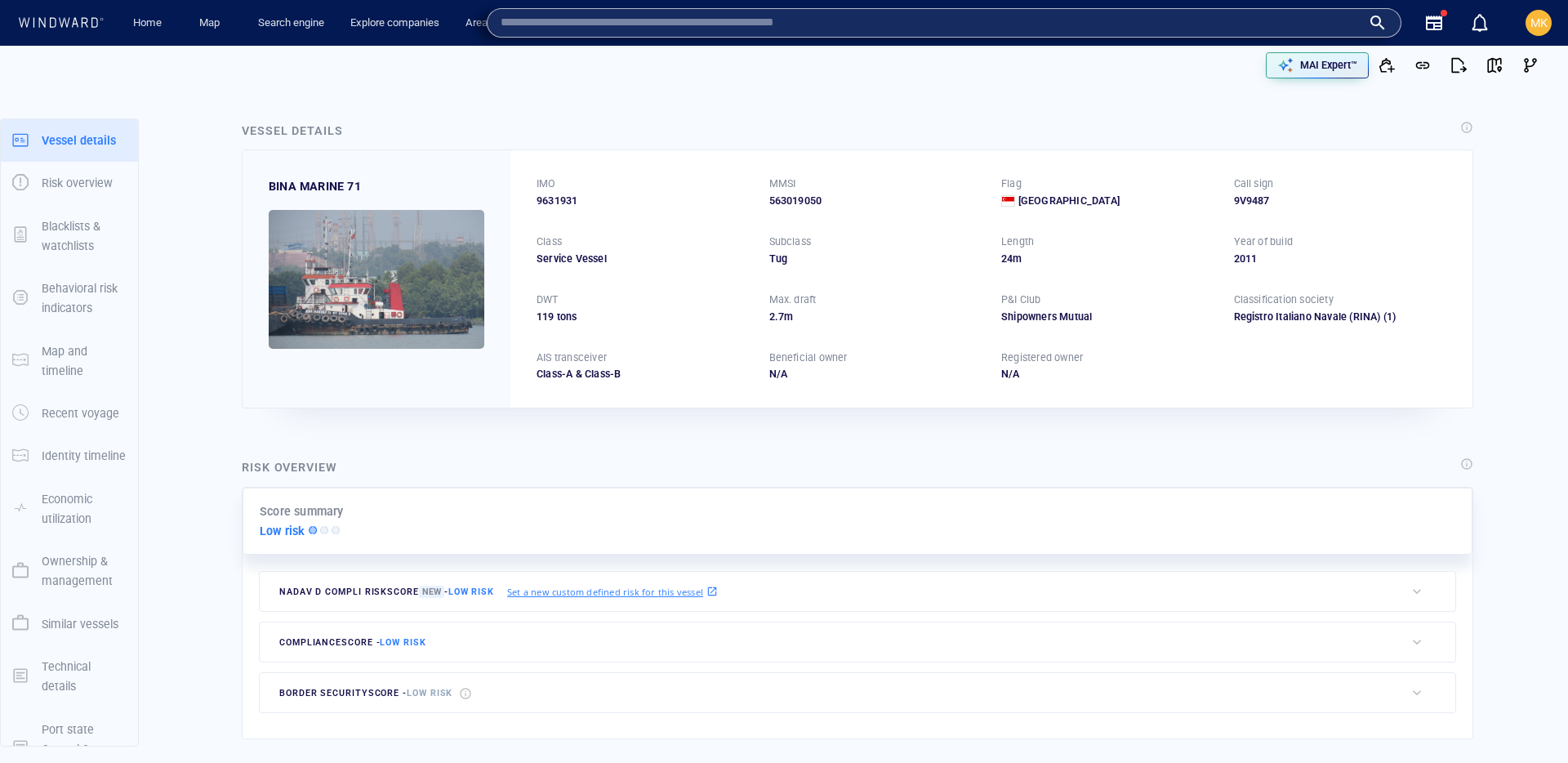
paste input "*******"
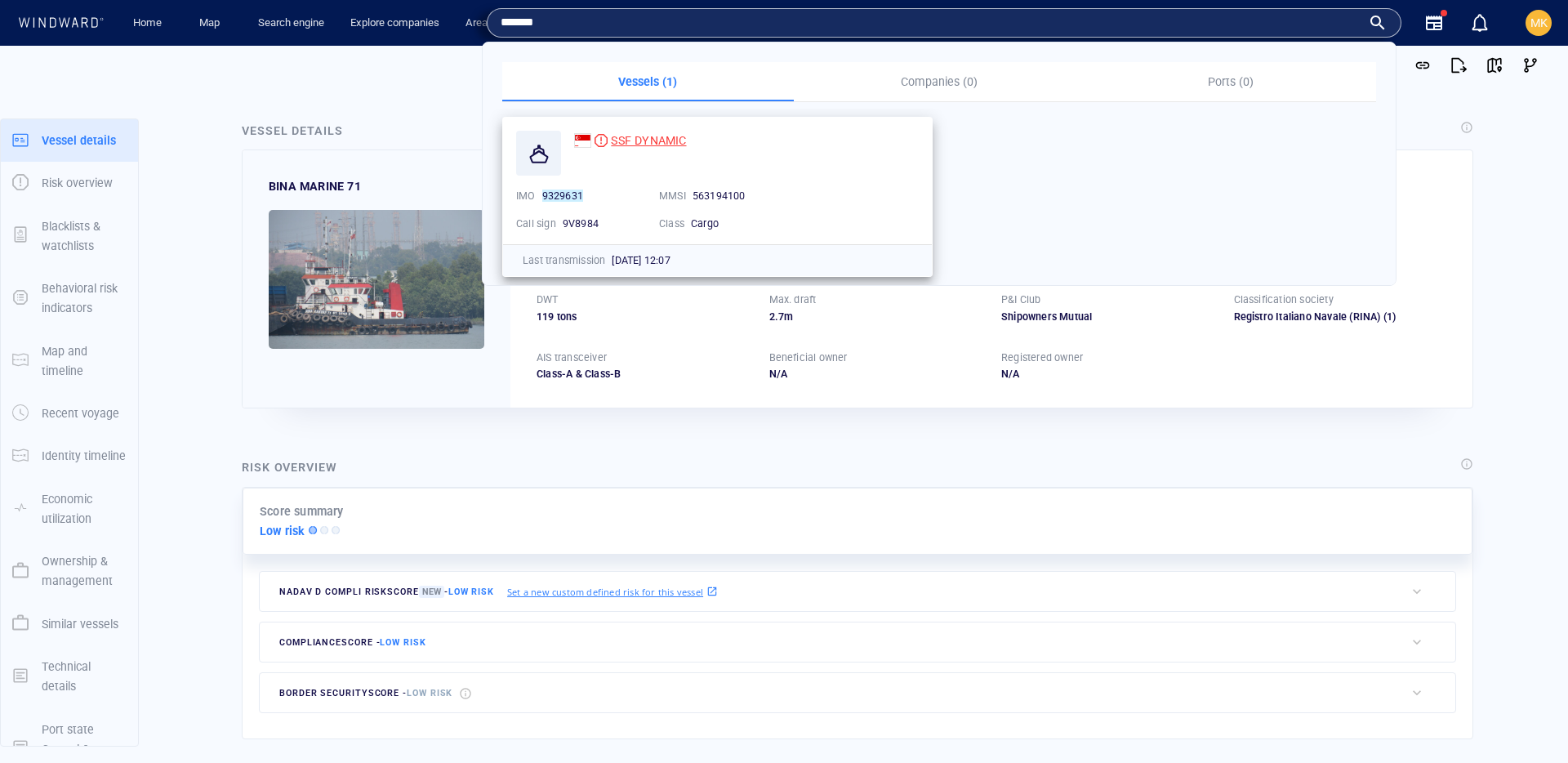
type input "*******"
click at [651, 152] on div "SSF DYNAMIC" at bounding box center [747, 140] width 352 height 26
click at [651, 147] on div "SSF DYNAMIC" at bounding box center [649, 141] width 75 height 20
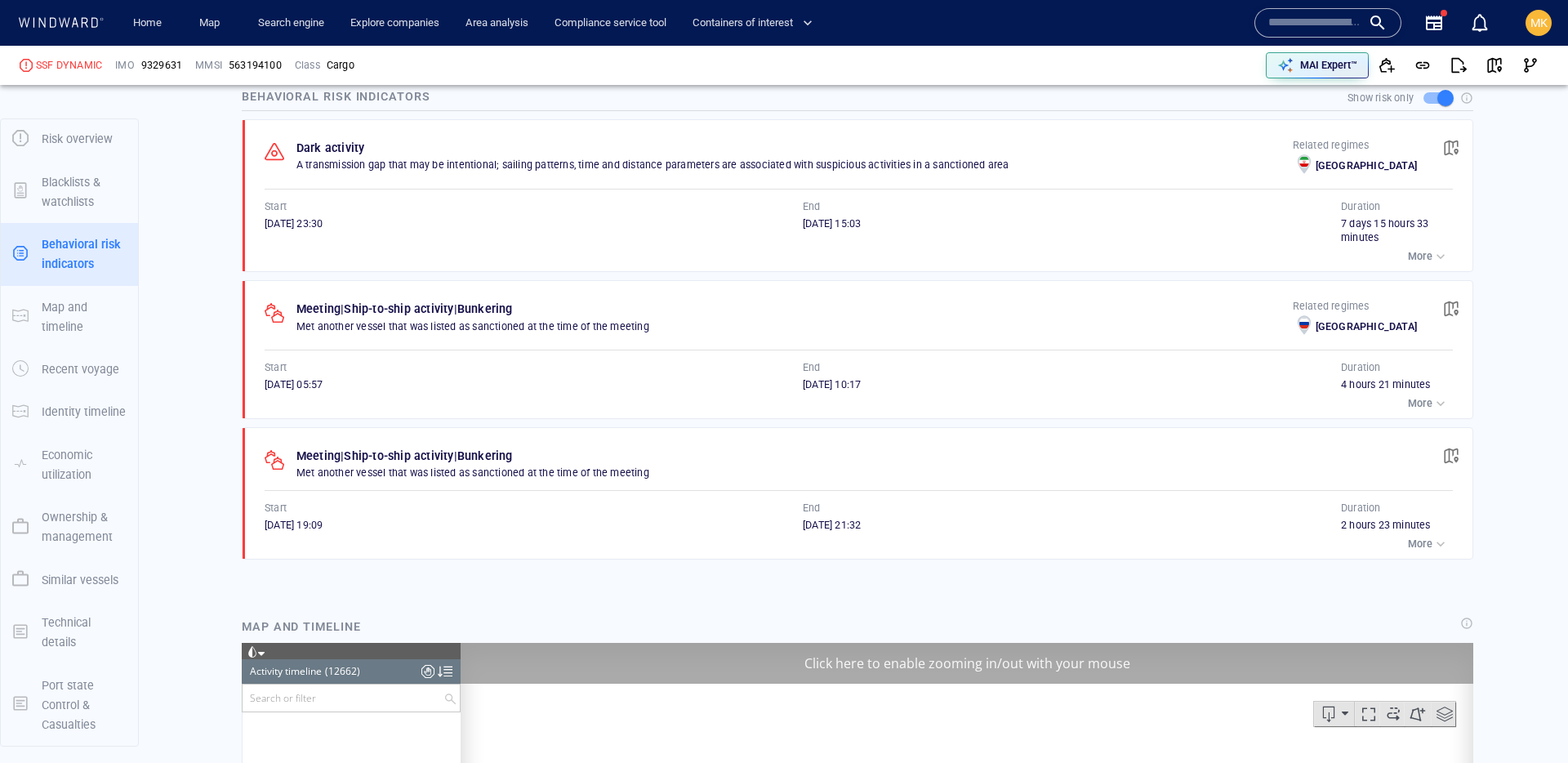
scroll to position [17528, 0]
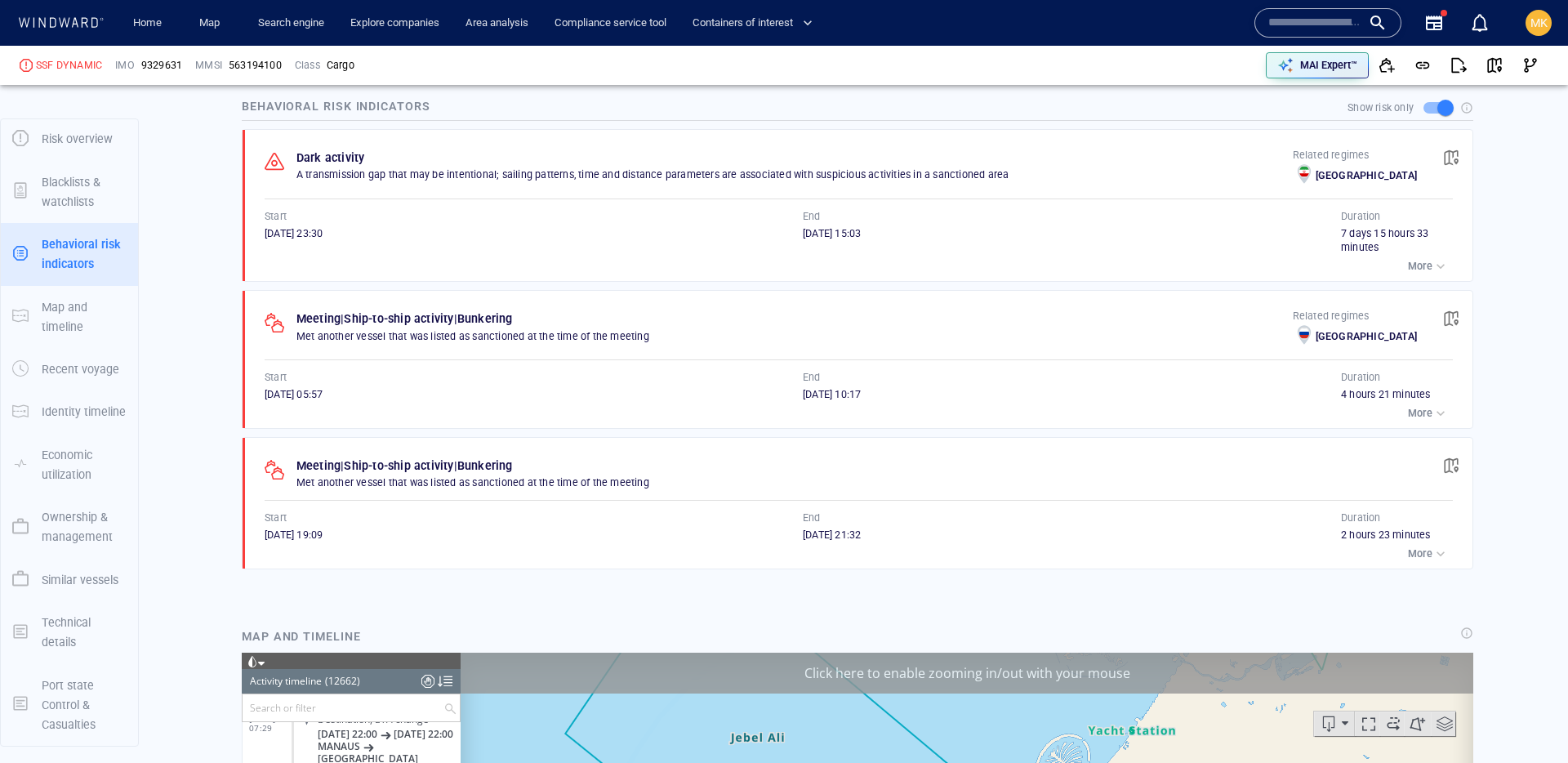
scroll to position [972, 0]
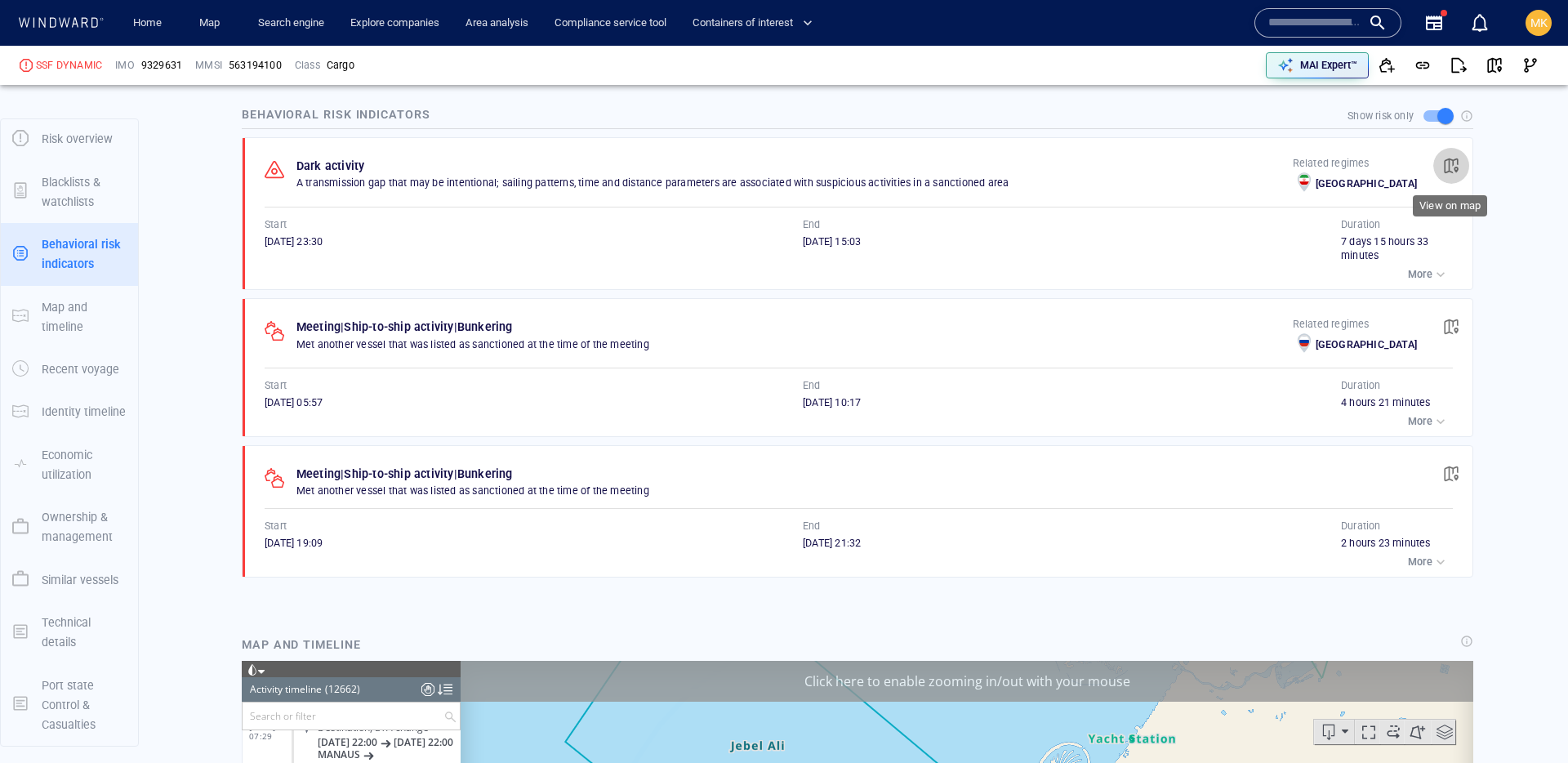
click at [1443, 166] on span "button" at bounding box center [1451, 166] width 16 height 16
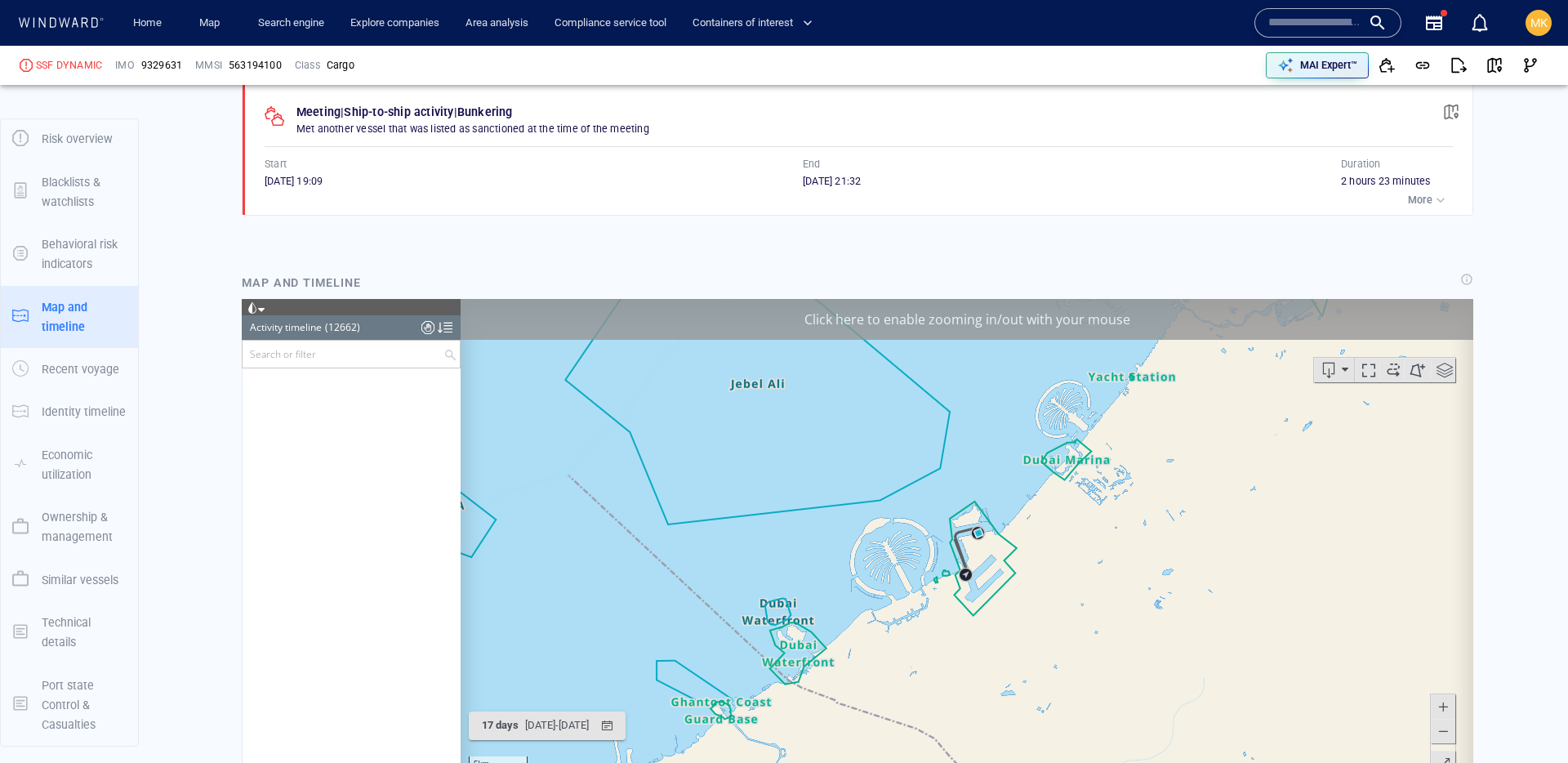
scroll to position [559309, 0]
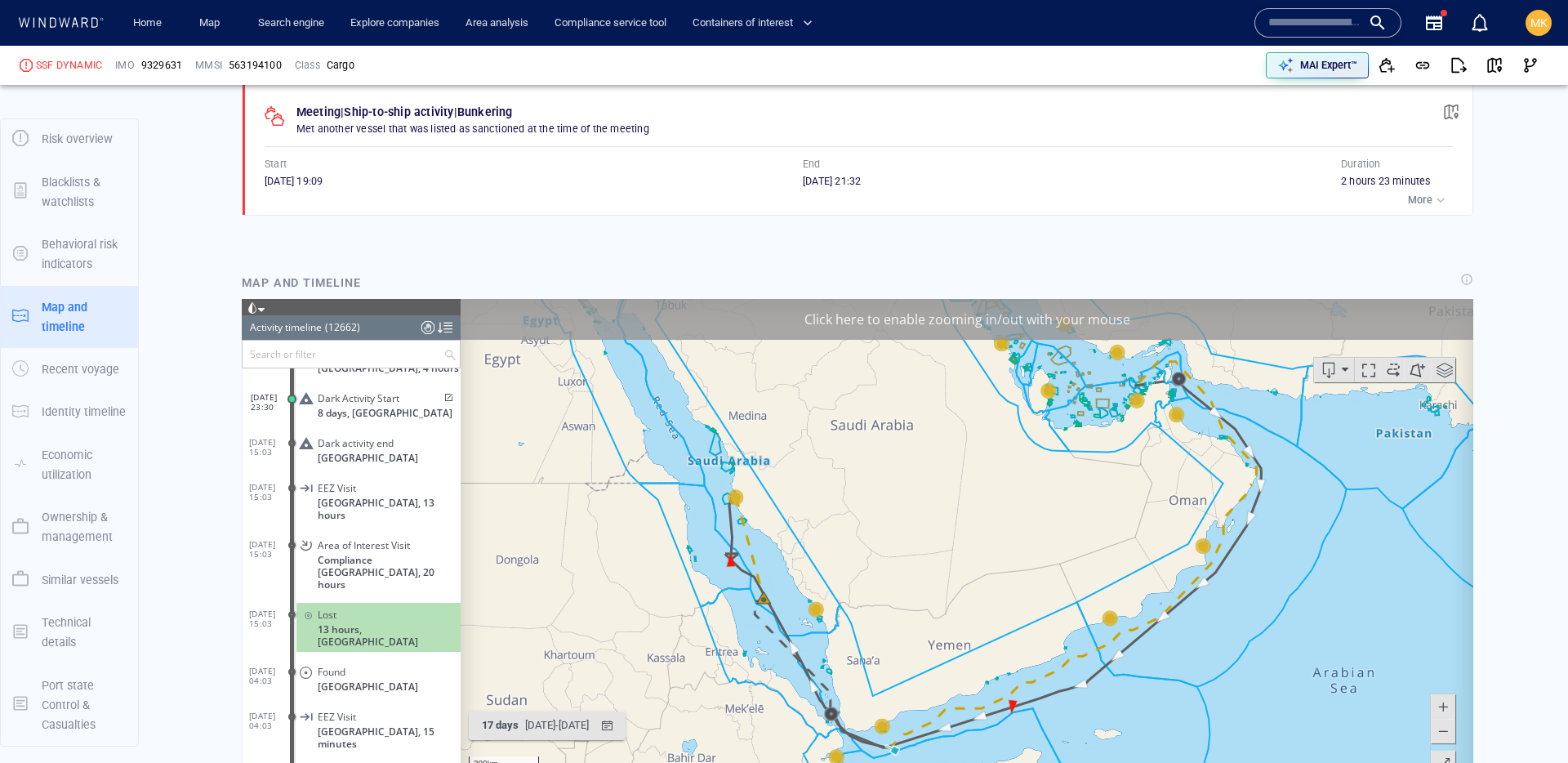
click at [442, 393] on span at bounding box center [448, 397] width 14 height 10
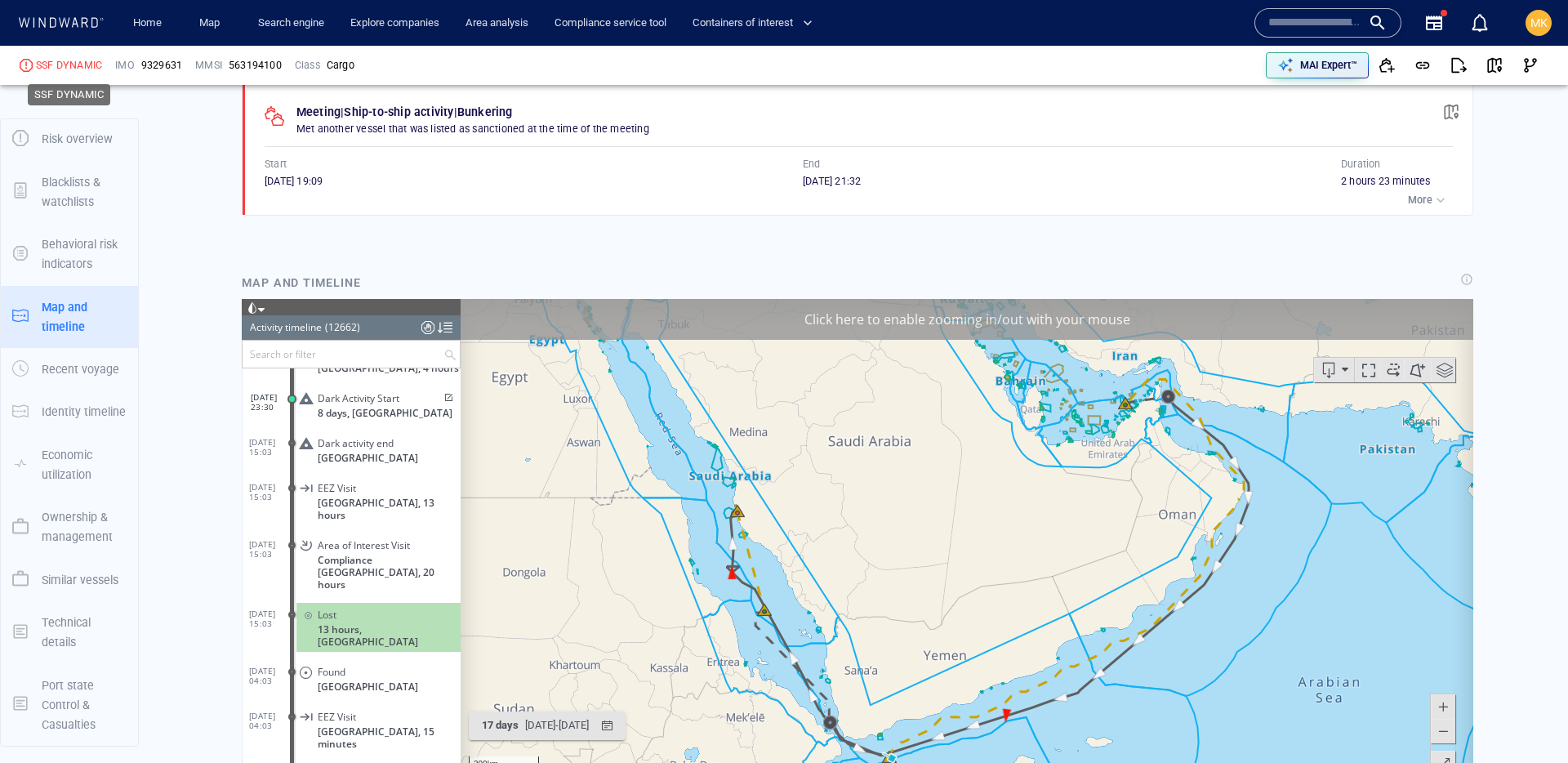
click at [49, 67] on div "SSF DYNAMIC" at bounding box center [69, 65] width 66 height 15
copy div "SSF DYNAMIC"
click at [159, 65] on span "9329631" at bounding box center [162, 65] width 41 height 15
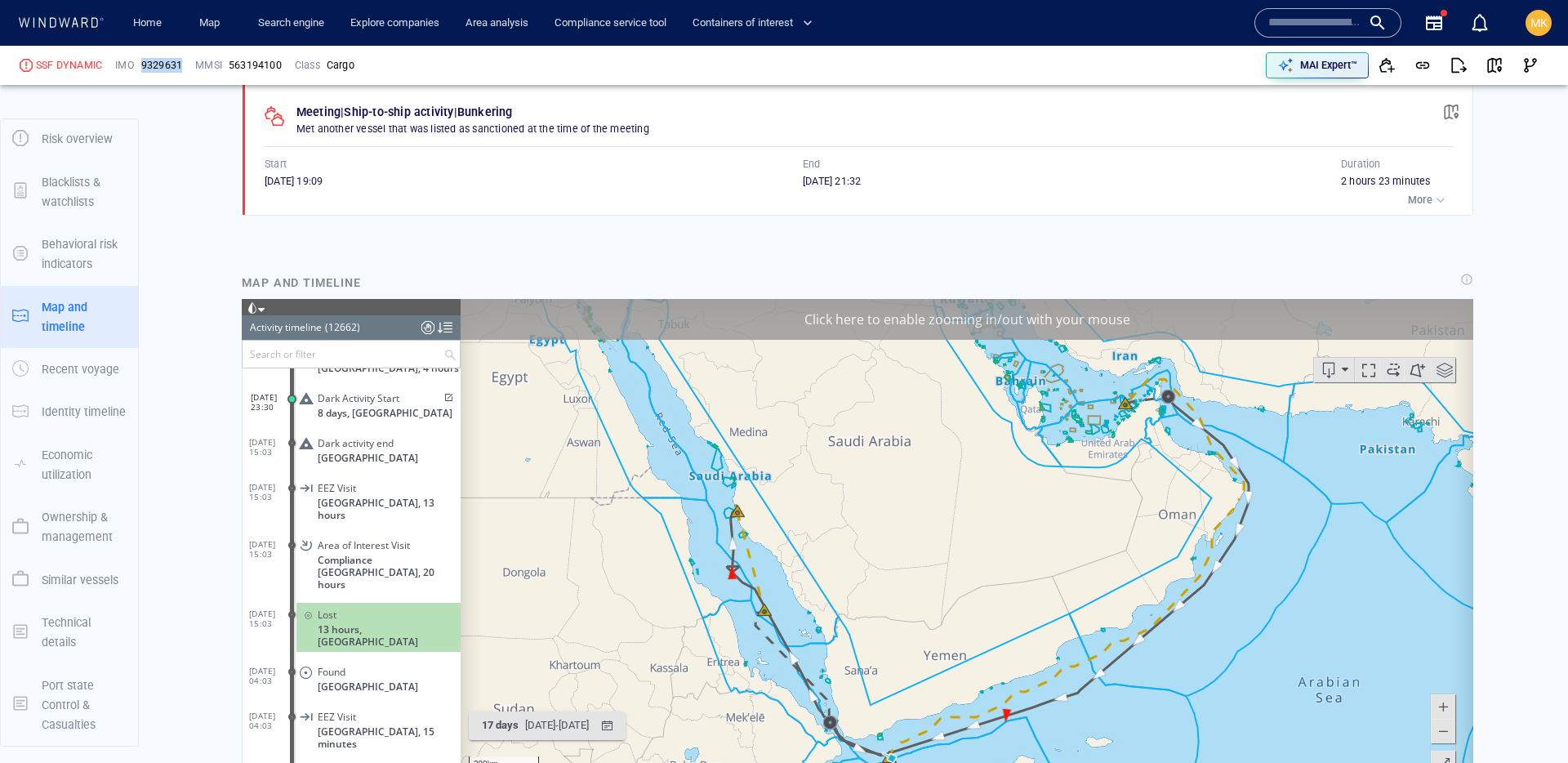
click at [159, 65] on span "9329631" at bounding box center [162, 65] width 41 height 15
copy span "9329631"
click at [76, 68] on div "SSF DYNAMIC" at bounding box center [69, 65] width 66 height 15
click at [75, 68] on div "SSF DYNAMIC" at bounding box center [69, 65] width 66 height 15
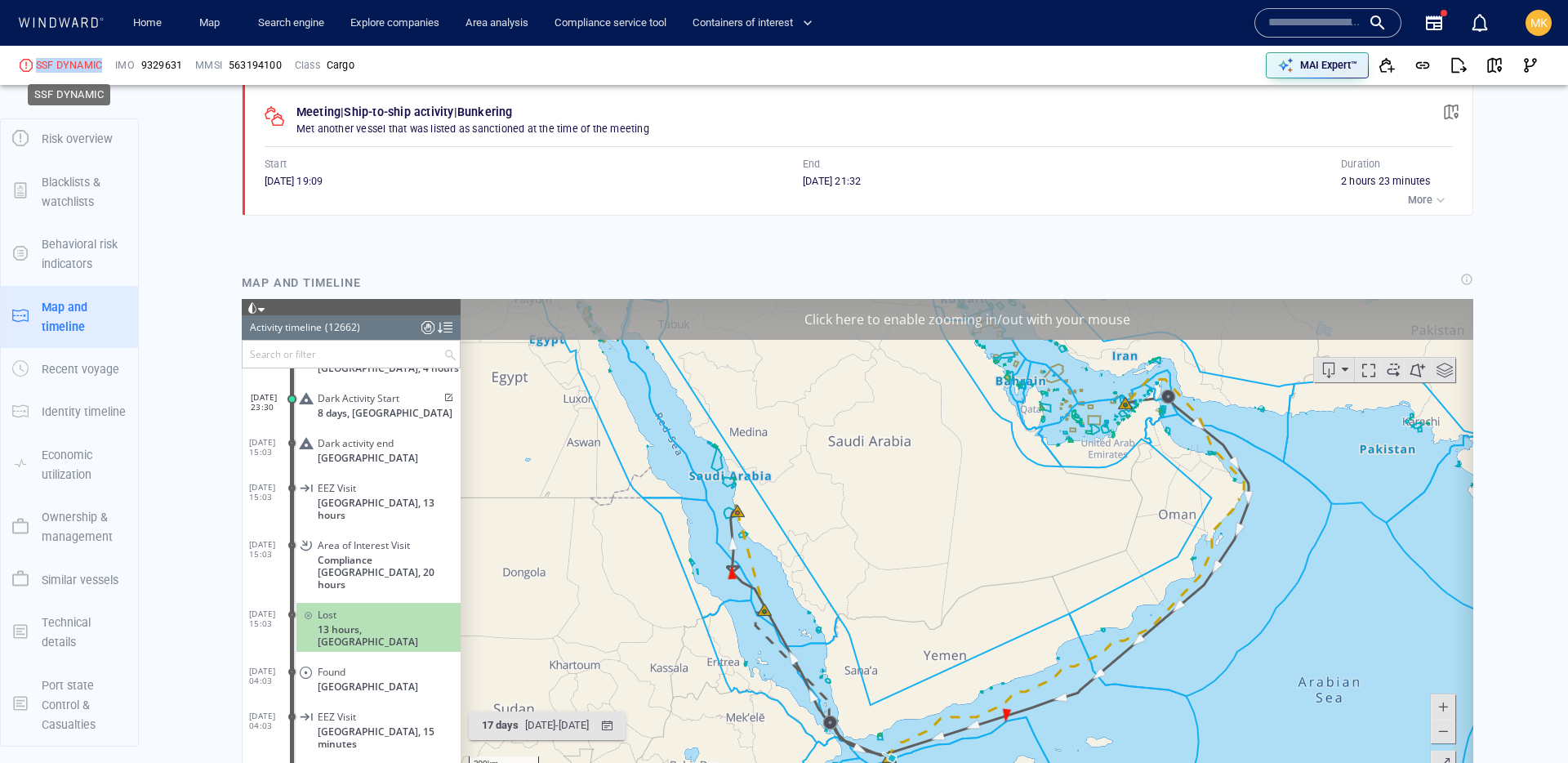
copy div "SSF DYNAMIC"
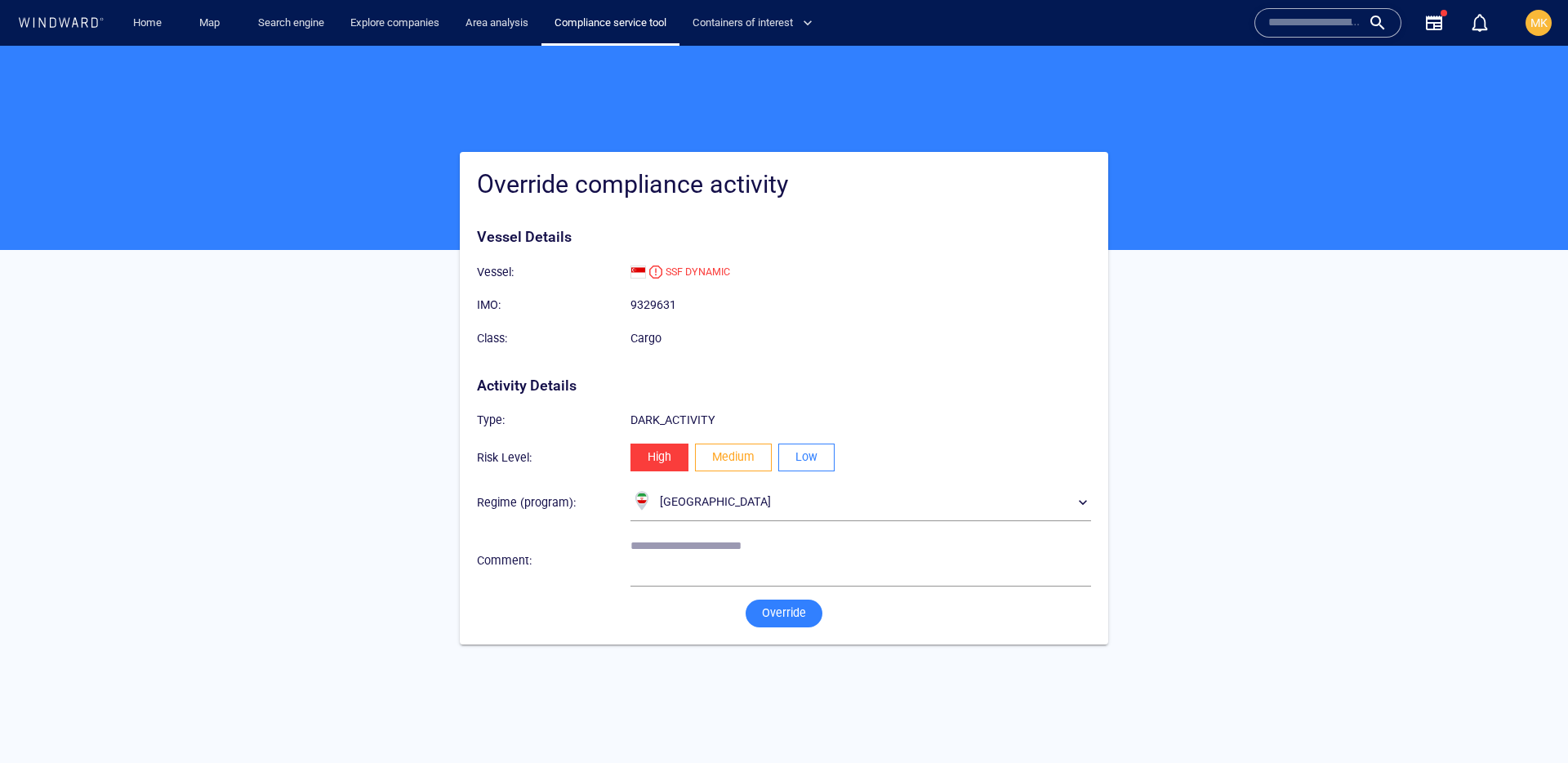
click at [802, 450] on span "Low" at bounding box center [806, 457] width 22 height 20
click at [738, 552] on textarea at bounding box center [861, 560] width 461 height 42
type textarea "**********"
click at [797, 615] on span "Override" at bounding box center [784, 613] width 44 height 20
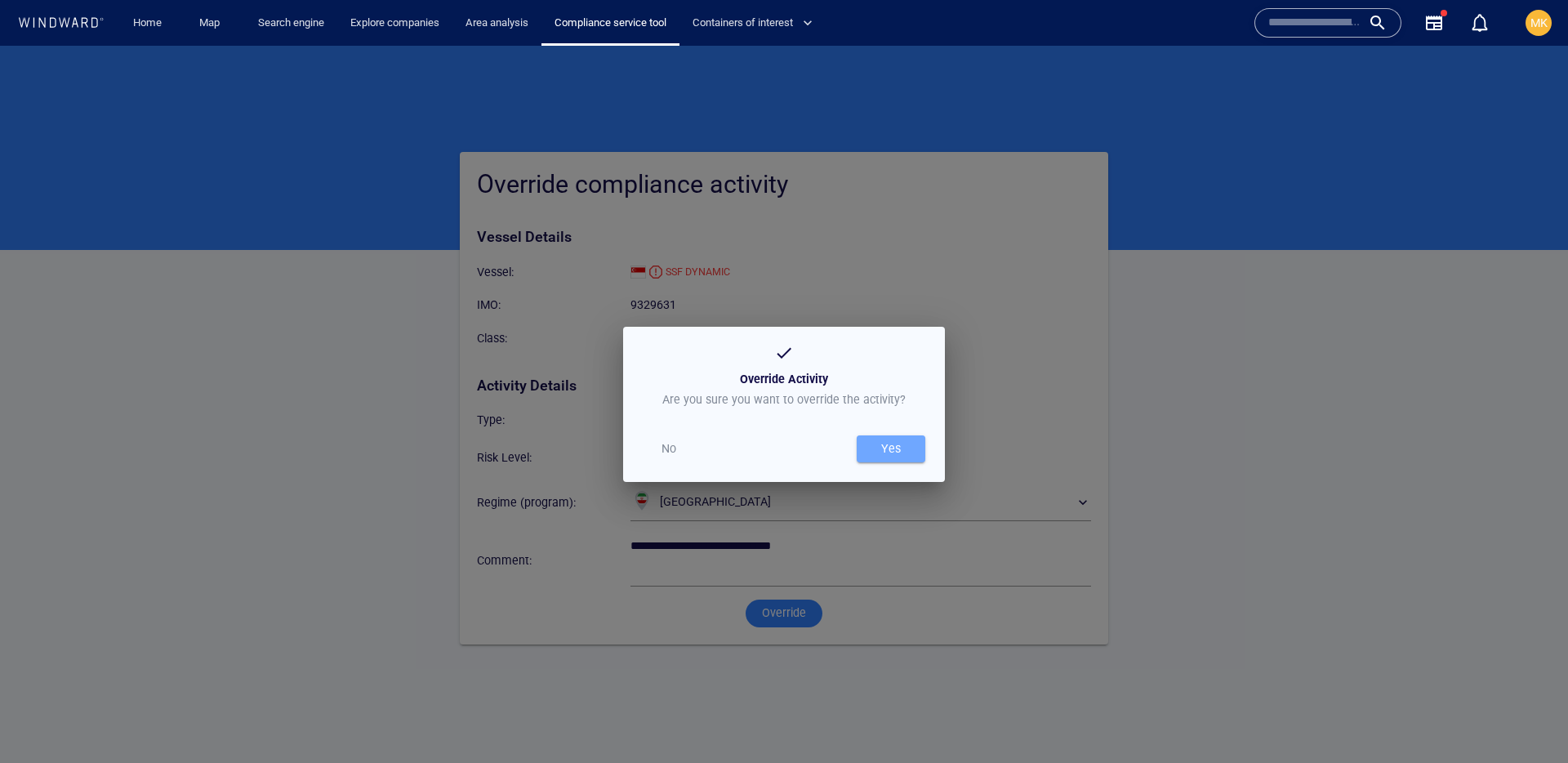
click at [904, 447] on span "Yes" at bounding box center [891, 449] width 53 height 20
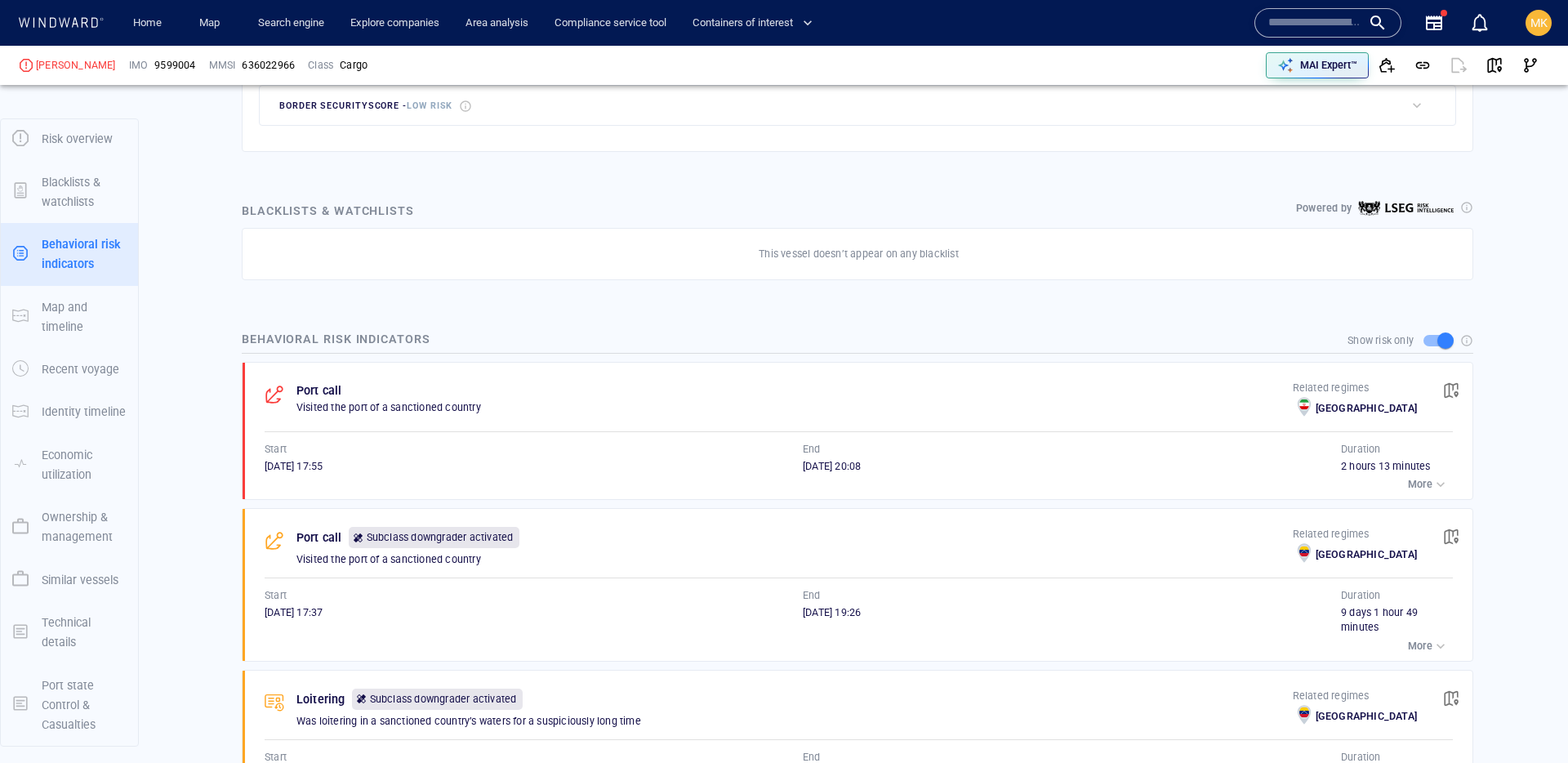
scroll to position [823, 0]
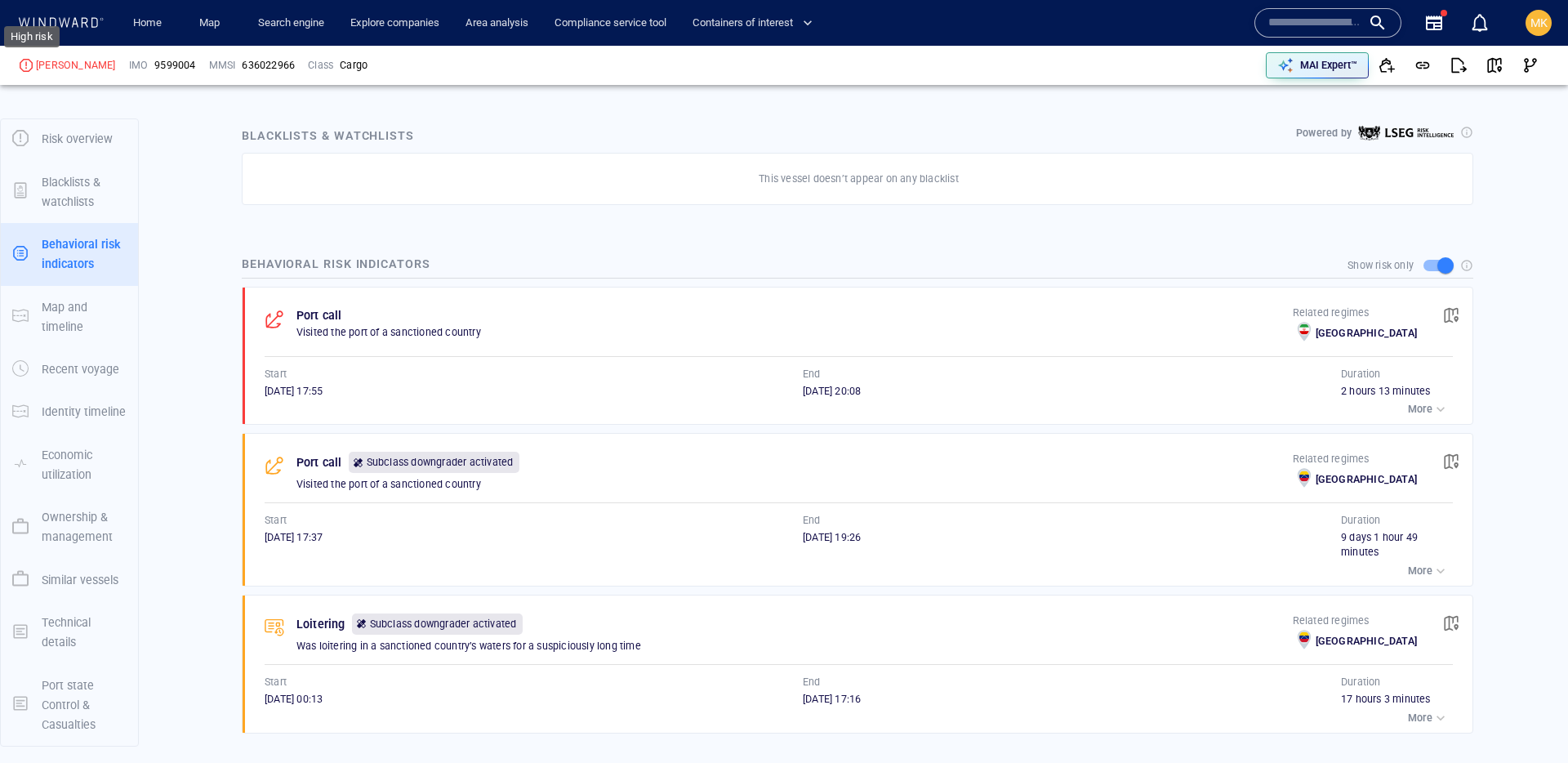
drag, startPoint x: 131, startPoint y: 74, endPoint x: 28, endPoint y: 64, distance: 103.5
click at [28, 64] on div "SEAMEC GALLANT IMO 9599004 MMSI 636022966 Class Cargo" at bounding box center [400, 65] width 774 height 49
copy div "[PERSON_NAME]"
click at [1456, 313] on span "button" at bounding box center [1451, 315] width 16 height 16
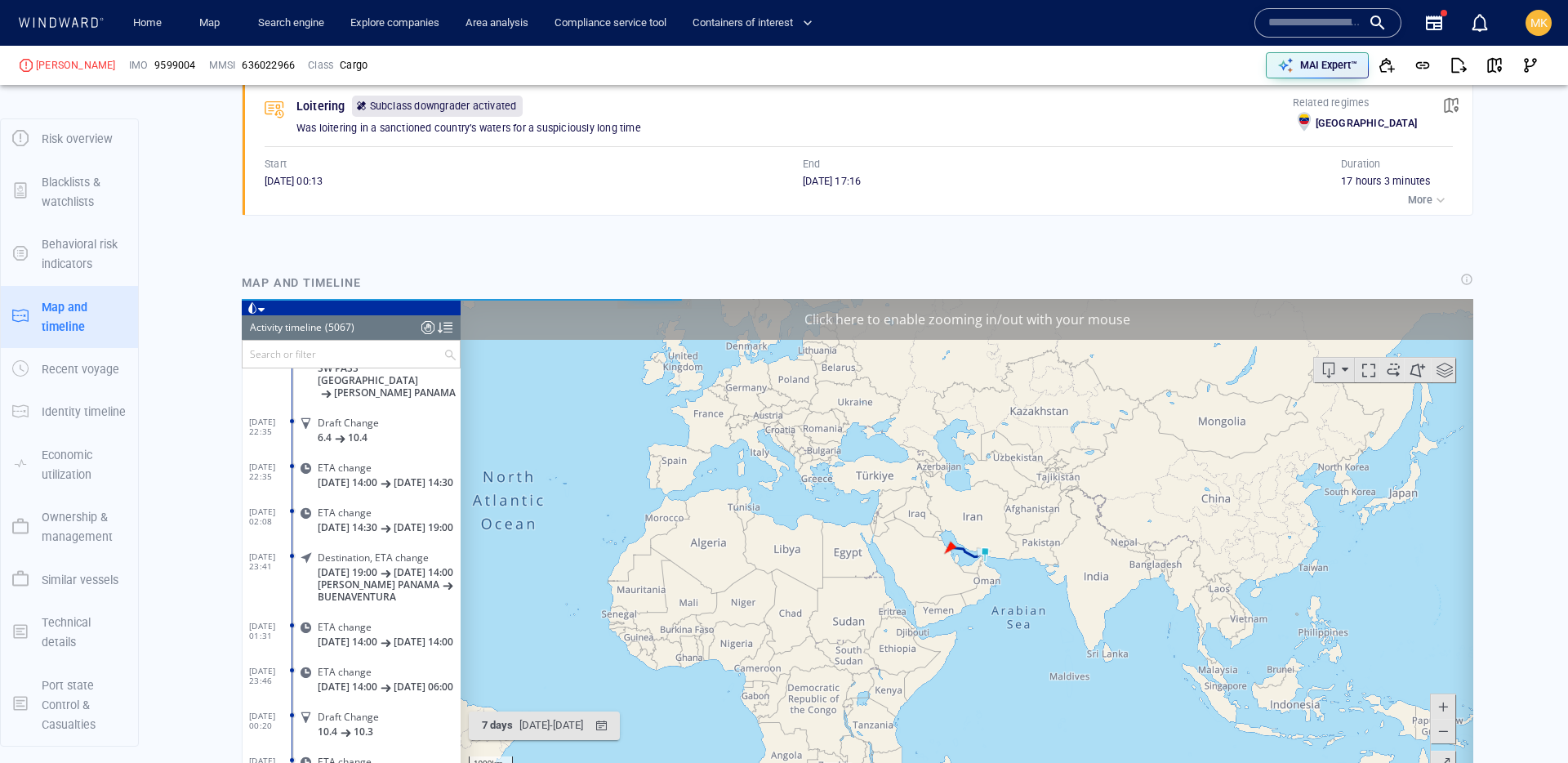
scroll to position [220757, 0]
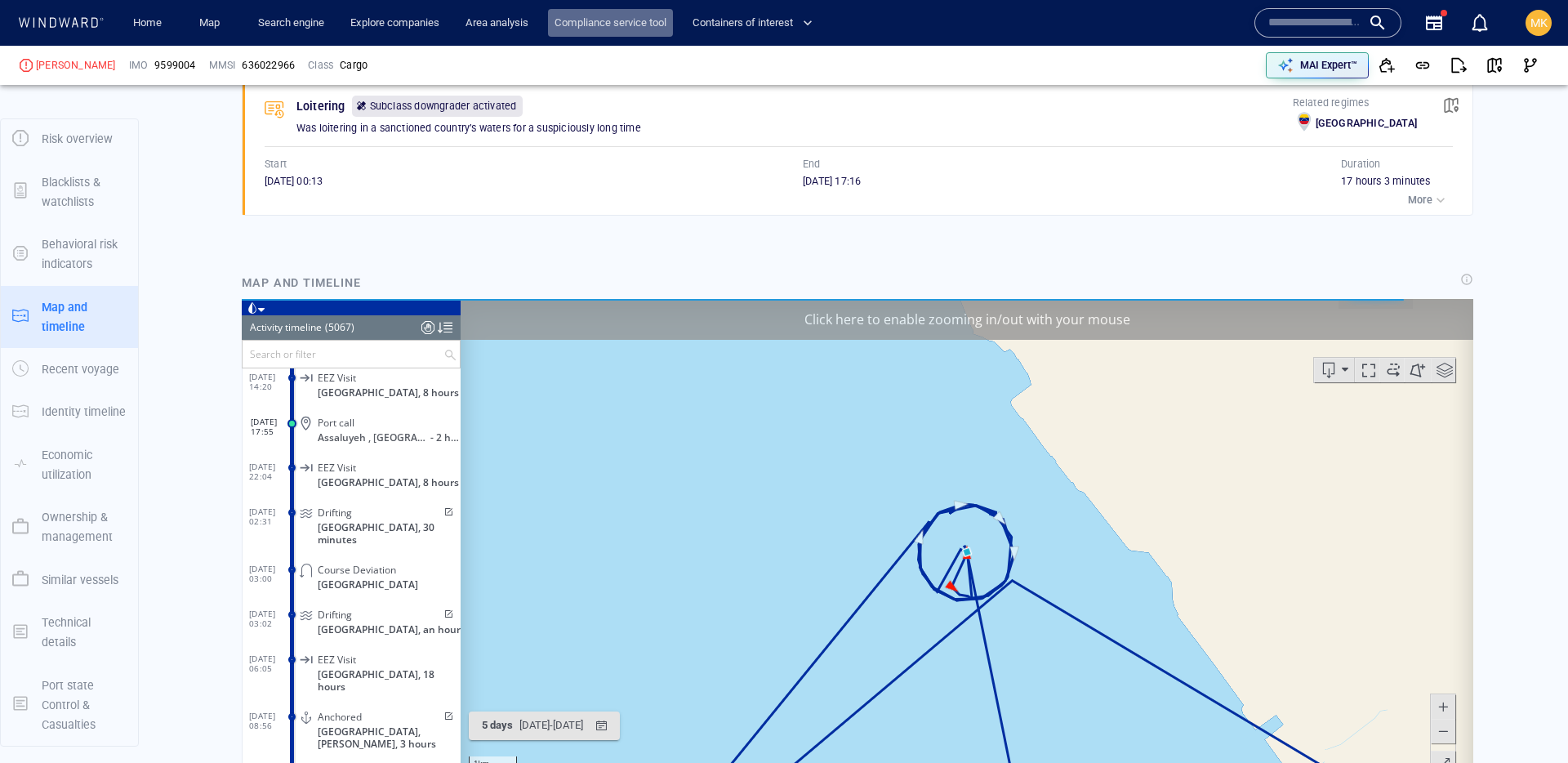
click at [628, 22] on link "Compliance service tool" at bounding box center [610, 23] width 125 height 28
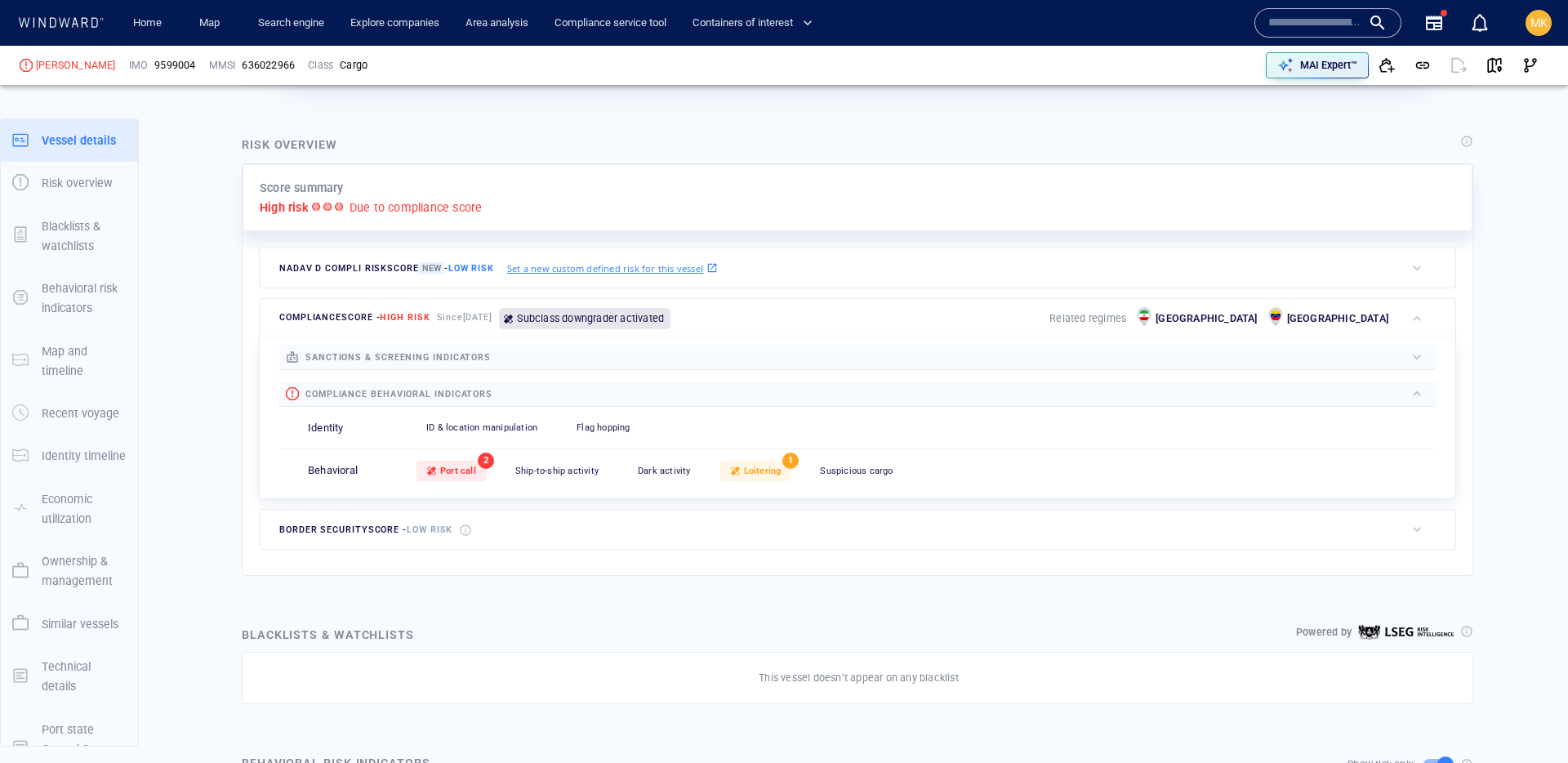
scroll to position [43, 0]
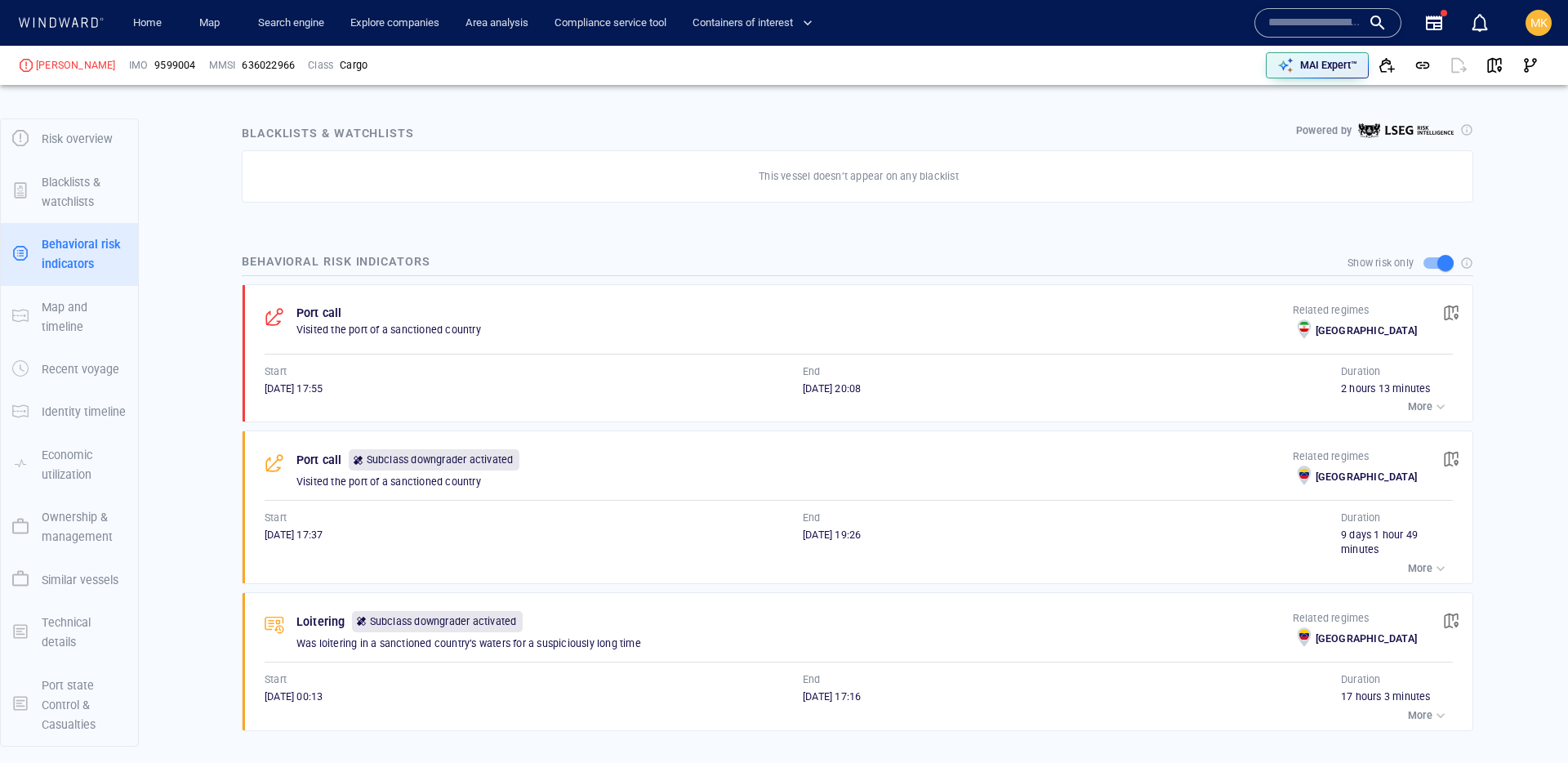
scroll to position [927, 0]
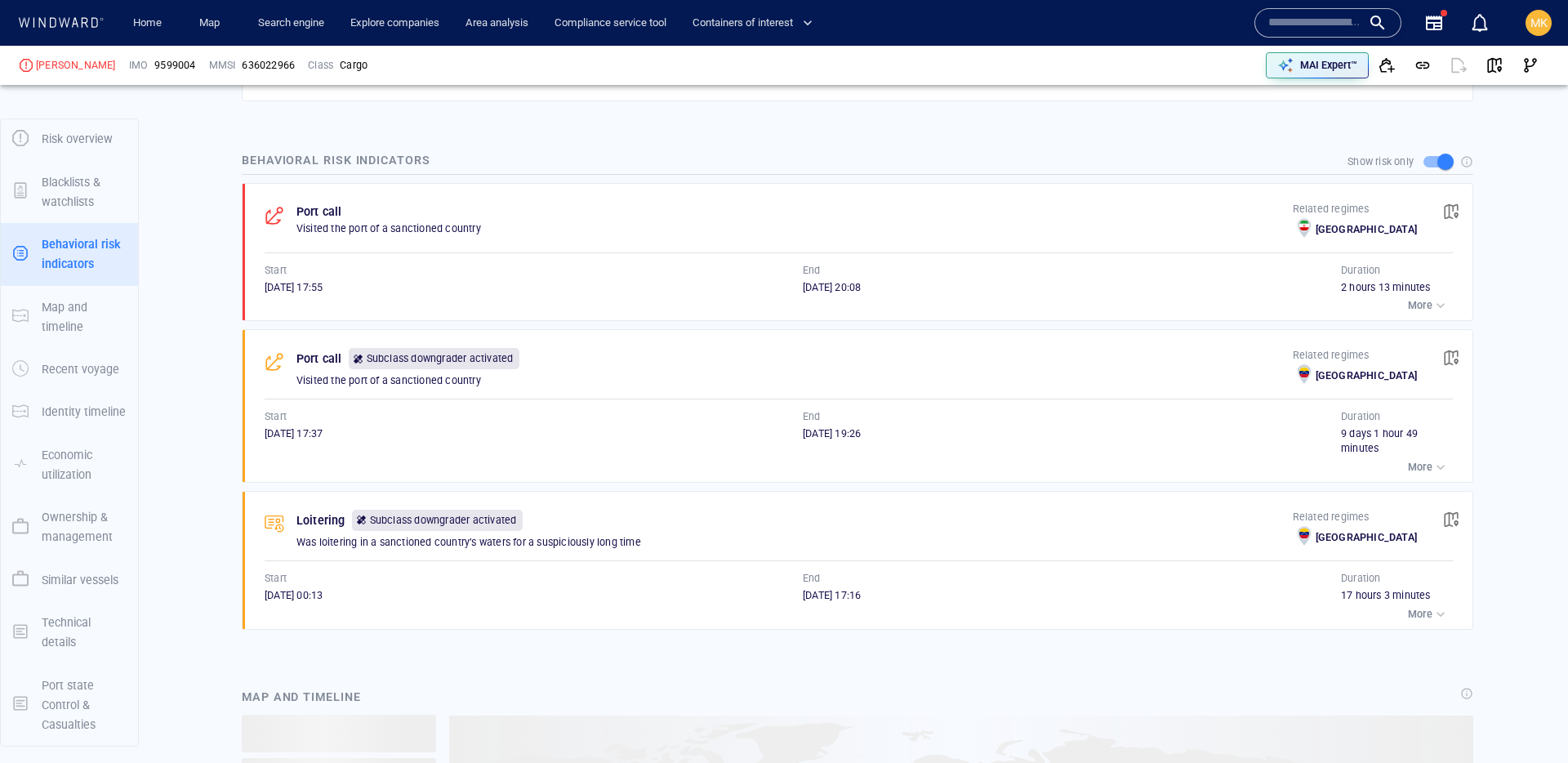
click at [1452, 198] on button "button" at bounding box center [1451, 212] width 36 height 36
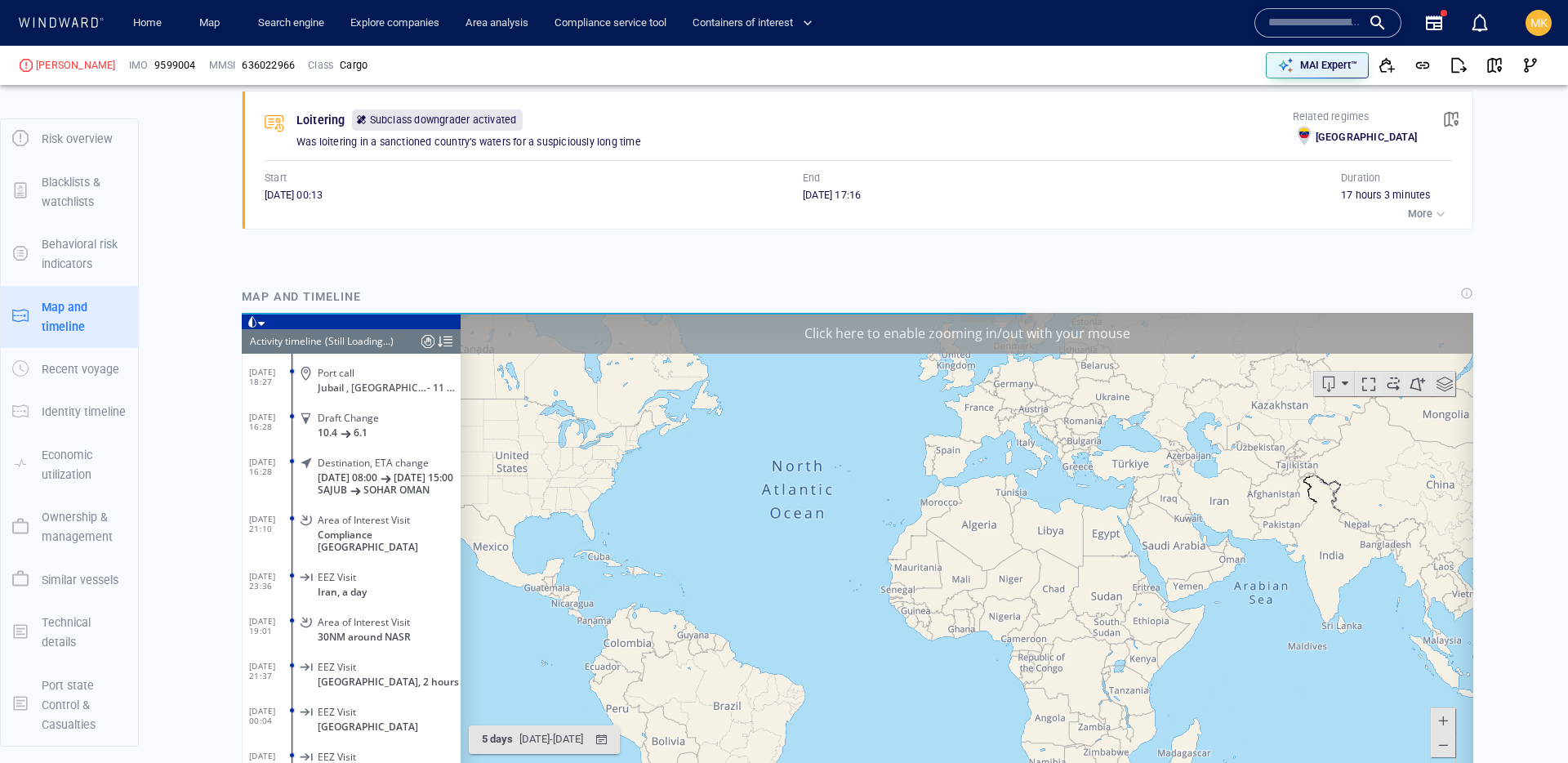
scroll to position [1342, 0]
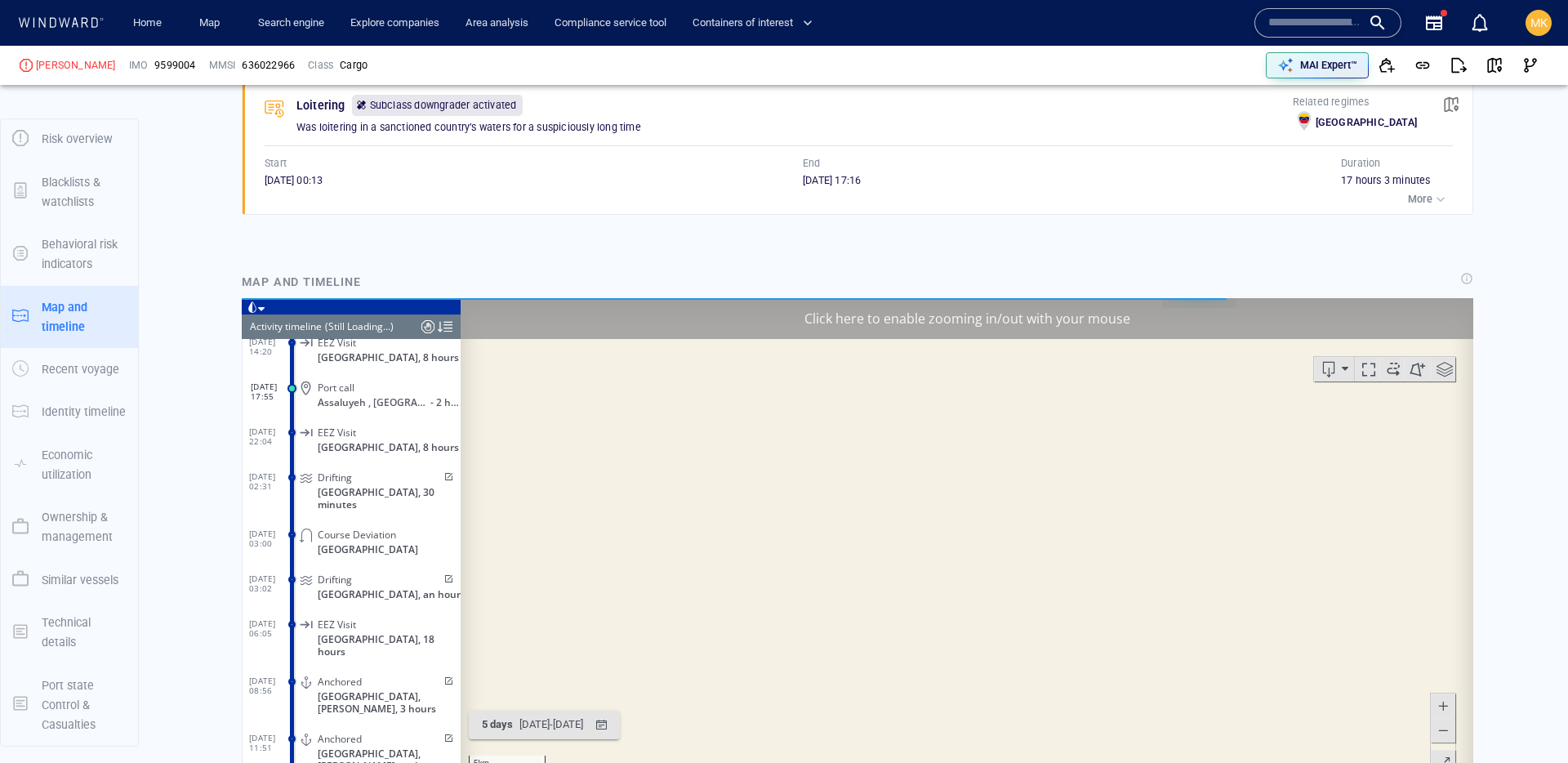
scroll to position [4231, 0]
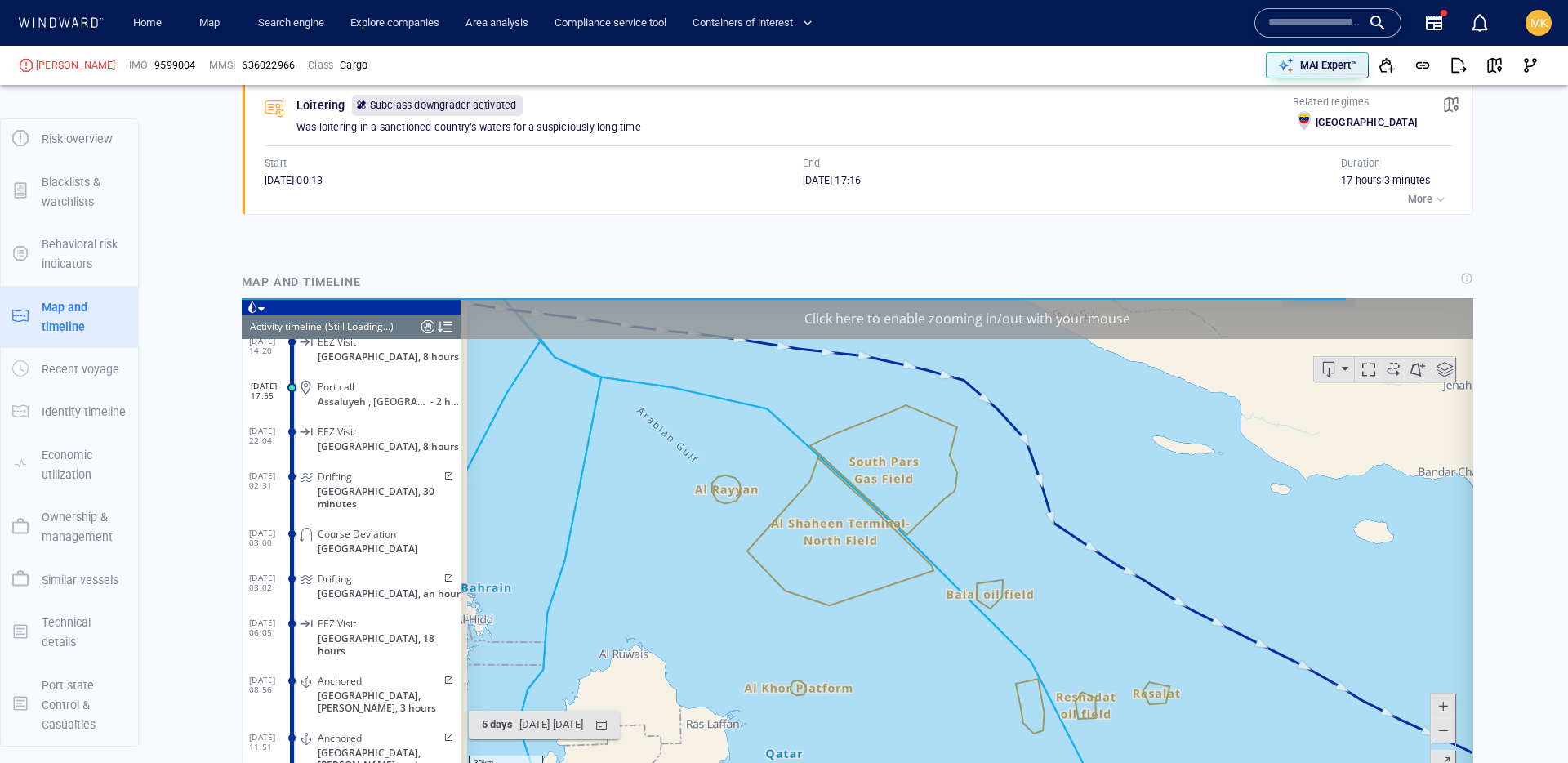
click at [442, 572] on span at bounding box center [448, 577] width 14 height 10
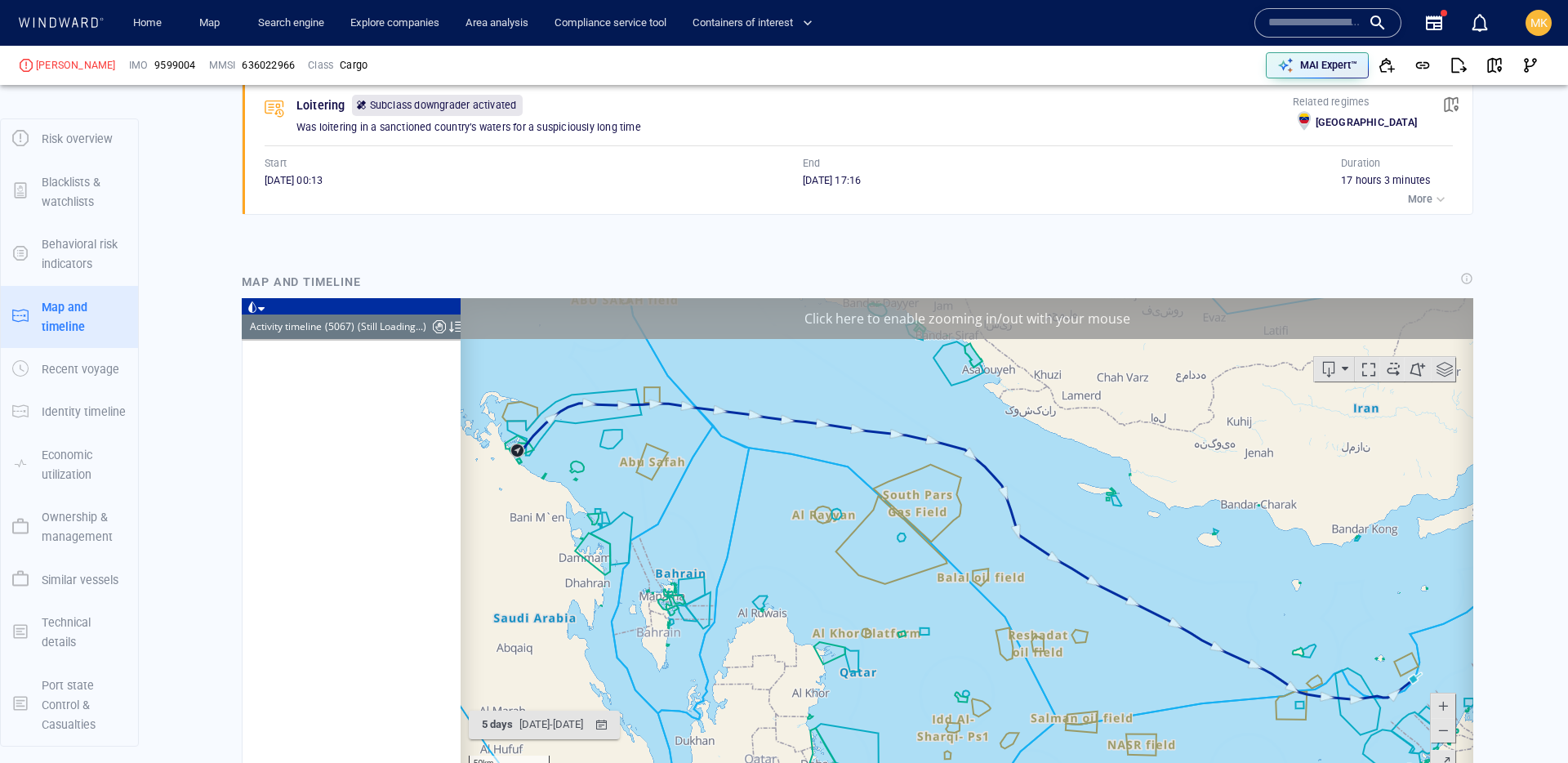
scroll to position [227289, 0]
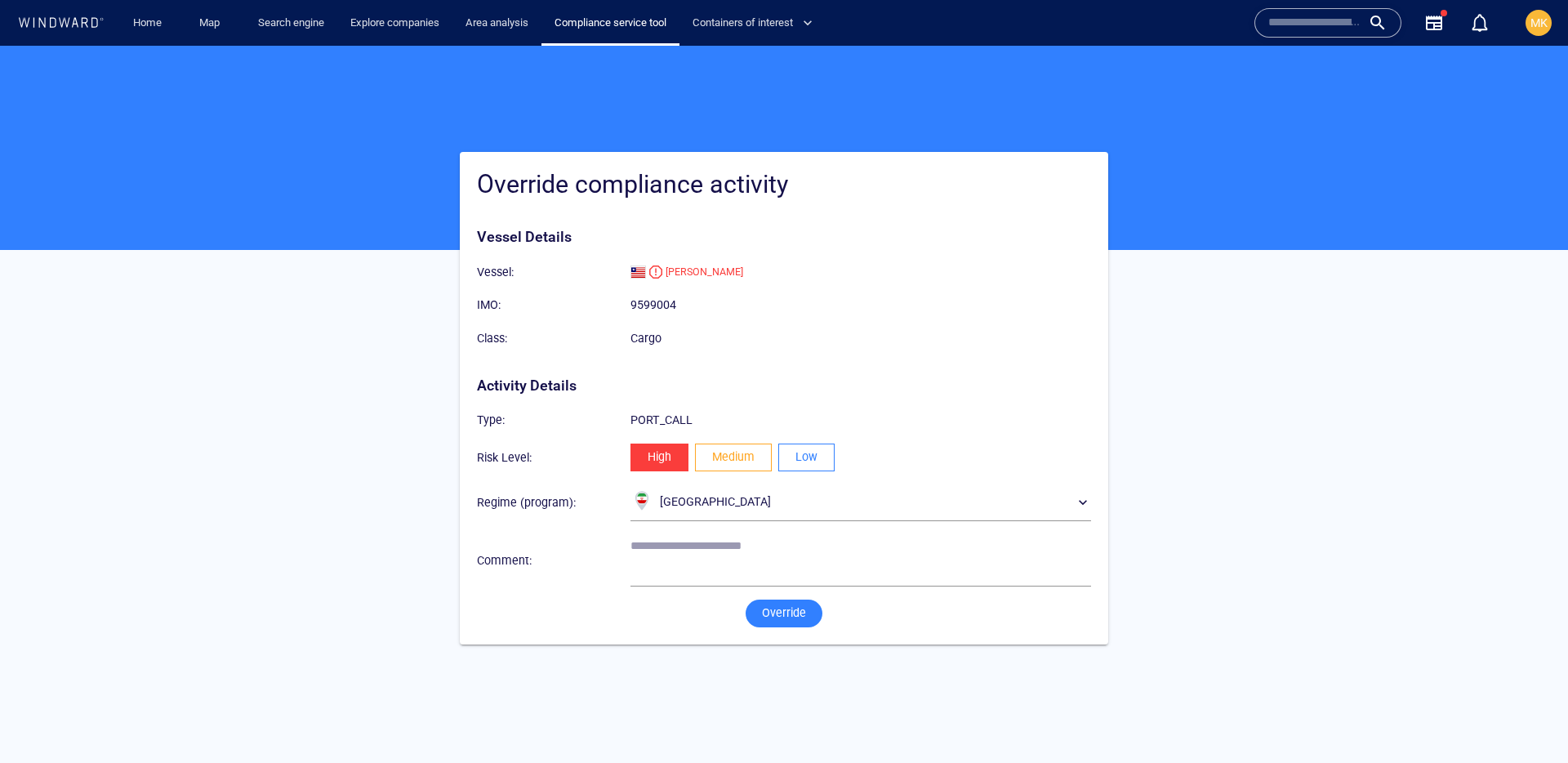
click at [795, 475] on div "Risk Level : High Medium Low" at bounding box center [784, 458] width 627 height 41
click at [803, 464] on span "Low" at bounding box center [806, 457] width 22 height 20
click at [765, 553] on textarea at bounding box center [861, 560] width 461 height 42
type textarea "**********"
click at [770, 632] on div "Override" at bounding box center [784, 613] width 627 height 41
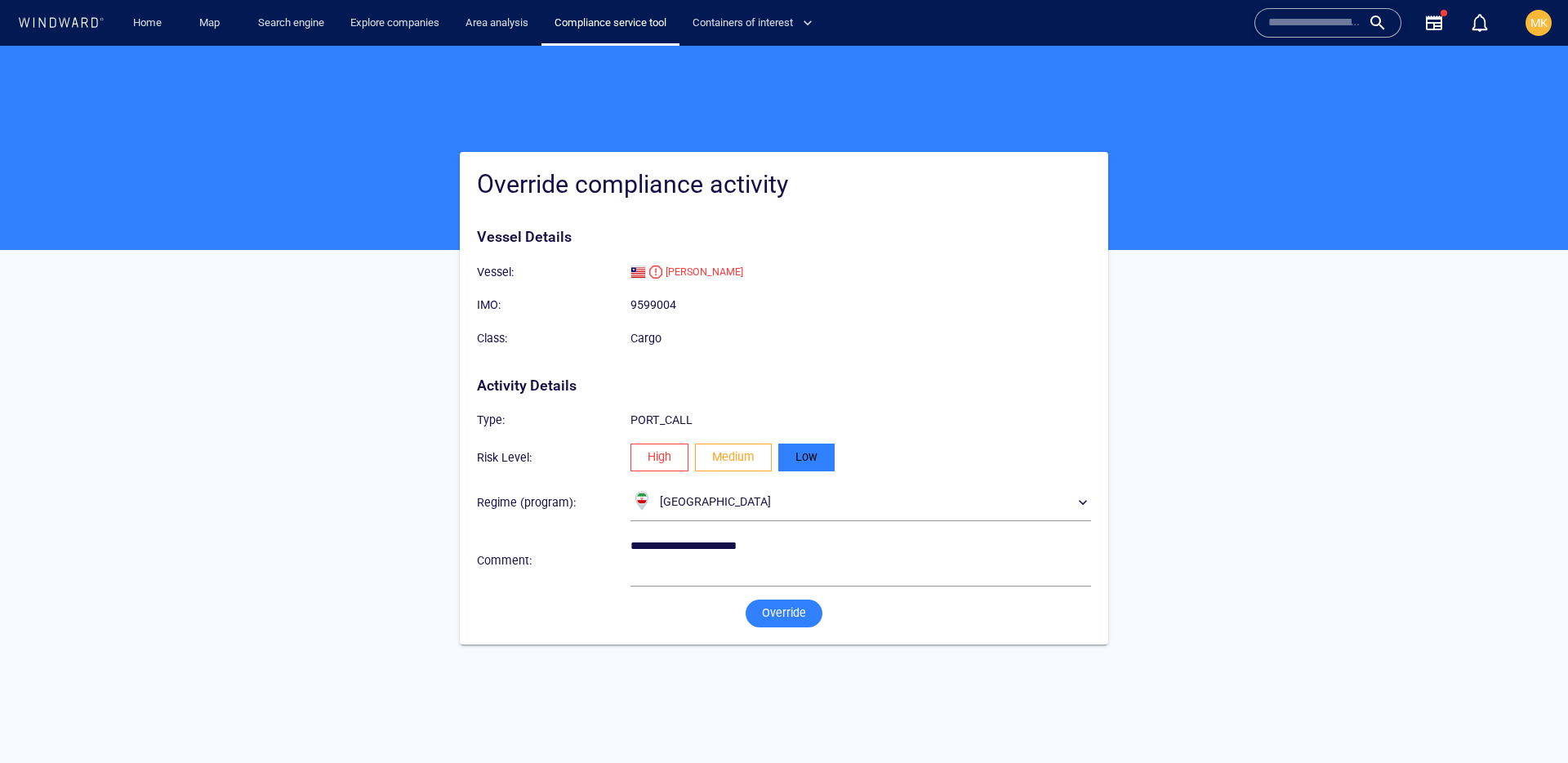
click at [795, 619] on span "Override" at bounding box center [784, 613] width 44 height 20
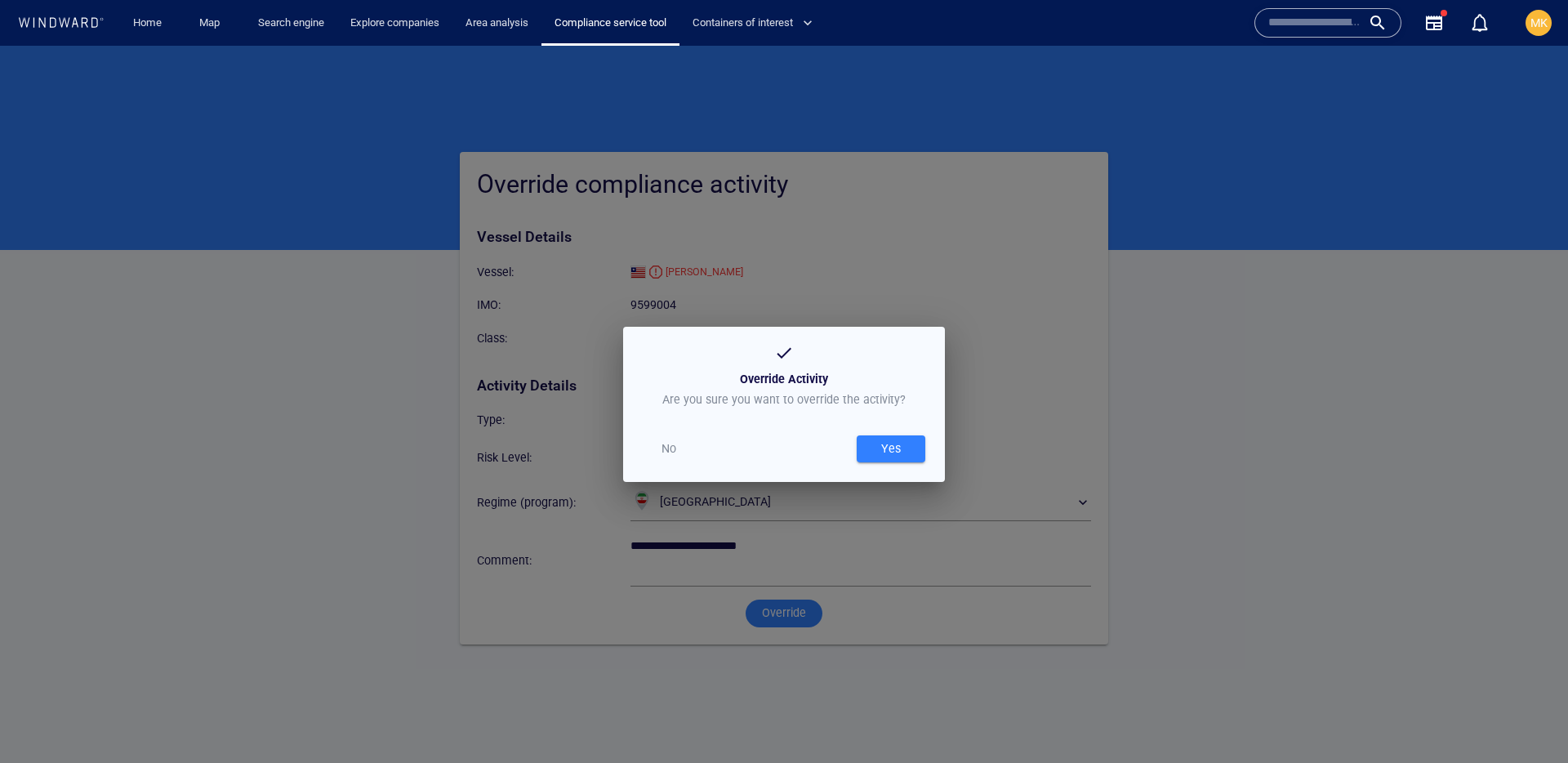
click at [898, 449] on div "Yes" at bounding box center [891, 449] width 26 height 27
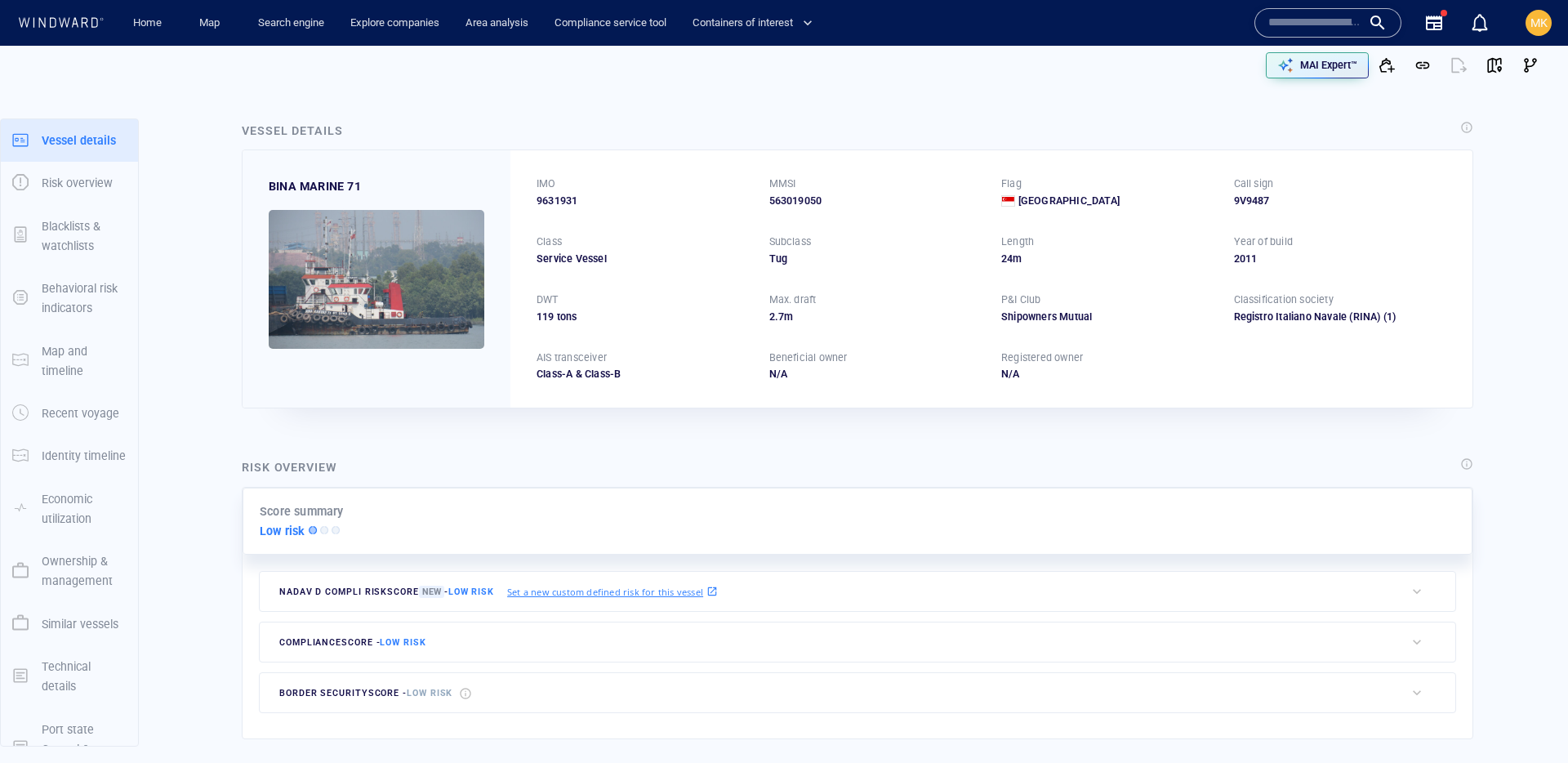
click at [1297, 19] on input "text" at bounding box center [1314, 23] width 93 height 25
paste input "*******"
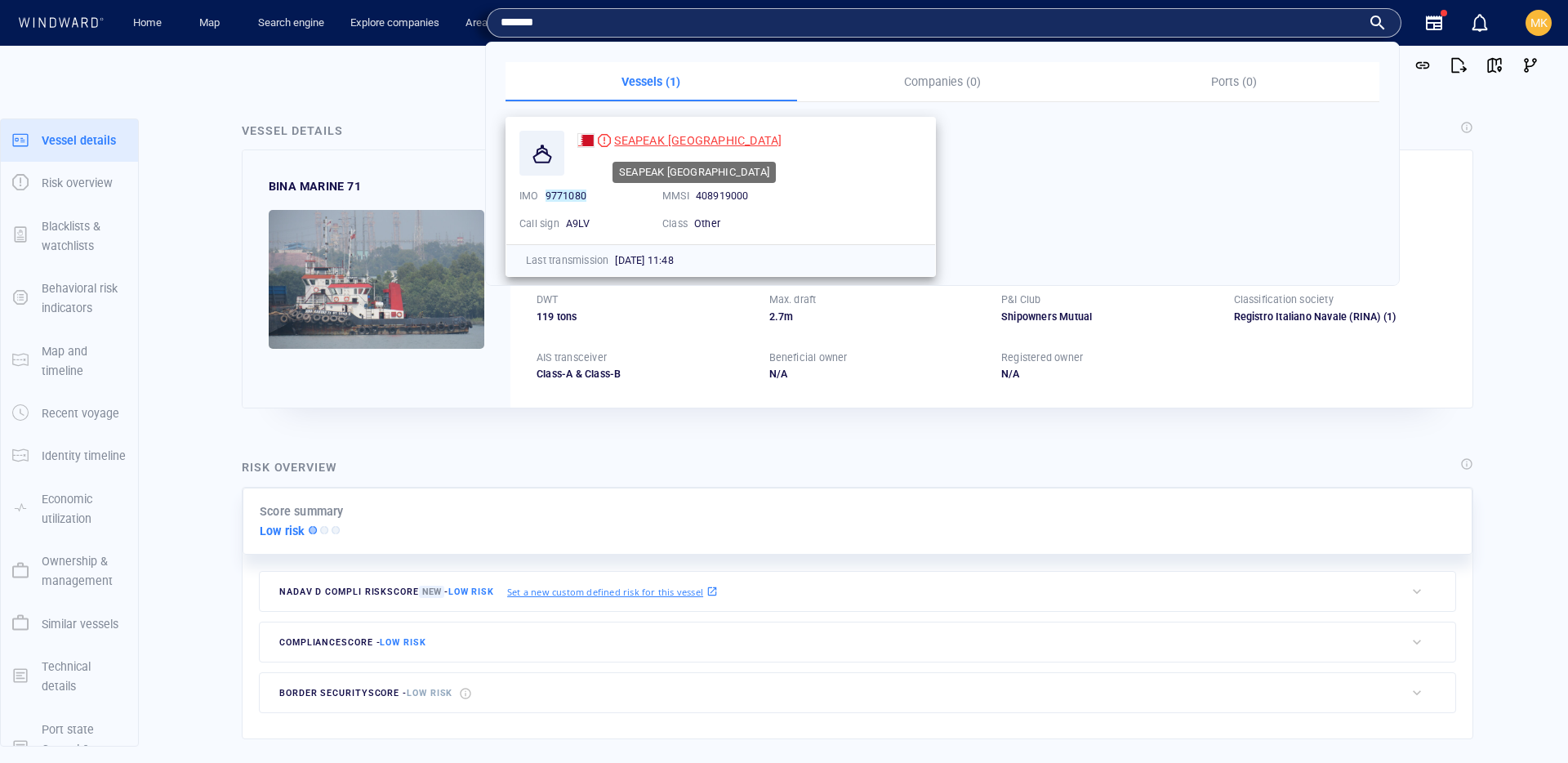
type input "*******"
click at [693, 137] on span "SEAPEAK [GEOGRAPHIC_DATA]" at bounding box center [698, 141] width 167 height 13
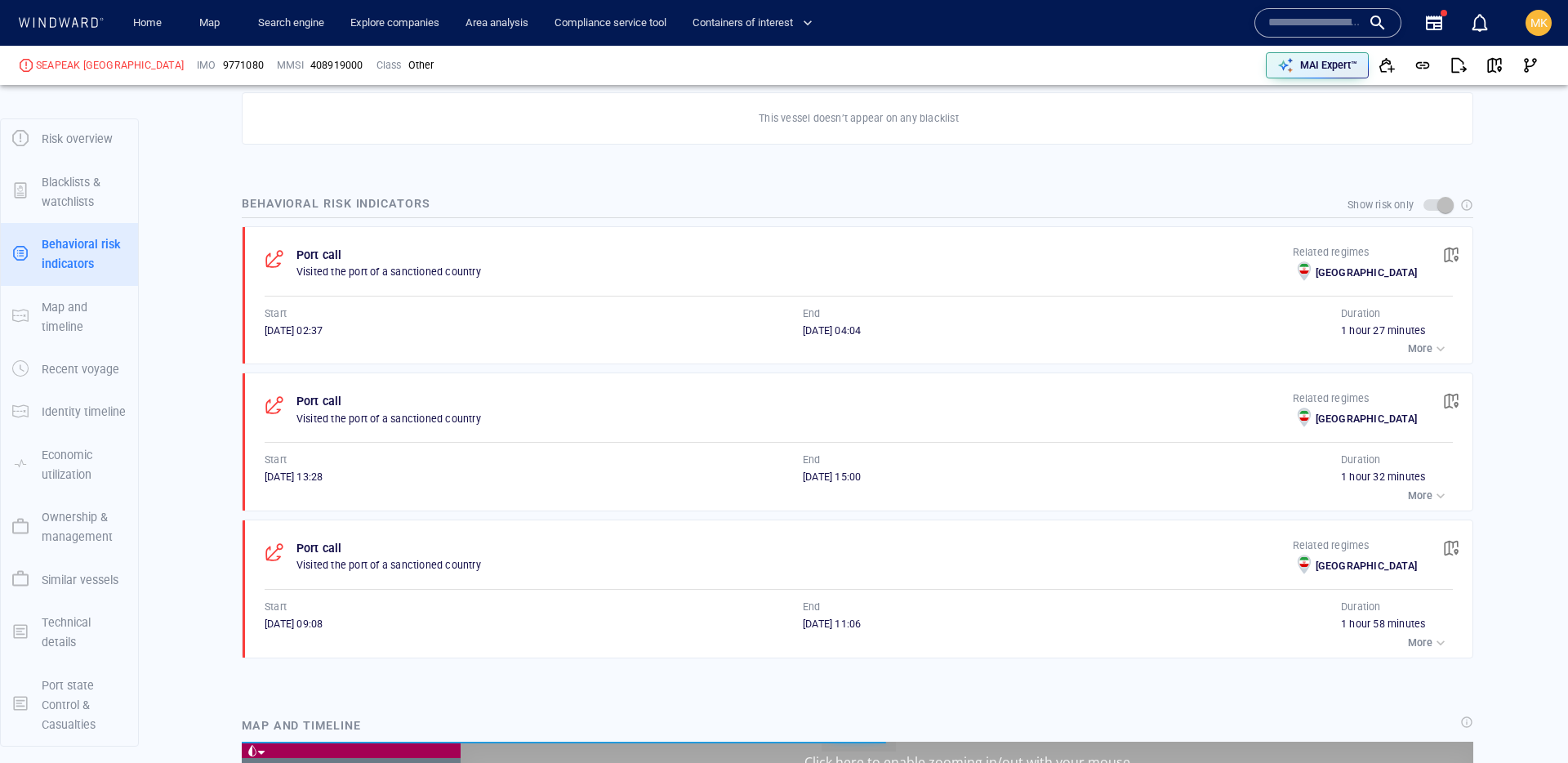
scroll to position [887, 0]
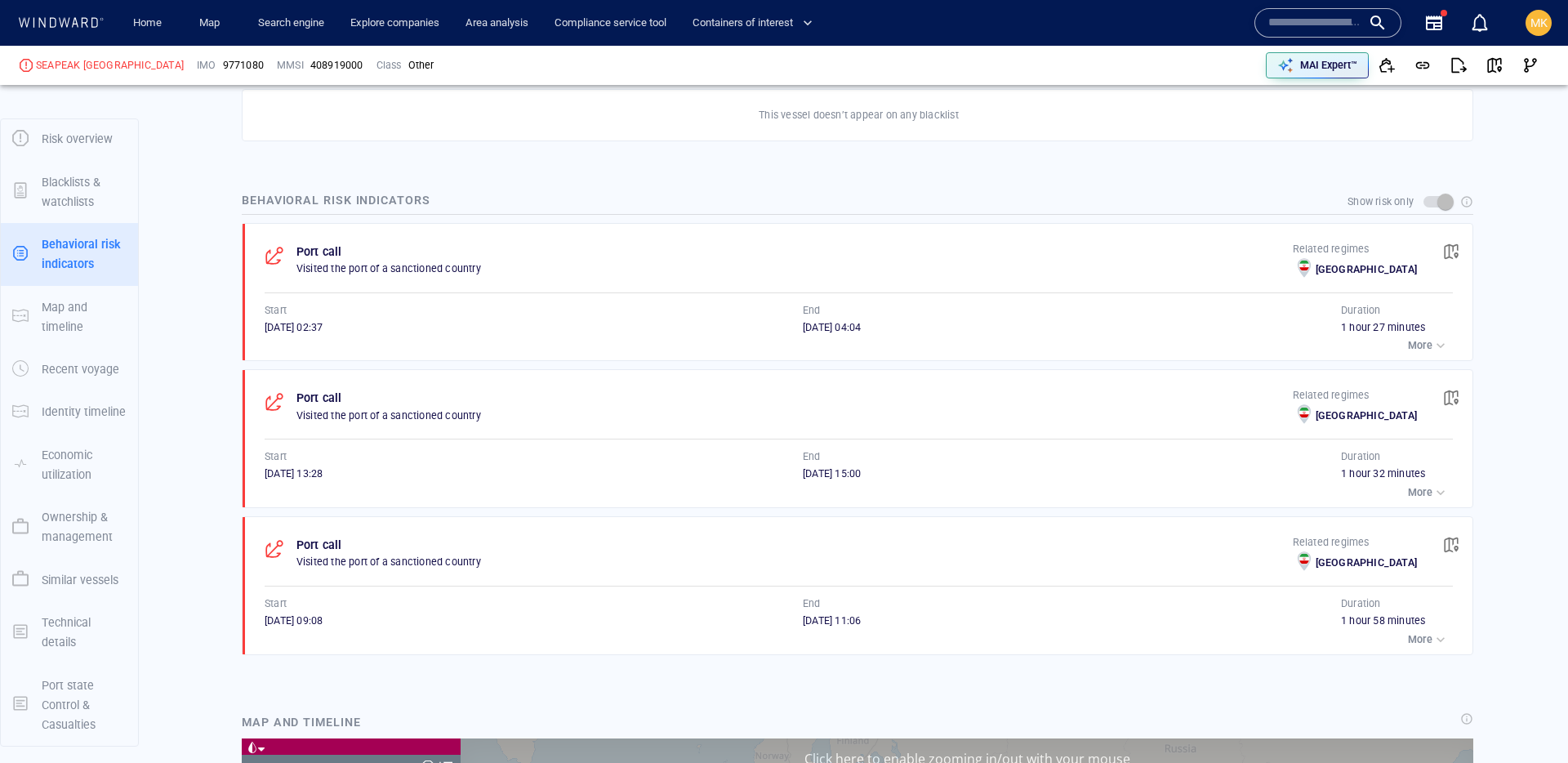
scroll to position [218435, 0]
click at [103, 67] on div "SEAPEAK [GEOGRAPHIC_DATA]" at bounding box center [109, 65] width 148 height 15
click at [102, 67] on div "SEAPEAK [GEOGRAPHIC_DATA]" at bounding box center [109, 65] width 148 height 15
copy div "SEAPEAK [GEOGRAPHIC_DATA]"
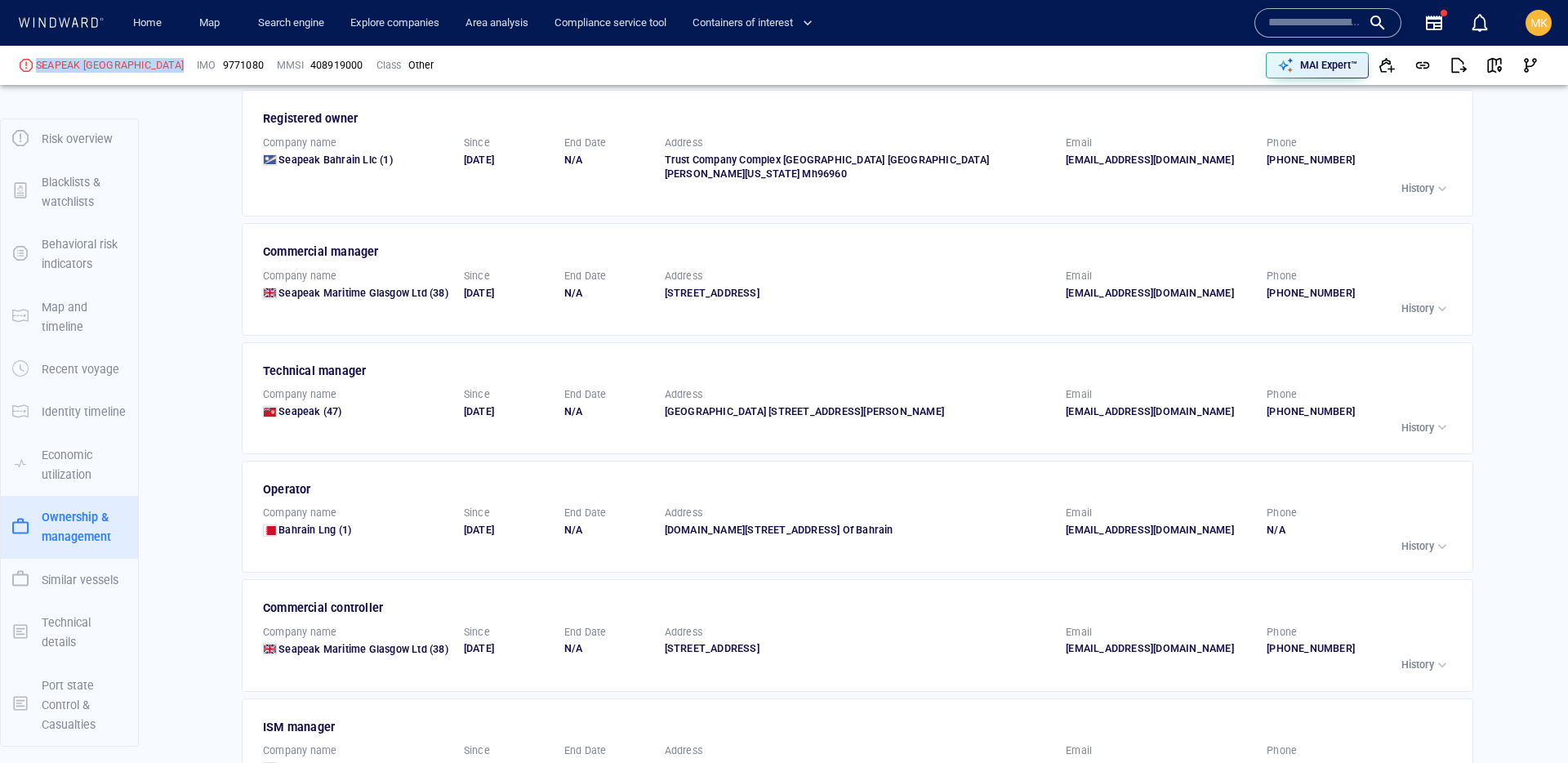
scroll to position [3153, 0]
